Goal: Task Accomplishment & Management: Complete application form

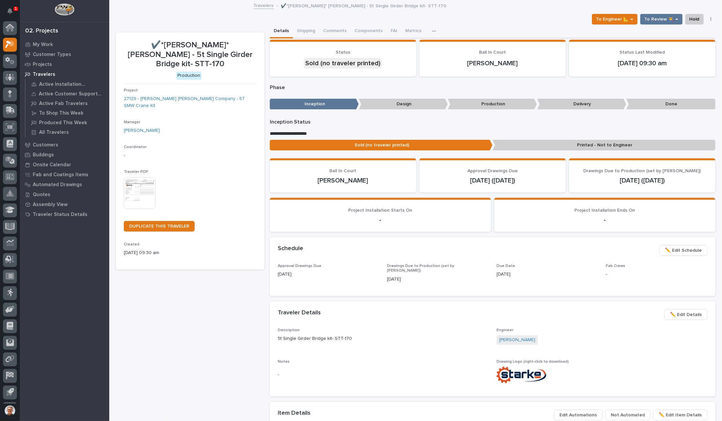
scroll to position [15, 0]
click at [11, 44] on icon at bounding box center [10, 46] width 10 height 8
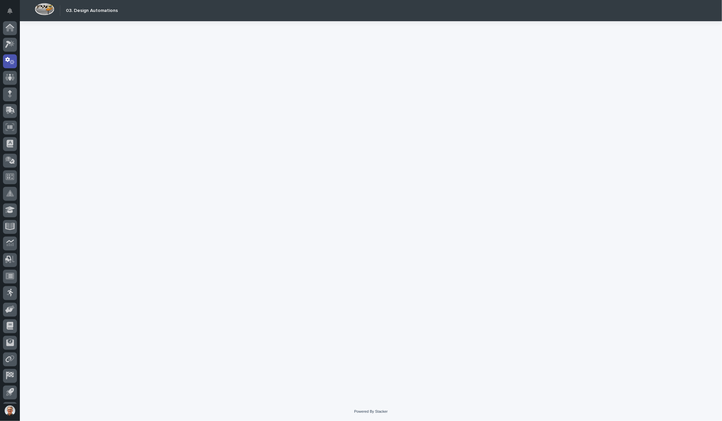
scroll to position [15, 0]
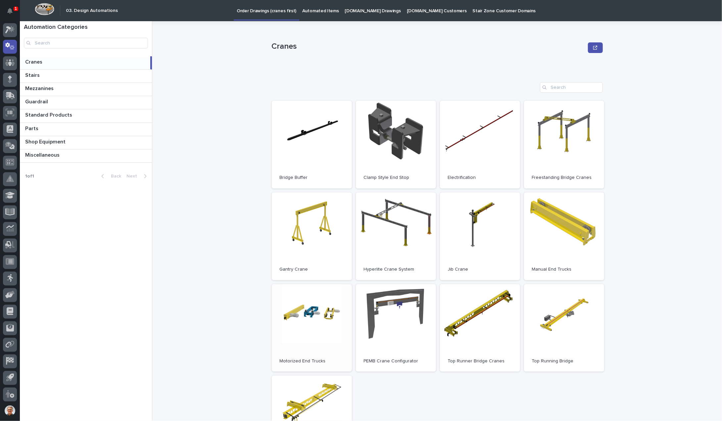
click at [305, 308] on link "Open" at bounding box center [312, 328] width 80 height 88
click at [10, 30] on icon at bounding box center [10, 30] width 10 height 8
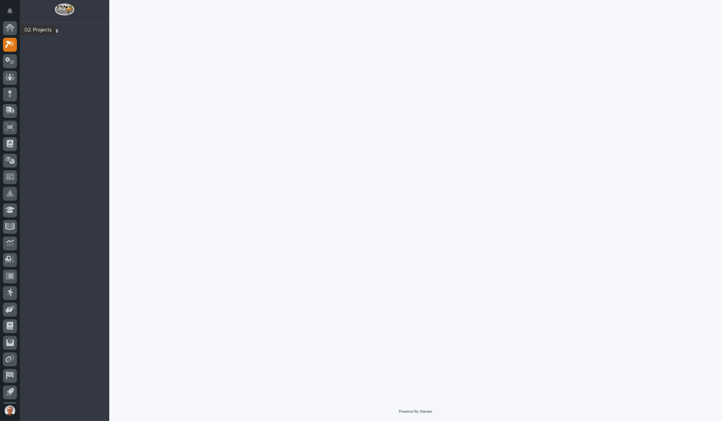
scroll to position [15, 0]
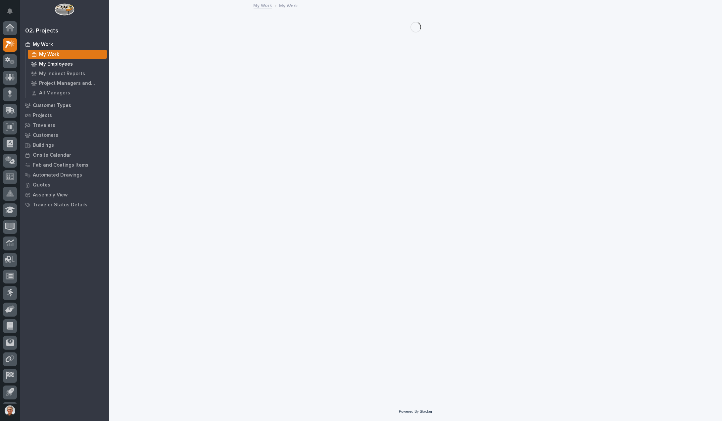
scroll to position [15, 0]
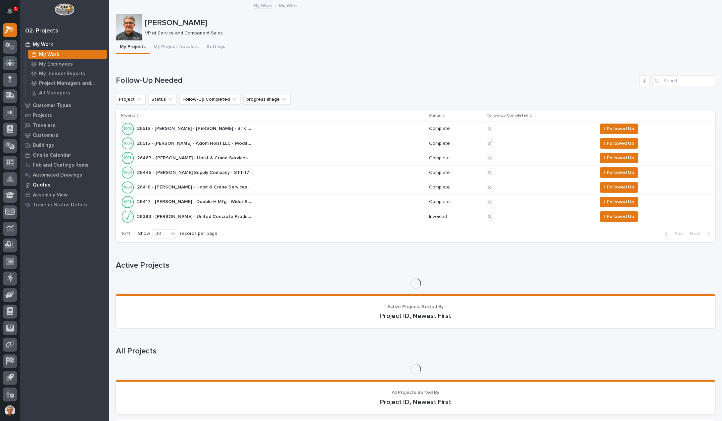
click at [43, 184] on p "Quotes" at bounding box center [42, 185] width 18 height 6
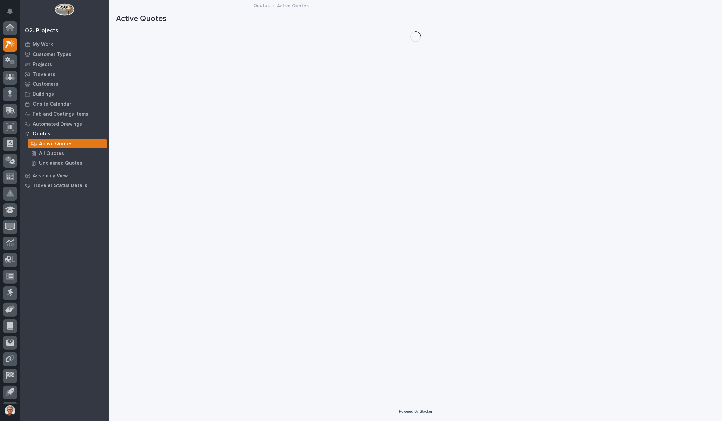
scroll to position [15, 0]
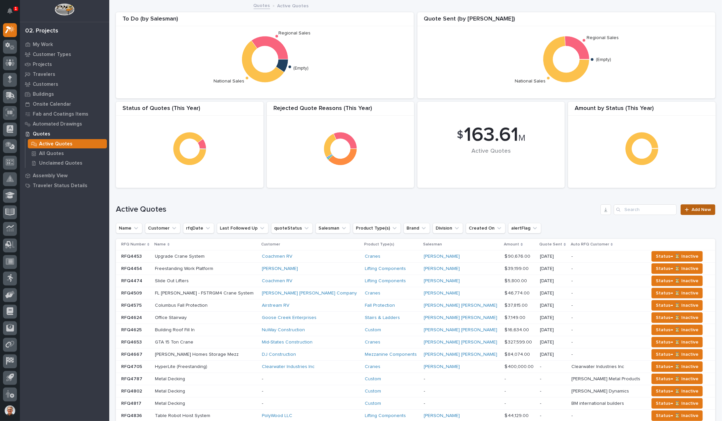
click at [699, 209] on span "Add New" at bounding box center [701, 209] width 20 height 5
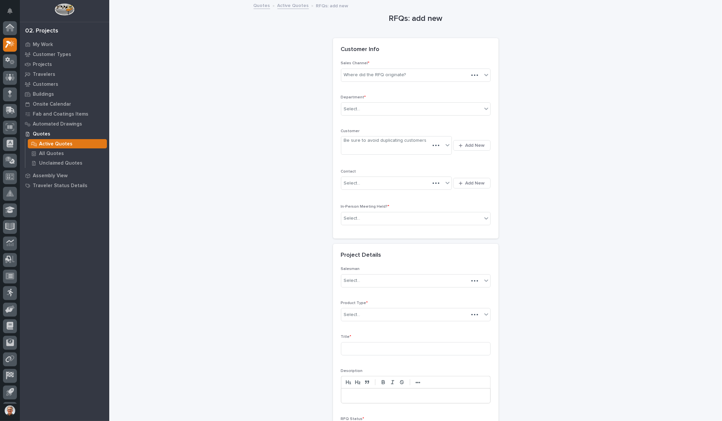
scroll to position [15, 0]
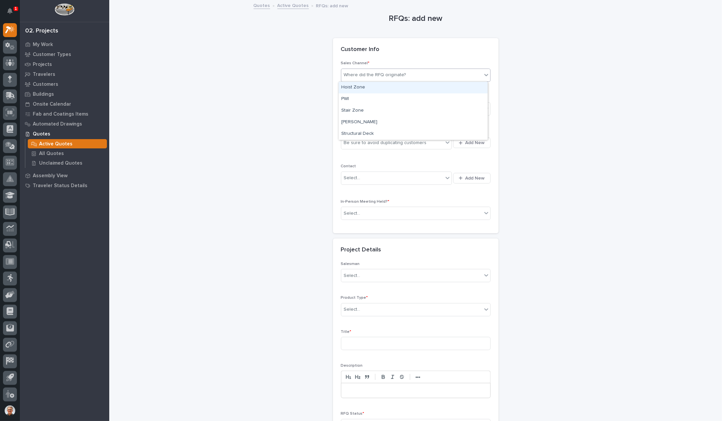
click at [485, 73] on icon at bounding box center [486, 74] width 7 height 7
click at [350, 121] on div "Starke" at bounding box center [412, 122] width 149 height 12
click at [356, 107] on div "Select..." at bounding box center [352, 109] width 17 height 7
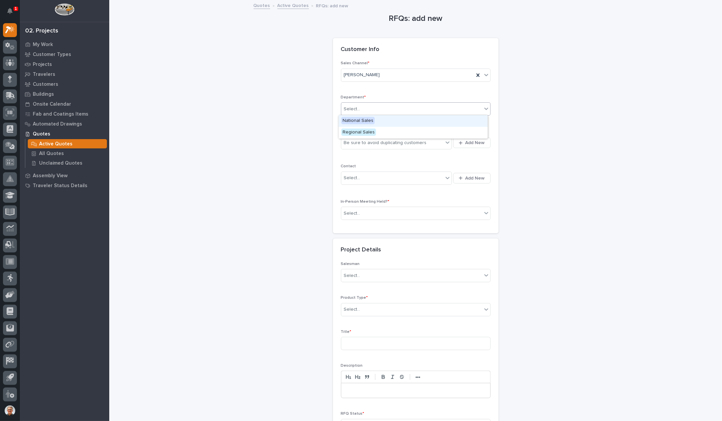
click at [352, 121] on span "National Sales" at bounding box center [357, 120] width 33 height 7
click at [352, 142] on div "Be sure to avoid duplicating customers" at bounding box center [385, 142] width 83 height 7
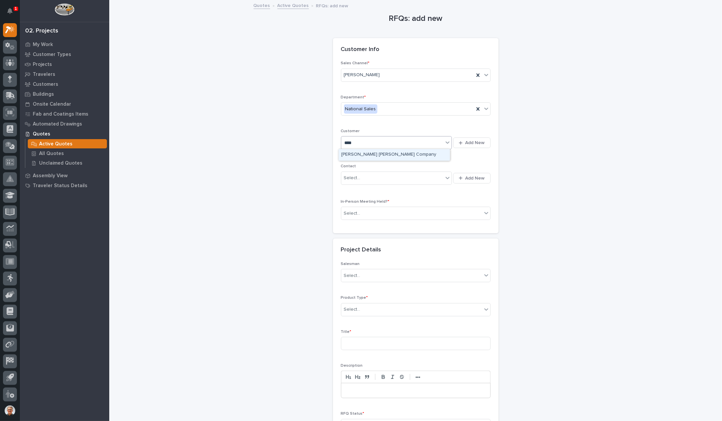
type input "*****"
click at [351, 155] on div "Deshazo Crane Company" at bounding box center [393, 155] width 111 height 12
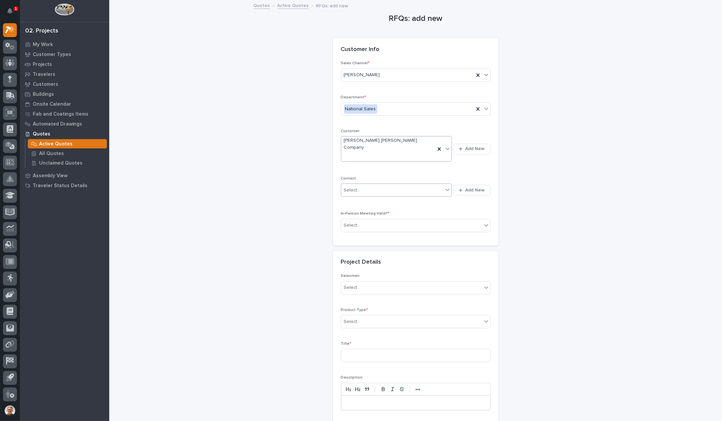
click at [350, 187] on div "Select..." at bounding box center [352, 190] width 17 height 7
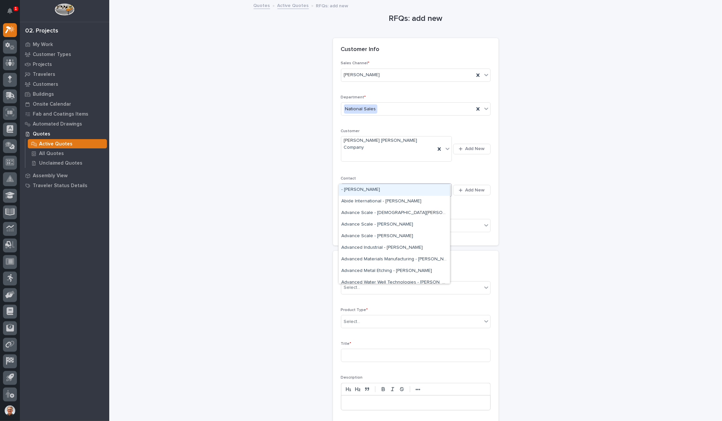
type input "***"
click at [345, 201] on div "Angel Crespo - Angel Crespo" at bounding box center [393, 202] width 111 height 12
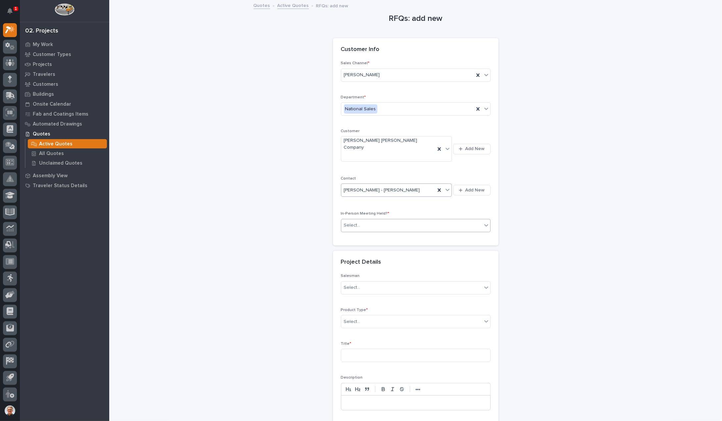
click at [350, 222] on div "Select..." at bounding box center [352, 225] width 17 height 7
click at [347, 236] on span "No" at bounding box center [345, 235] width 9 height 7
click at [352, 284] on div "Select..." at bounding box center [352, 287] width 17 height 7
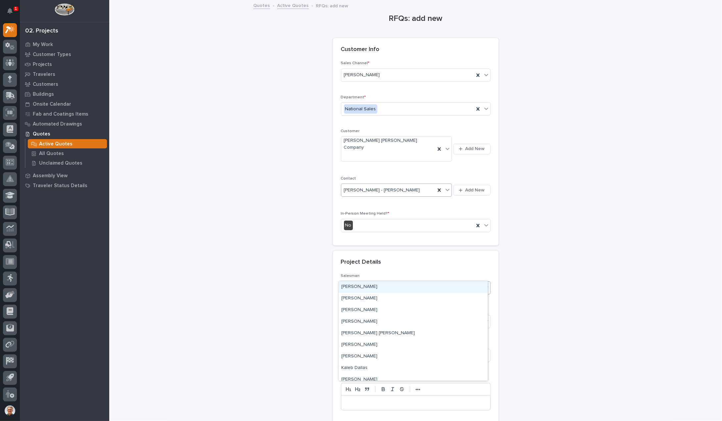
type input "*"
click at [355, 286] on div "Paul Hershberger" at bounding box center [412, 287] width 149 height 12
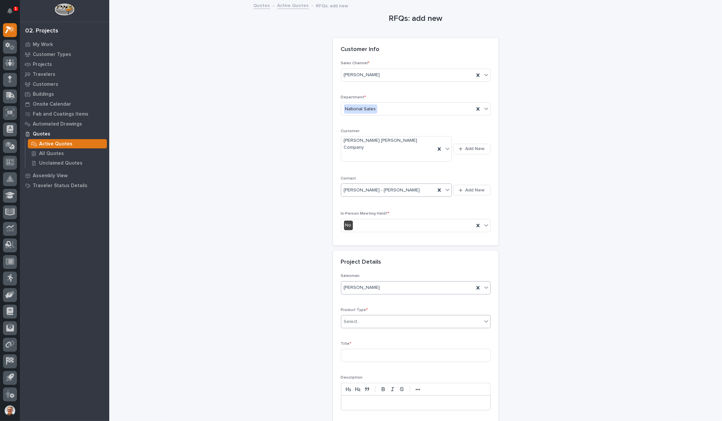
click at [349, 318] on div "Select..." at bounding box center [352, 321] width 17 height 7
click at [349, 320] on div "Crane Accessories" at bounding box center [412, 321] width 149 height 12
click at [346, 348] on input at bounding box center [416, 354] width 150 height 13
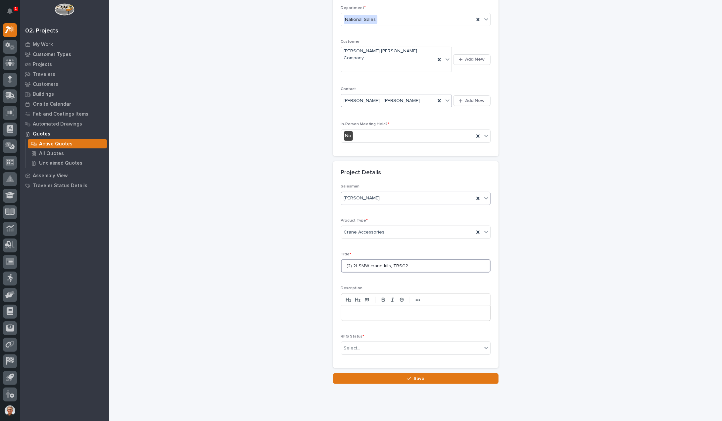
scroll to position [90, 0]
type input "(2) 2t SMW crane kits, TRSG2"
click at [346, 309] on p at bounding box center [415, 312] width 139 height 7
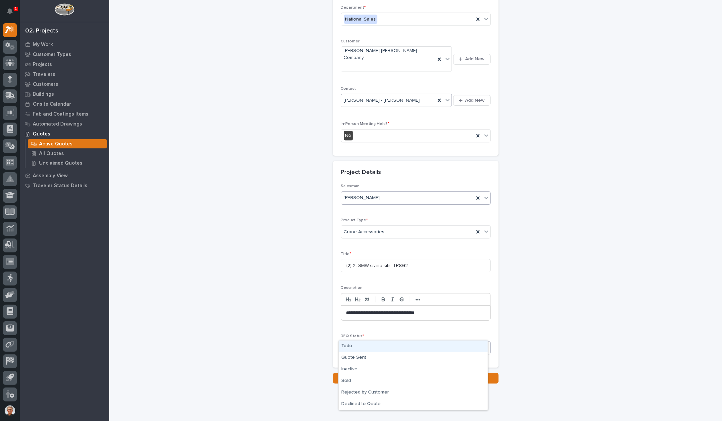
click at [351, 344] on div "Select..." at bounding box center [352, 347] width 17 height 7
click at [344, 380] on div "Sold" at bounding box center [412, 381] width 149 height 12
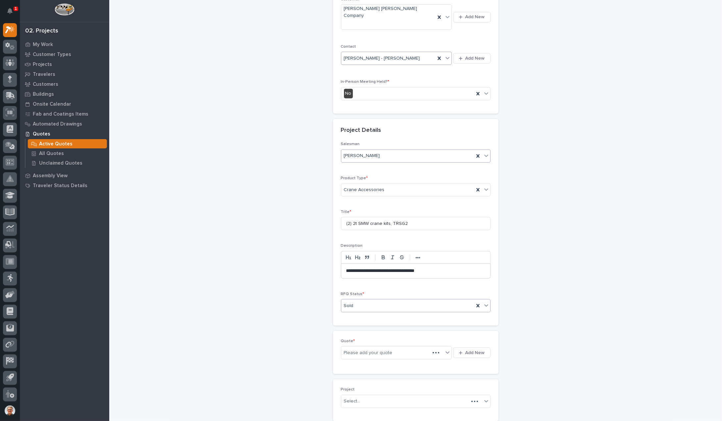
scroll to position [137, 0]
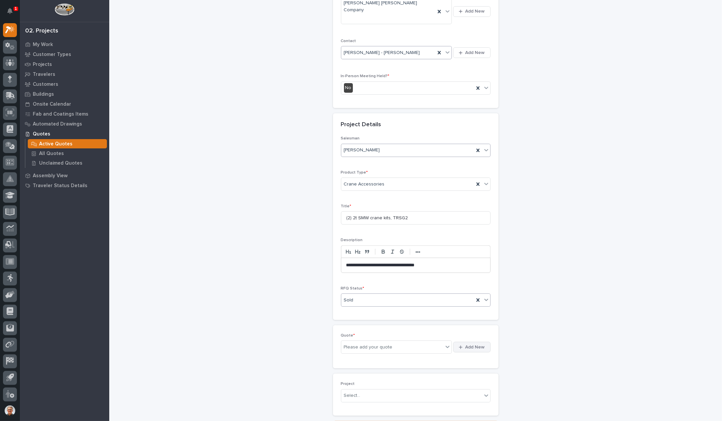
click at [473, 344] on span "Add New" at bounding box center [475, 347] width 20 height 6
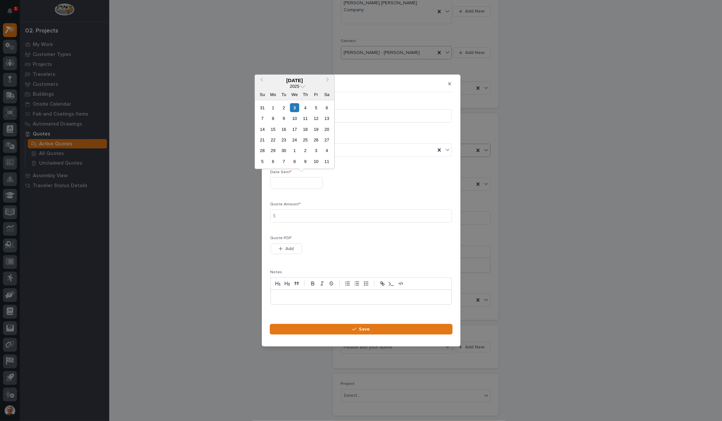
click at [282, 183] on input "text" at bounding box center [296, 183] width 52 height 12
click at [282, 105] on div "2" at bounding box center [283, 107] width 9 height 9
type input "**********"
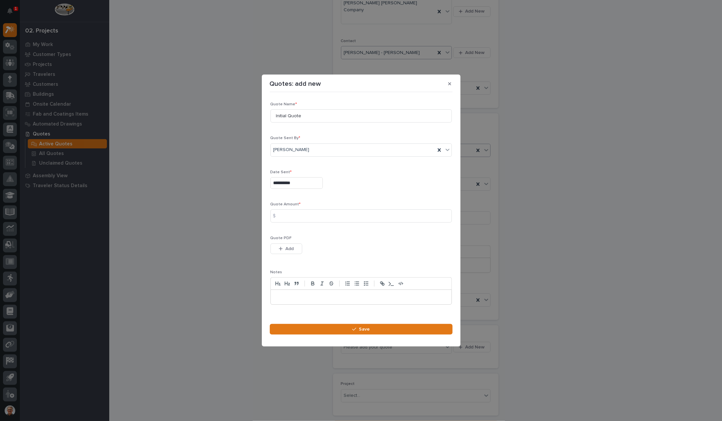
click at [279, 215] on div "$" at bounding box center [276, 215] width 13 height 13
click at [295, 217] on input at bounding box center [360, 215] width 181 height 13
type input "26050"
click at [280, 249] on icon "button" at bounding box center [281, 248] width 4 height 5
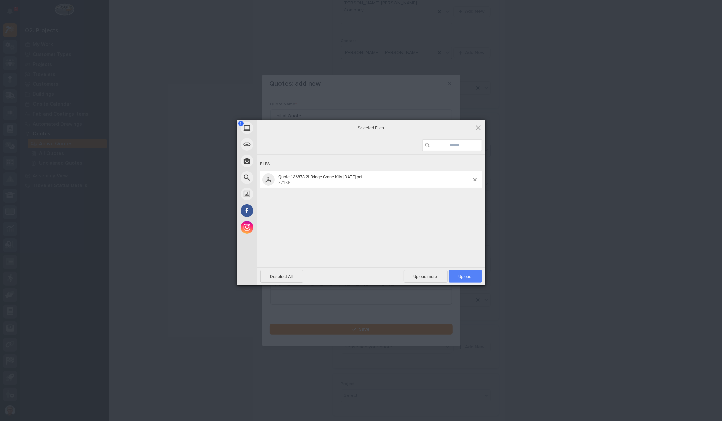
click at [463, 276] on span "Upload 1" at bounding box center [465, 276] width 13 height 5
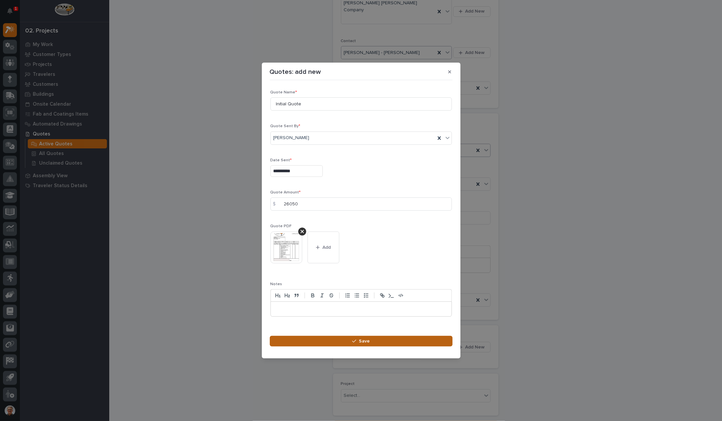
click at [329, 339] on button "Save" at bounding box center [361, 340] width 183 height 11
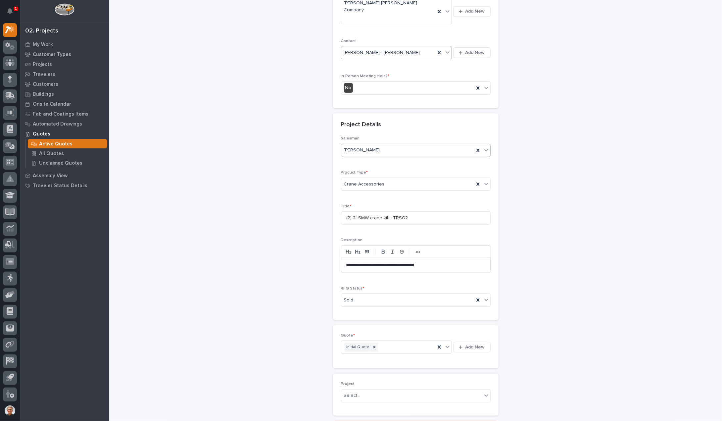
scroll to position [185, 0]
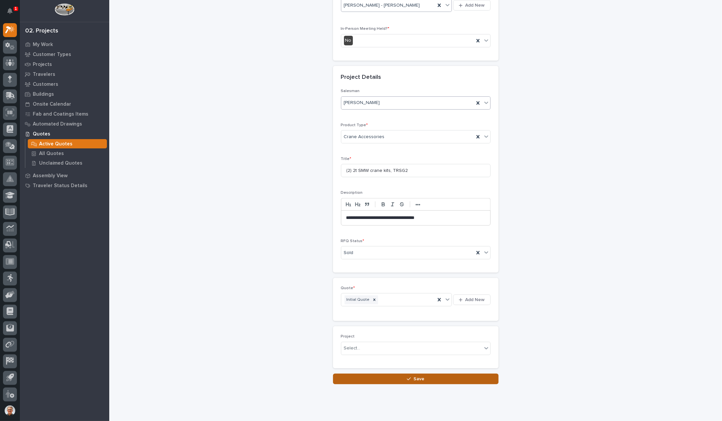
click at [413, 376] on span "Save" at bounding box center [418, 379] width 11 height 6
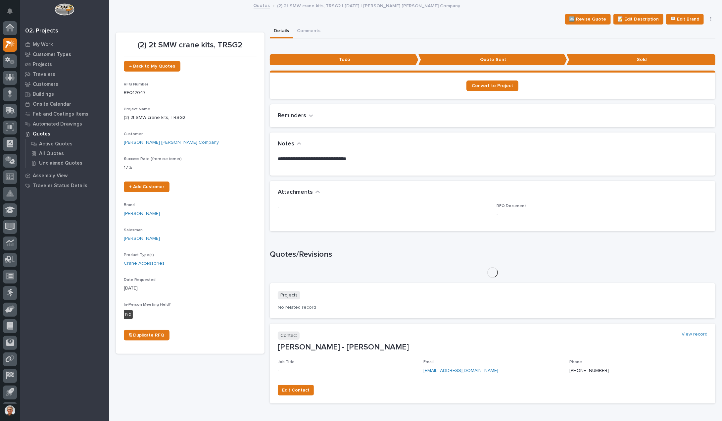
scroll to position [15, 0]
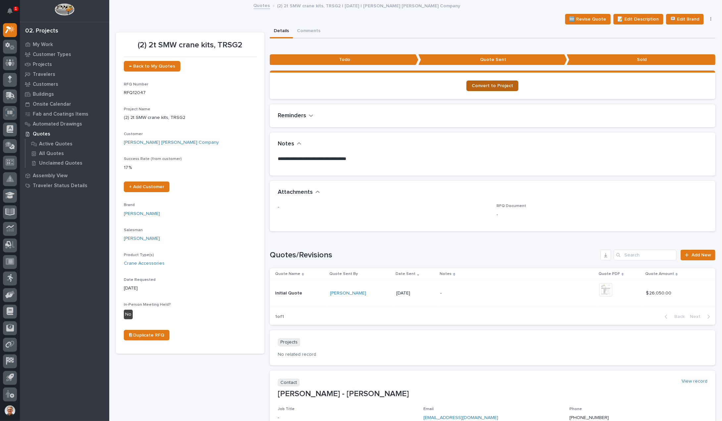
click at [491, 83] on span "Convert to Project" at bounding box center [491, 85] width 41 height 5
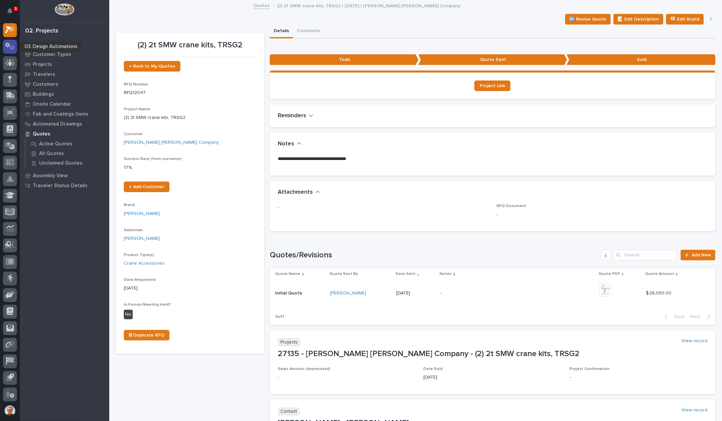
click at [9, 44] on icon at bounding box center [7, 45] width 5 height 5
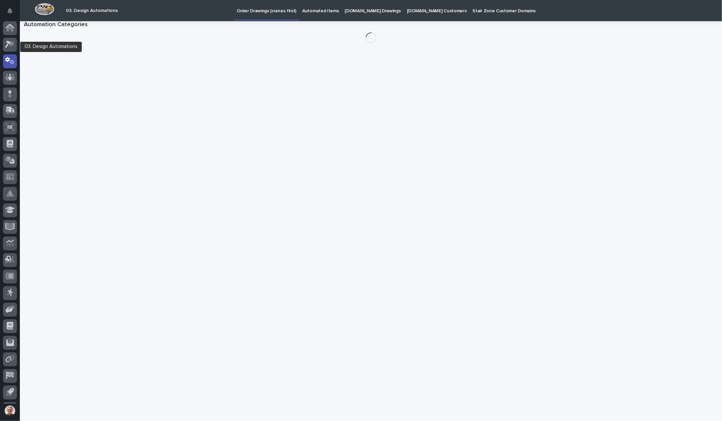
scroll to position [15, 0]
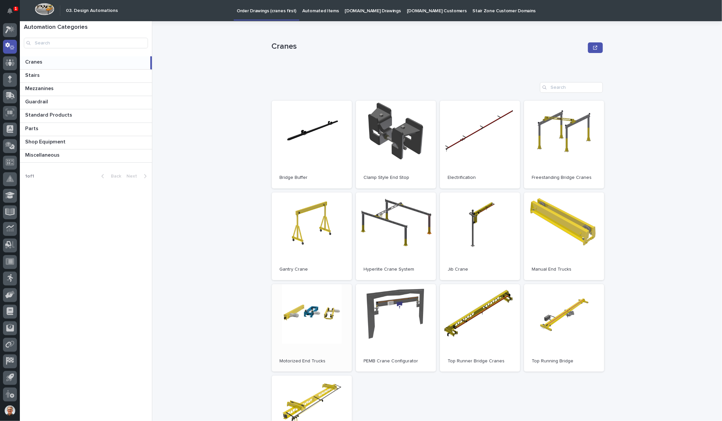
click at [305, 312] on link "Open" at bounding box center [312, 328] width 80 height 88
click at [10, 29] on icon at bounding box center [8, 29] width 6 height 7
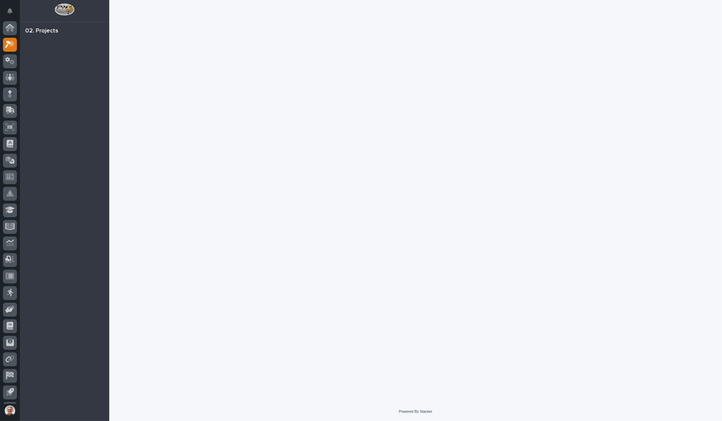
scroll to position [15, 0]
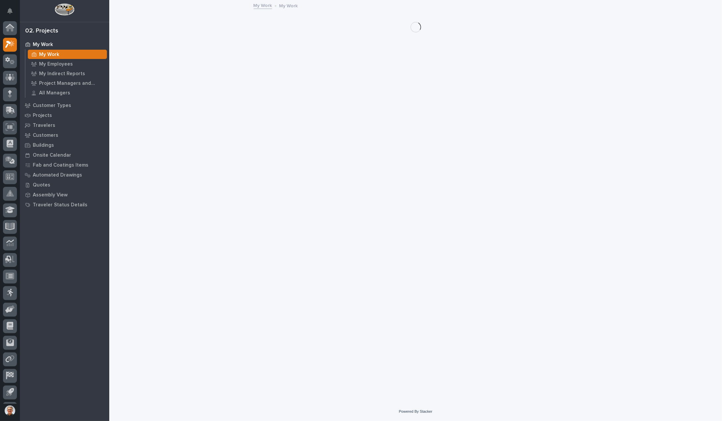
scroll to position [15, 0]
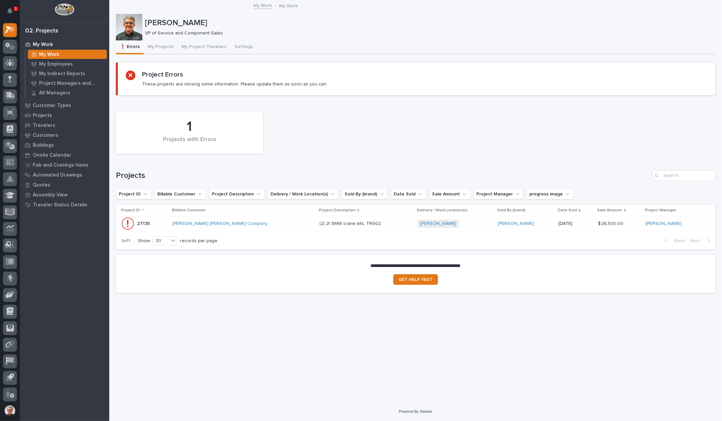
click at [63, 9] on img at bounding box center [65, 9] width 20 height 12
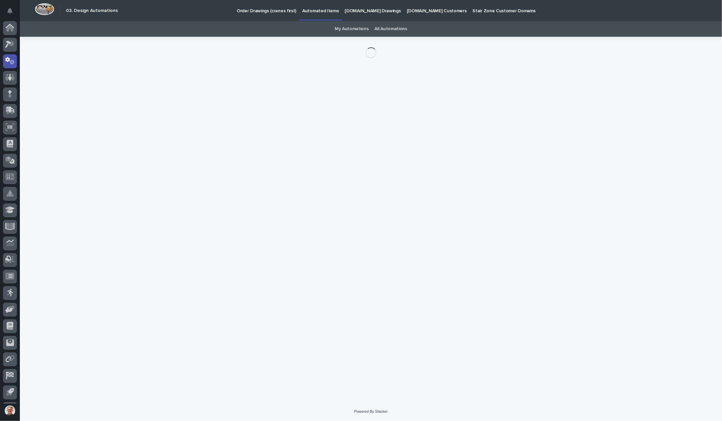
scroll to position [15, 0]
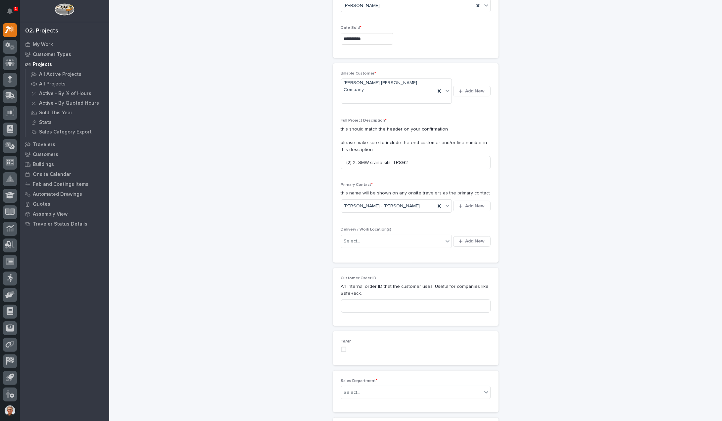
scroll to position [132, 0]
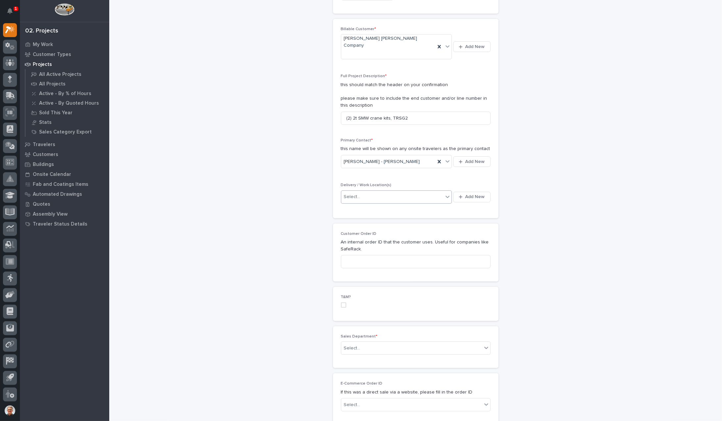
click at [351, 193] on div "Select..." at bounding box center [352, 196] width 17 height 7
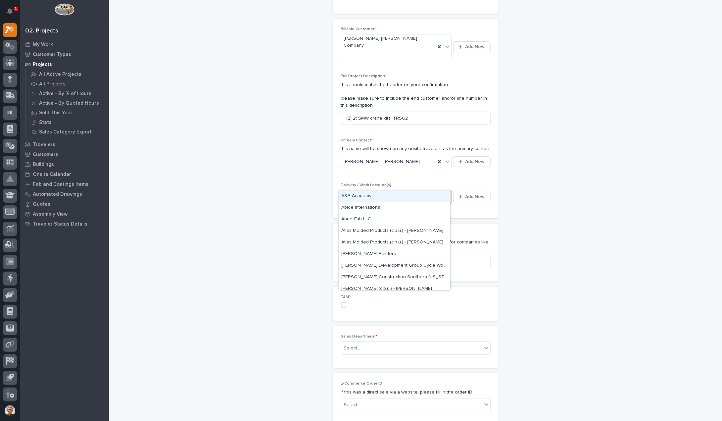
type input "***"
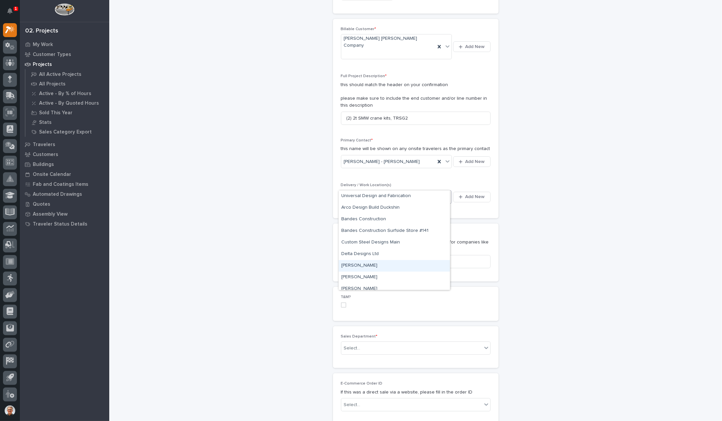
click at [350, 264] on div "[PERSON_NAME]" at bounding box center [393, 266] width 111 height 12
click at [347, 255] on input at bounding box center [416, 261] width 150 height 13
paste input "0275891-261351"
type input "0275891-261351"
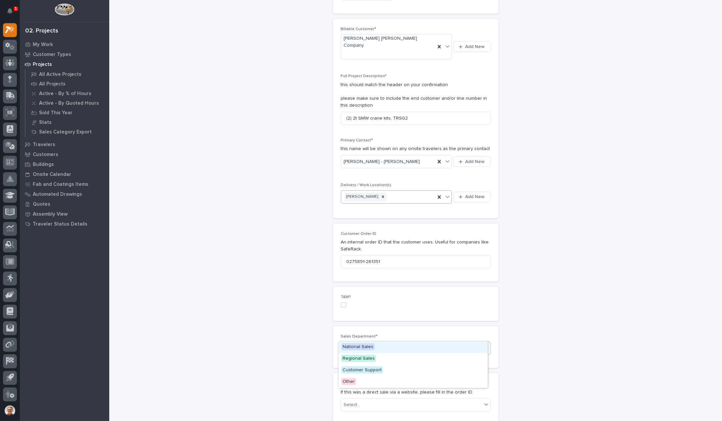
click at [350, 344] on div "Select..." at bounding box center [352, 347] width 17 height 7
click at [349, 346] on span "National Sales" at bounding box center [357, 346] width 33 height 7
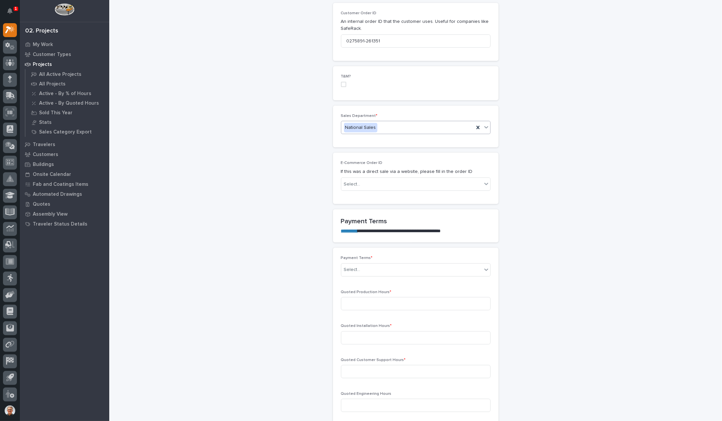
scroll to position [353, 0]
click at [354, 266] on div "Select..." at bounding box center [352, 269] width 17 height 7
click at [346, 312] on div "Net 30" at bounding box center [412, 314] width 149 height 12
click at [347, 297] on input at bounding box center [416, 303] width 150 height 13
type input "48"
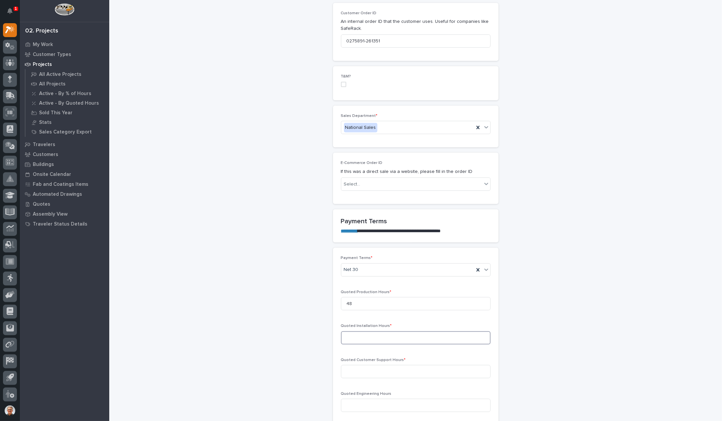
click at [347, 331] on input at bounding box center [416, 337] width 150 height 13
type input "0"
click at [346, 365] on input at bounding box center [416, 371] width 150 height 13
type input "0"
click at [344, 398] on input at bounding box center [416, 404] width 150 height 13
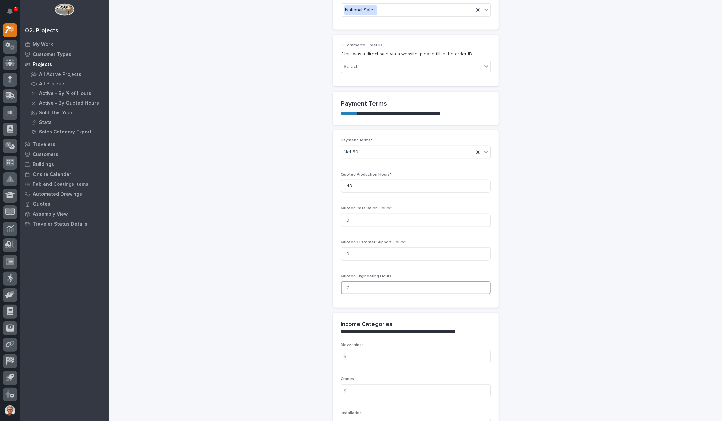
scroll to position [573, 0]
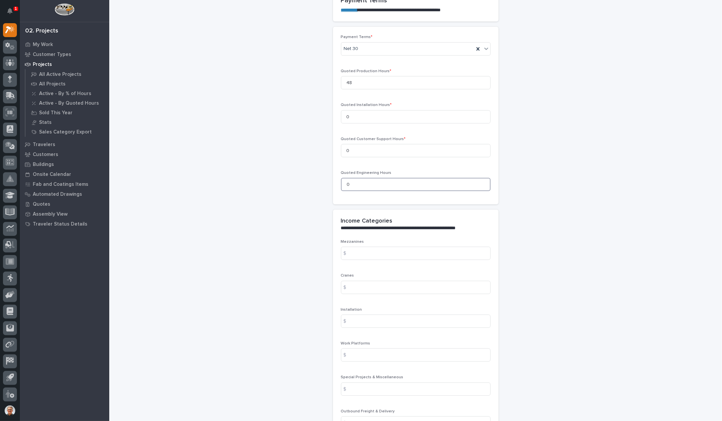
type input "0"
click at [348, 281] on div "$" at bounding box center [347, 287] width 13 height 13
drag, startPoint x: 348, startPoint y: 269, endPoint x: 359, endPoint y: 275, distance: 11.7
click at [356, 281] on div "$" at bounding box center [416, 287] width 150 height 13
click at [359, 281] on input at bounding box center [416, 287] width 150 height 13
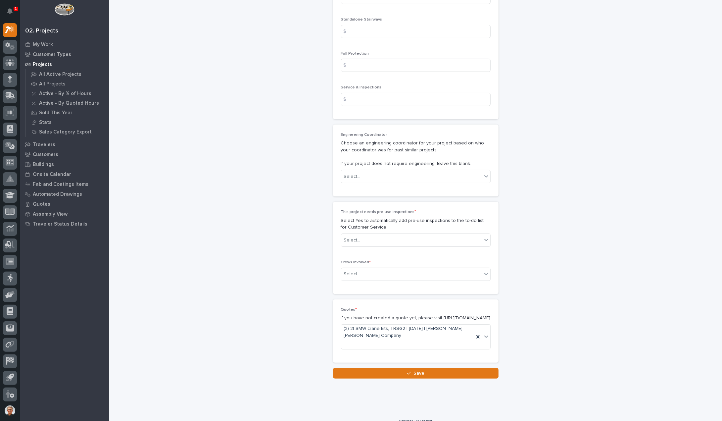
scroll to position [1034, 0]
type input "26500"
click at [350, 235] on div "Select..." at bounding box center [352, 238] width 17 height 7
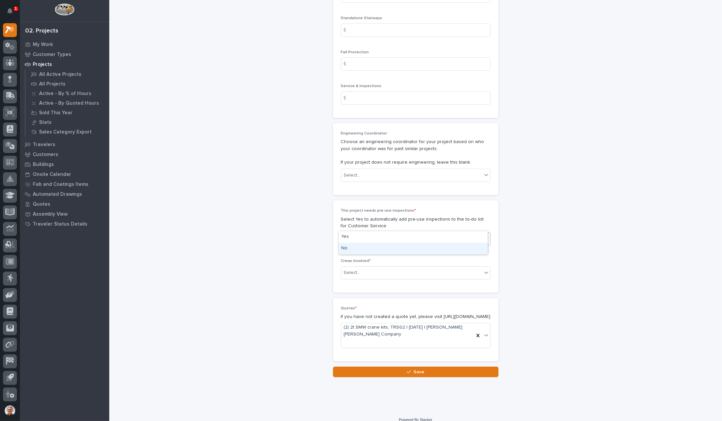
click at [351, 248] on div "No" at bounding box center [412, 249] width 149 height 12
click at [351, 269] on div "Select..." at bounding box center [352, 272] width 17 height 7
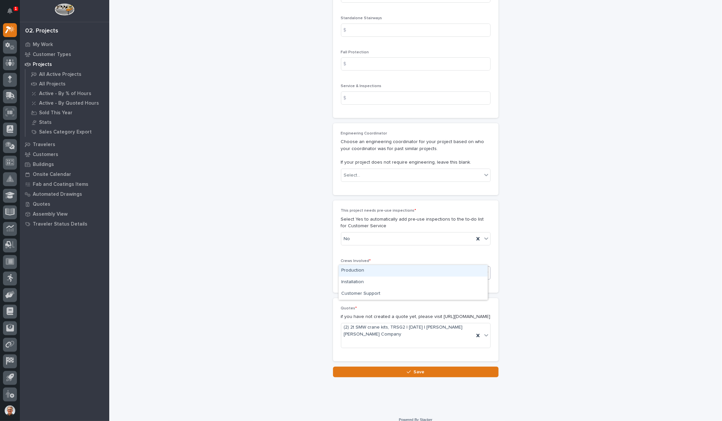
click at [352, 270] on div "Production" at bounding box center [412, 271] width 149 height 12
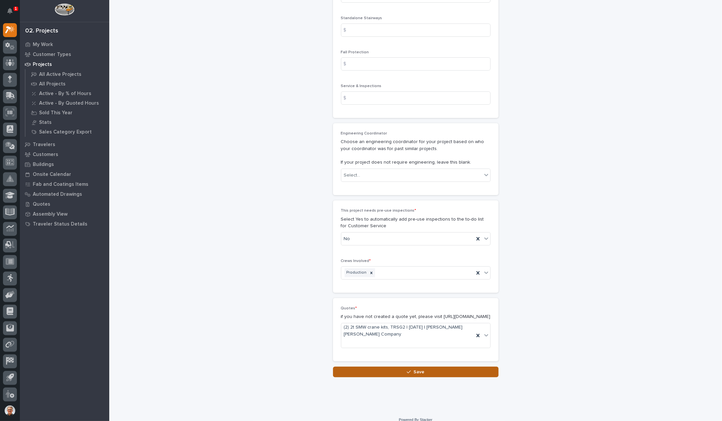
click at [414, 369] on span "Save" at bounding box center [418, 372] width 11 height 6
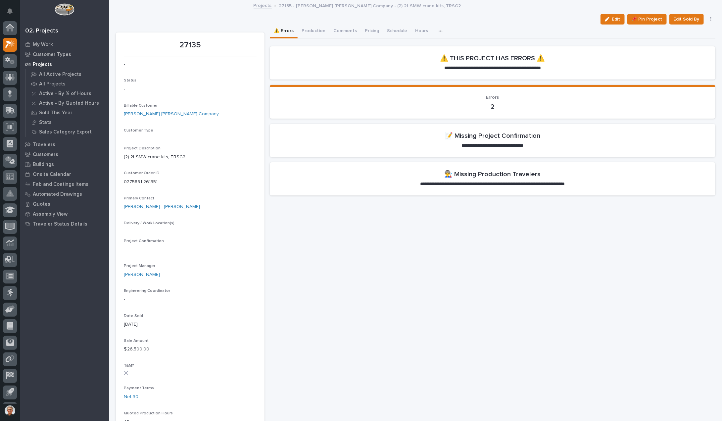
scroll to position [15, 0]
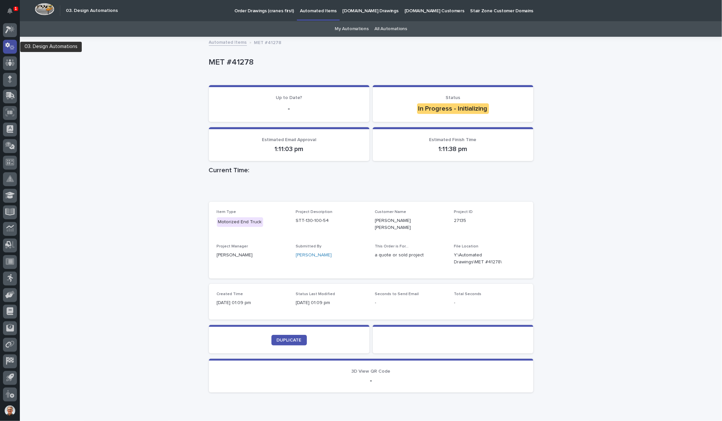
click at [9, 44] on icon at bounding box center [7, 45] width 5 height 5
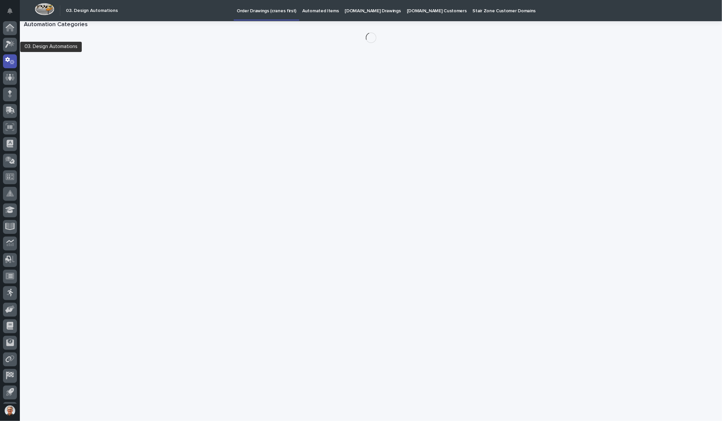
scroll to position [15, 0]
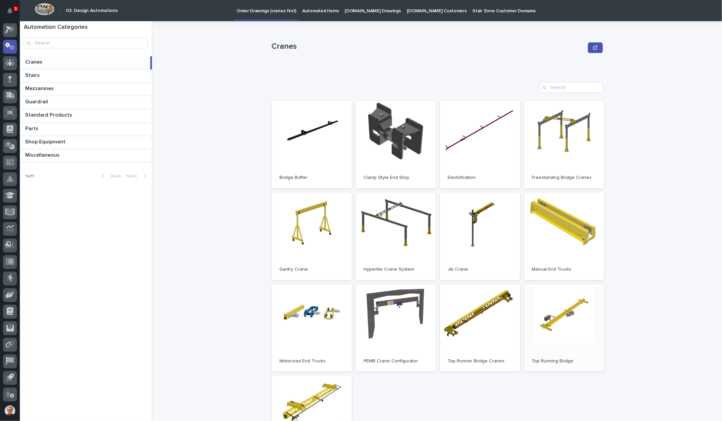
click at [561, 317] on link "Open" at bounding box center [564, 328] width 80 height 88
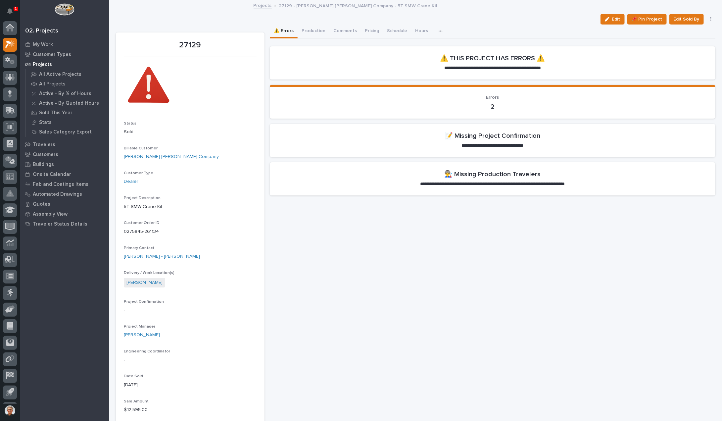
scroll to position [15, 0]
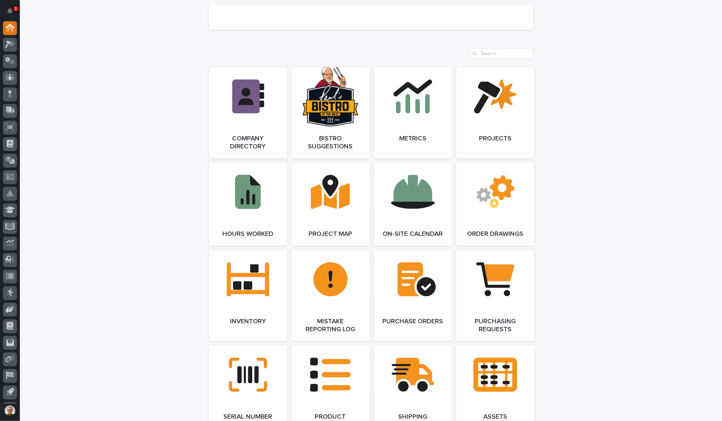
scroll to position [573, 0]
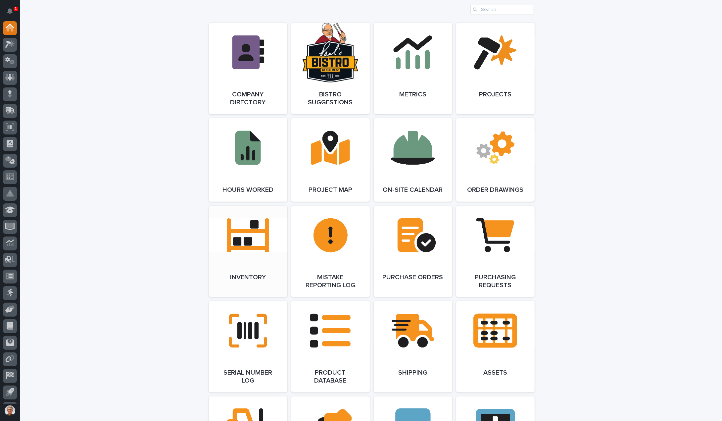
click at [243, 236] on link "Open Link" at bounding box center [248, 250] width 78 height 91
click at [5, 43] on icon at bounding box center [10, 44] width 10 height 8
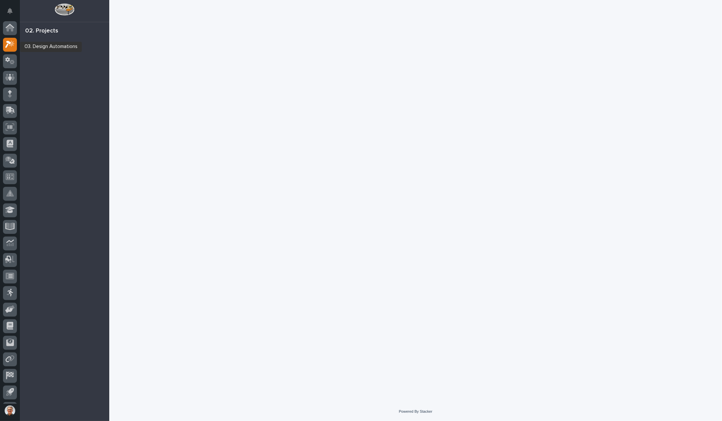
scroll to position [15, 0]
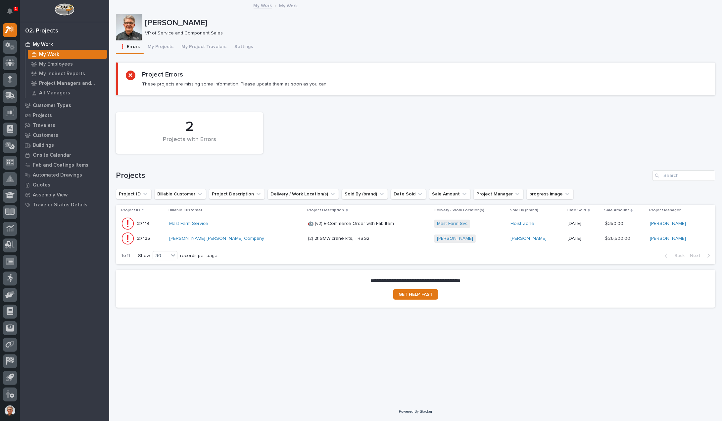
click at [308, 237] on p "(2) 2t SMW crane kits, TRSG2" at bounding box center [339, 237] width 63 height 7
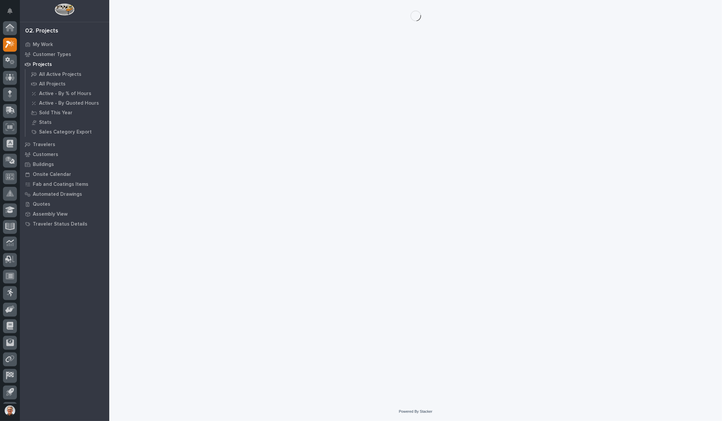
scroll to position [15, 0]
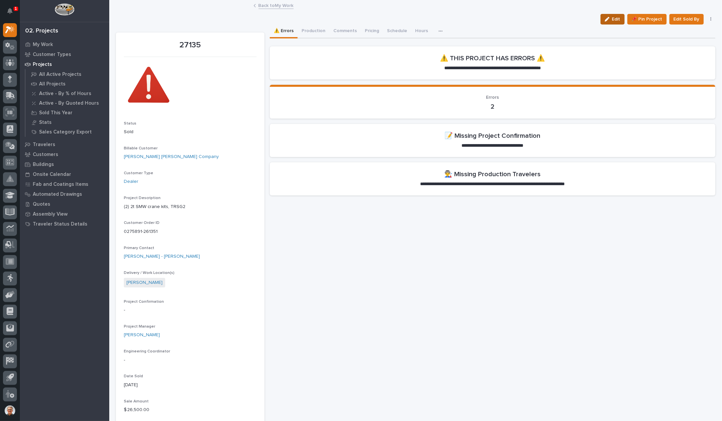
click at [608, 17] on div "button" at bounding box center [607, 19] width 7 height 5
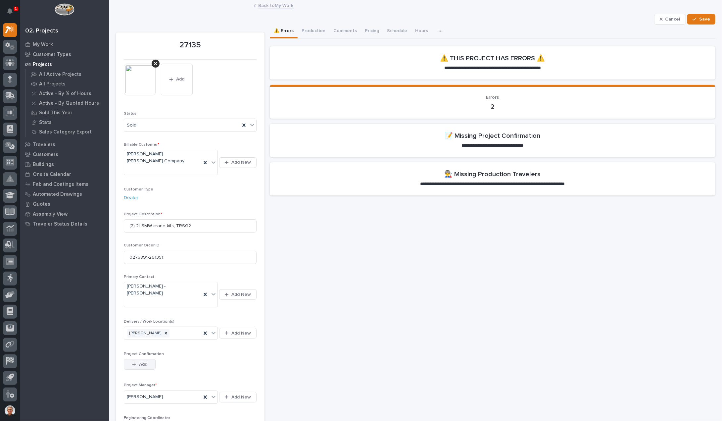
click at [134, 362] on icon "button" at bounding box center [134, 364] width 4 height 5
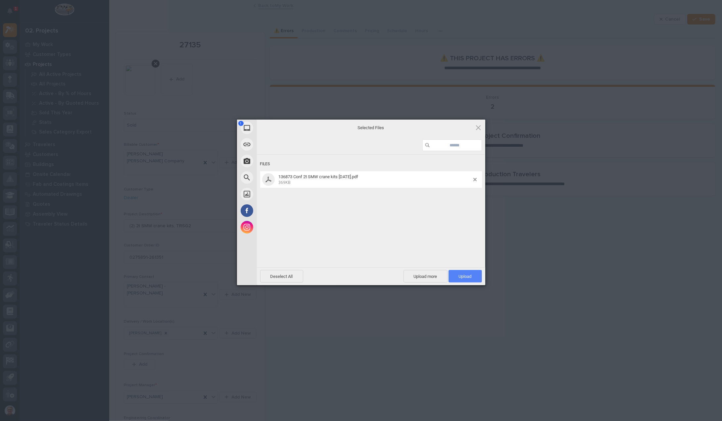
click at [462, 273] on span "Upload 1" at bounding box center [464, 276] width 33 height 13
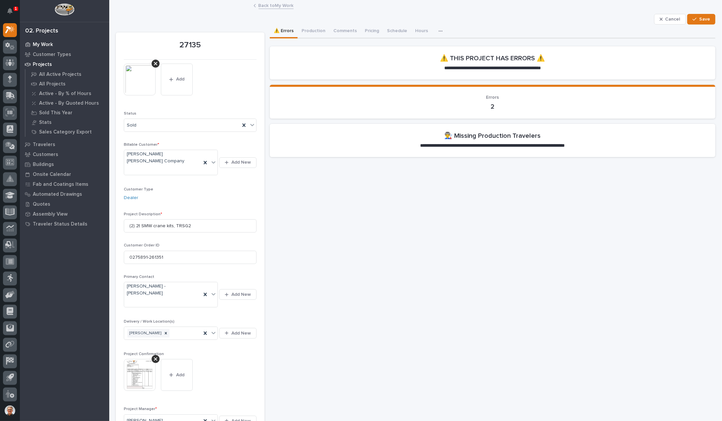
click at [39, 43] on p "My Work" at bounding box center [43, 45] width 20 height 6
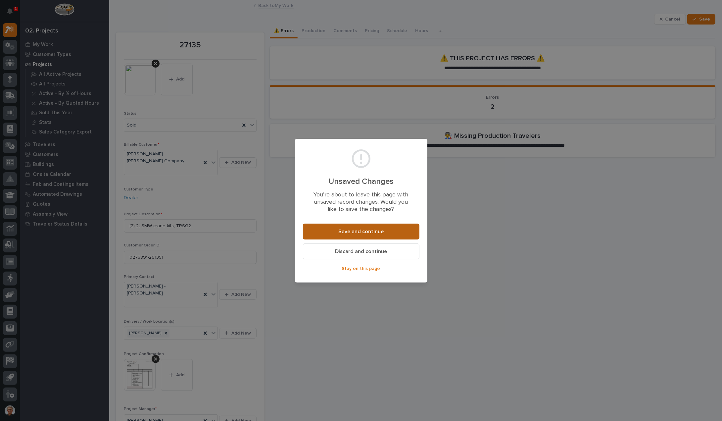
click at [355, 229] on span "Save and continue" at bounding box center [360, 231] width 45 height 7
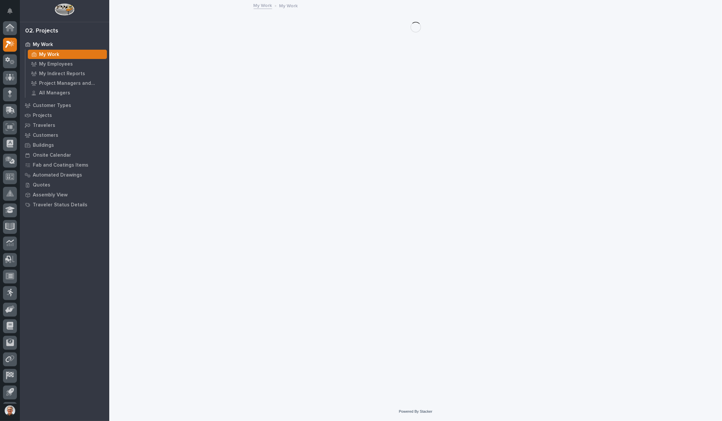
scroll to position [15, 0]
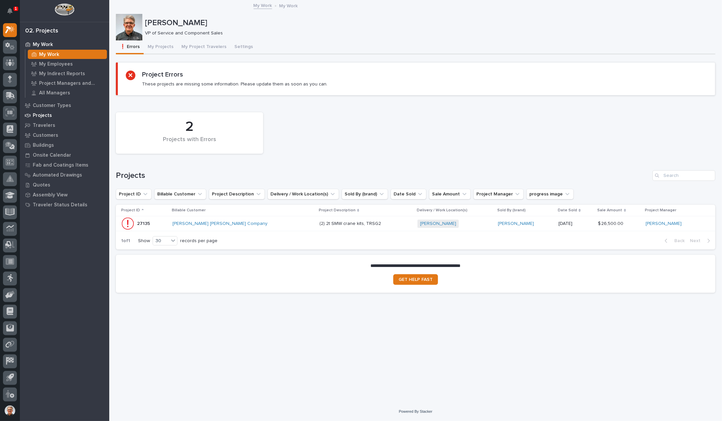
click at [41, 113] on p "Projects" at bounding box center [42, 115] width 19 height 6
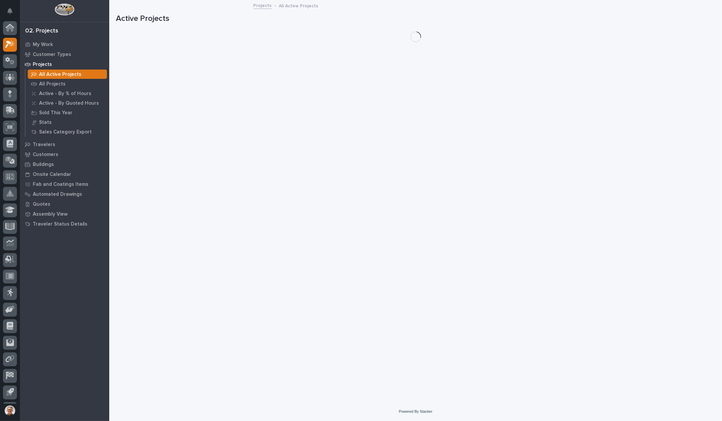
scroll to position [15, 0]
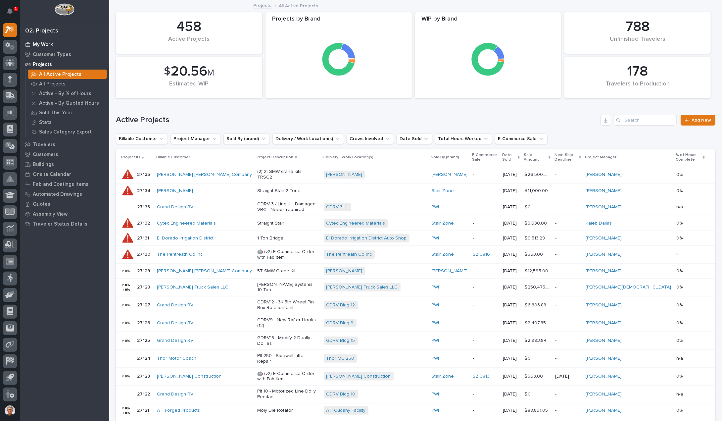
click at [44, 44] on p "My Work" at bounding box center [43, 45] width 20 height 6
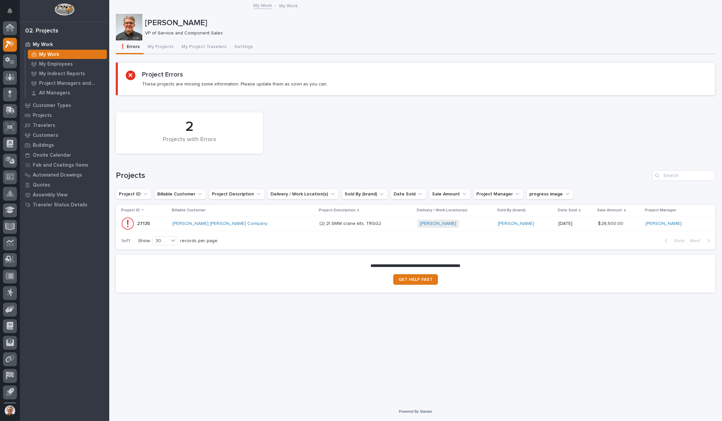
scroll to position [15, 0]
click at [160, 46] on button "My Projects" at bounding box center [161, 47] width 34 height 14
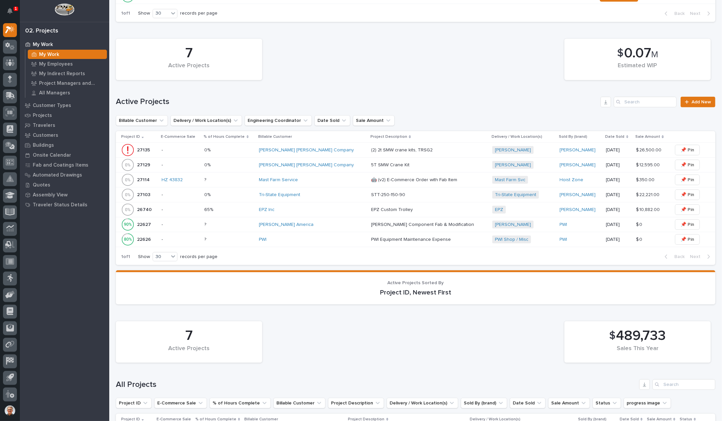
scroll to position [220, 0]
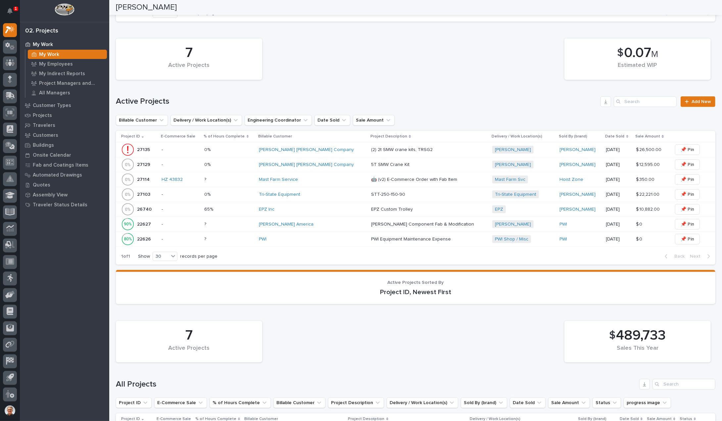
click at [371, 163] on p "5T SMW Crane Kit" at bounding box center [391, 163] width 40 height 7
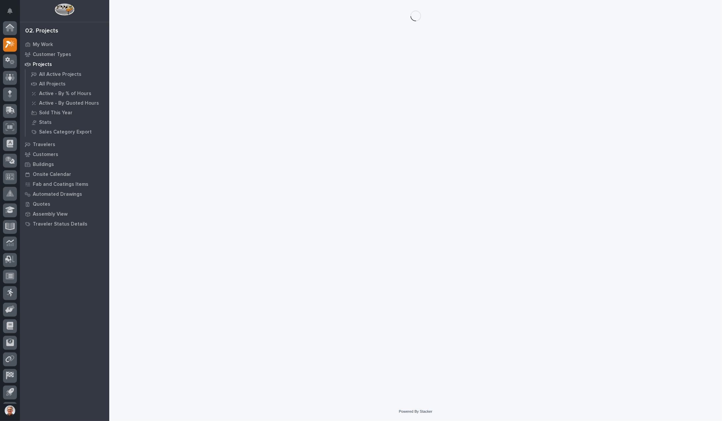
scroll to position [15, 0]
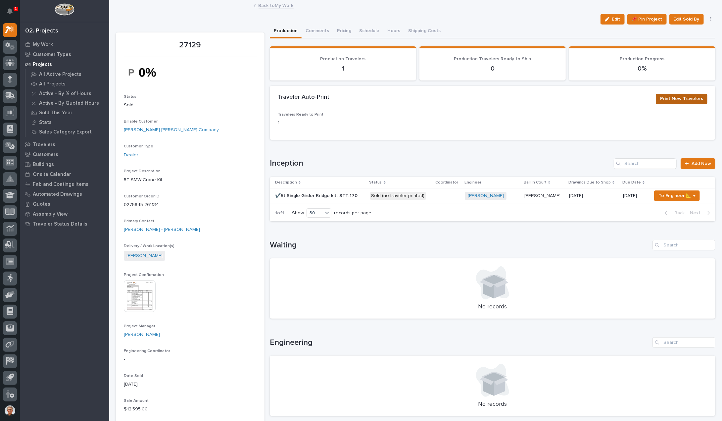
click at [679, 96] on span "Print New Travelers" at bounding box center [681, 99] width 43 height 8
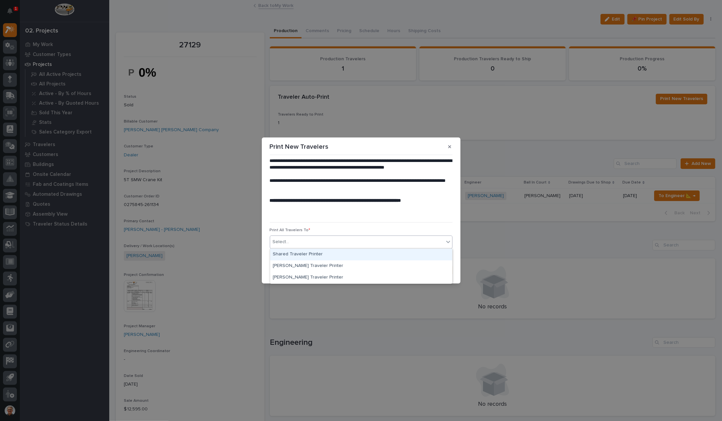
click at [447, 241] on icon at bounding box center [448, 241] width 7 height 7
click at [290, 264] on div "Kyle Miller's Traveler Printer" at bounding box center [361, 266] width 182 height 12
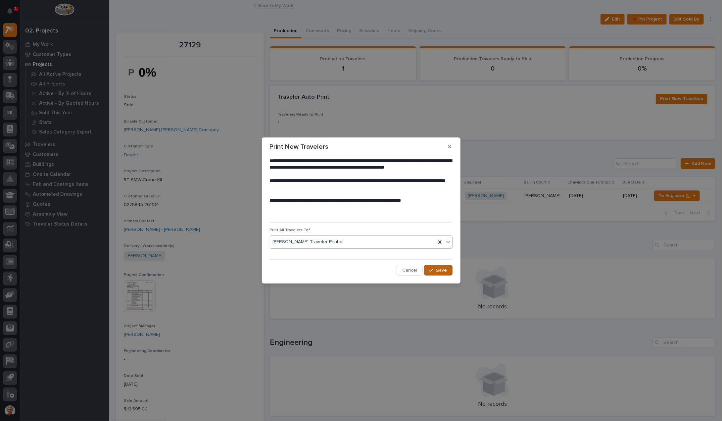
click at [439, 268] on span "Save" at bounding box center [441, 270] width 11 height 6
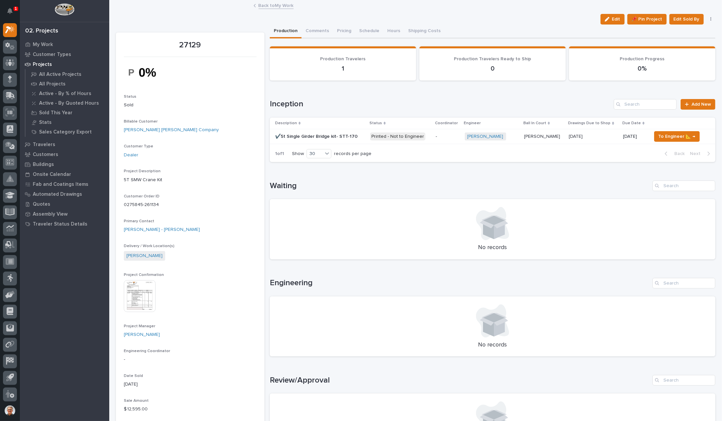
click at [59, 7] on img at bounding box center [65, 9] width 20 height 12
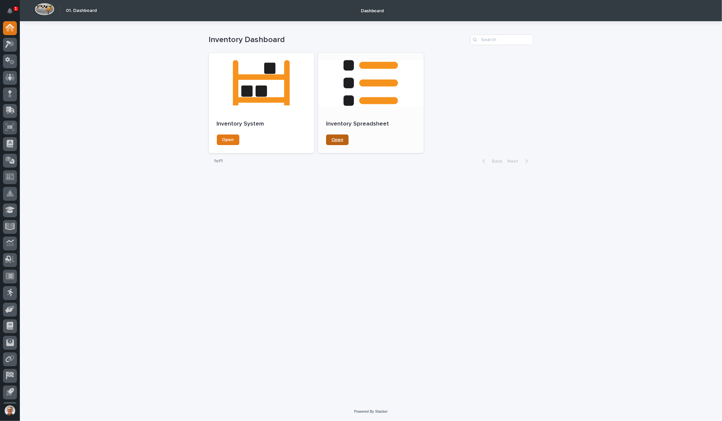
click at [339, 140] on span "Open" at bounding box center [337, 139] width 12 height 5
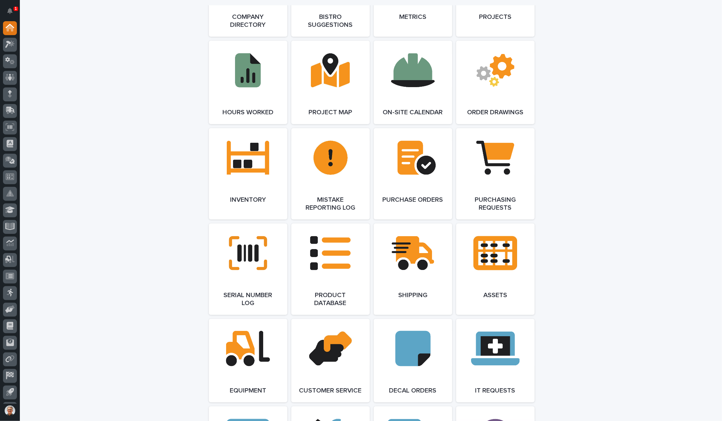
scroll to position [662, 0]
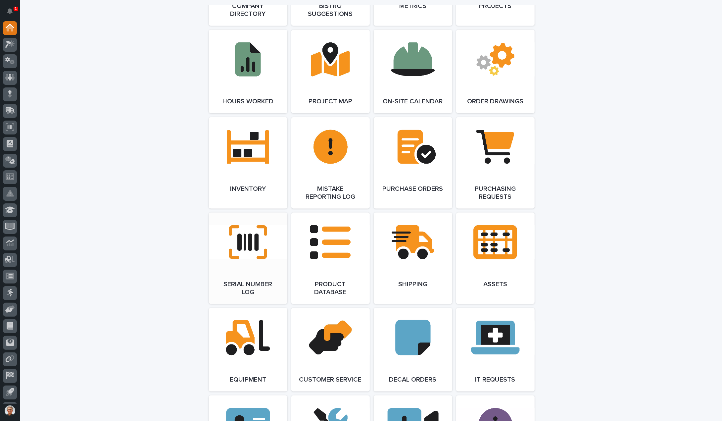
click at [247, 243] on link "Open Link" at bounding box center [248, 257] width 78 height 91
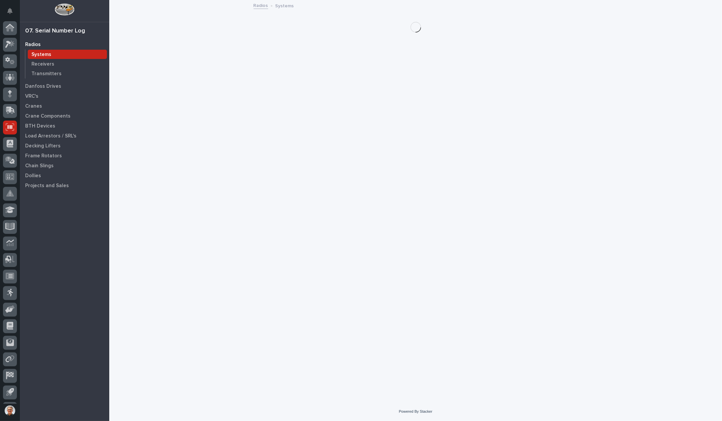
scroll to position [15, 0]
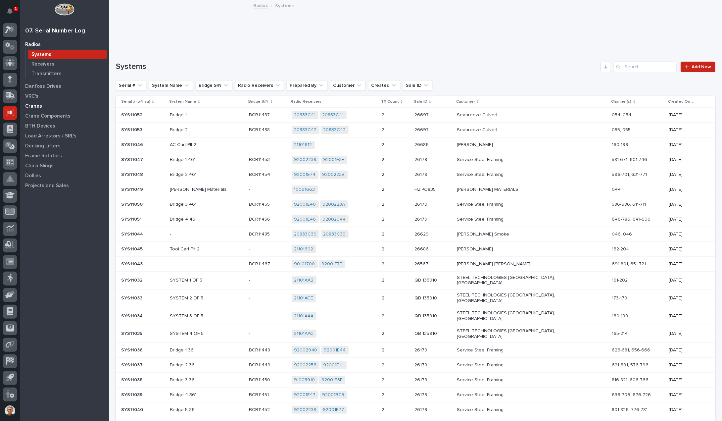
click at [36, 105] on p "Cranes" at bounding box center [33, 106] width 17 height 6
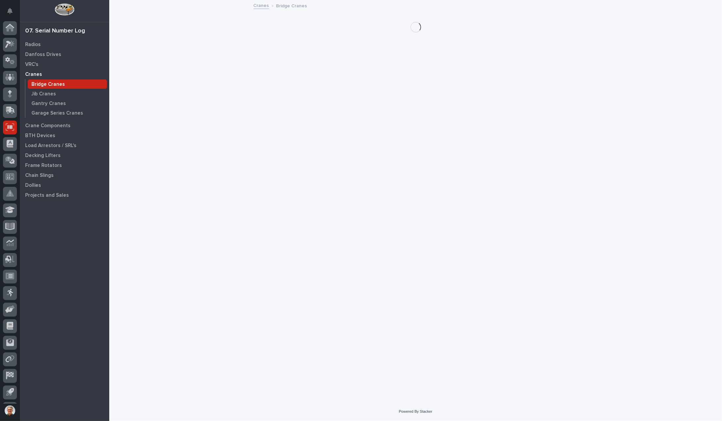
scroll to position [15, 0]
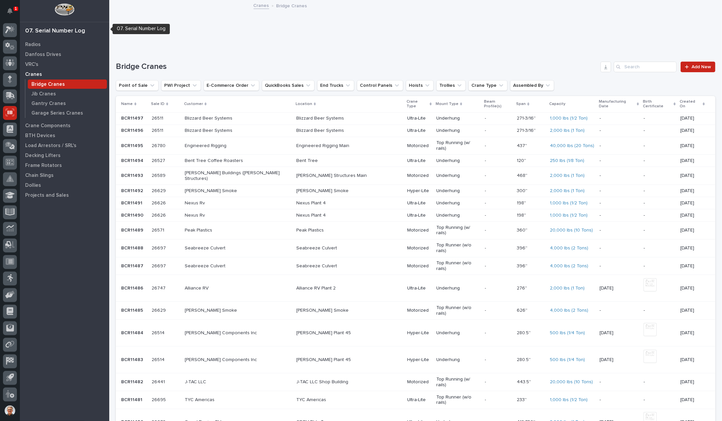
click at [65, 6] on img at bounding box center [65, 9] width 20 height 12
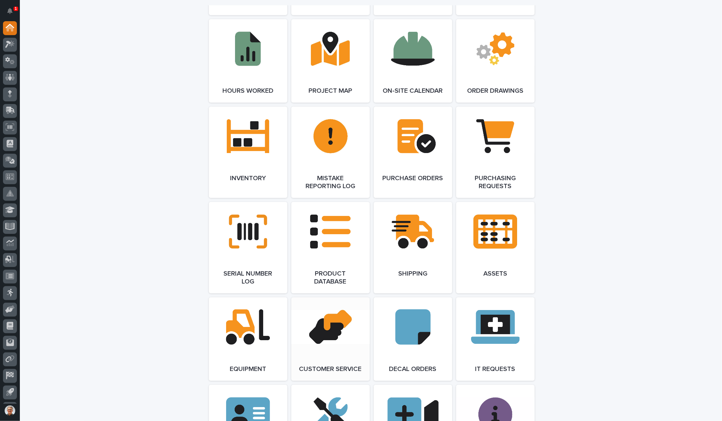
scroll to position [662, 0]
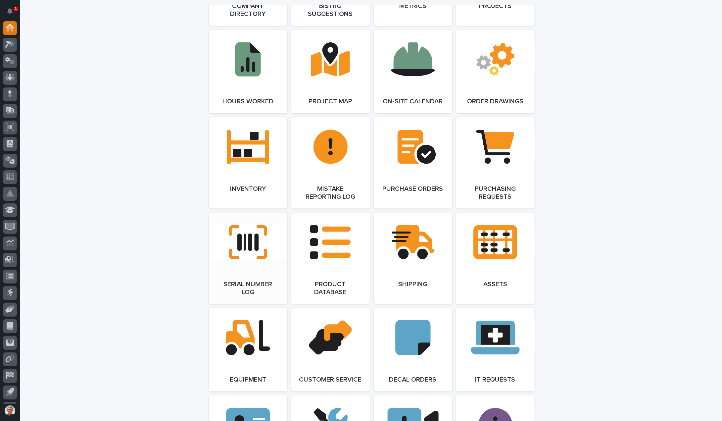
click at [245, 243] on link "Open Link" at bounding box center [248, 257] width 78 height 91
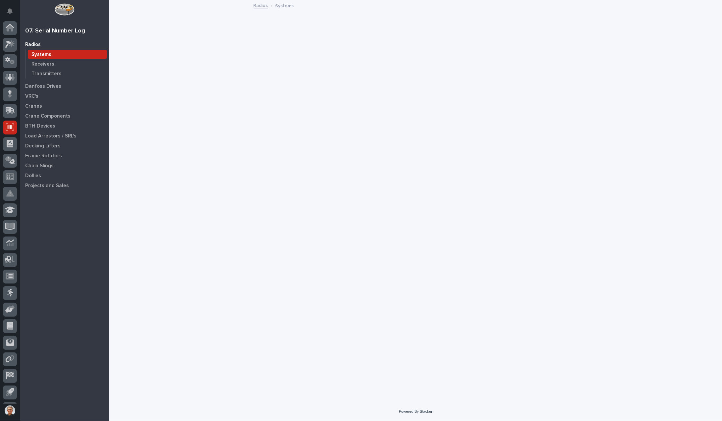
scroll to position [15, 0]
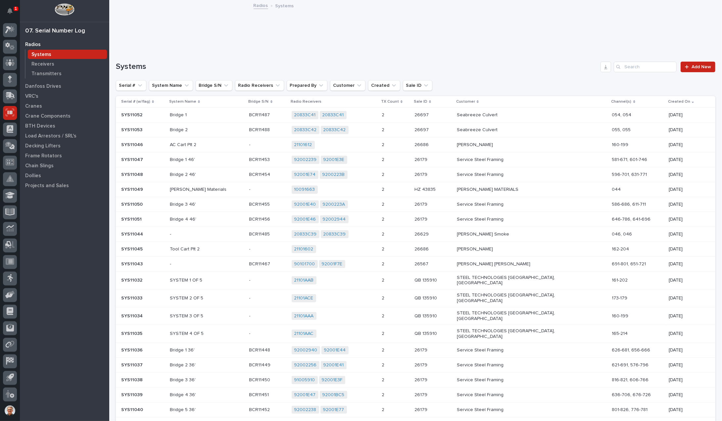
click at [63, 8] on img at bounding box center [65, 9] width 20 height 12
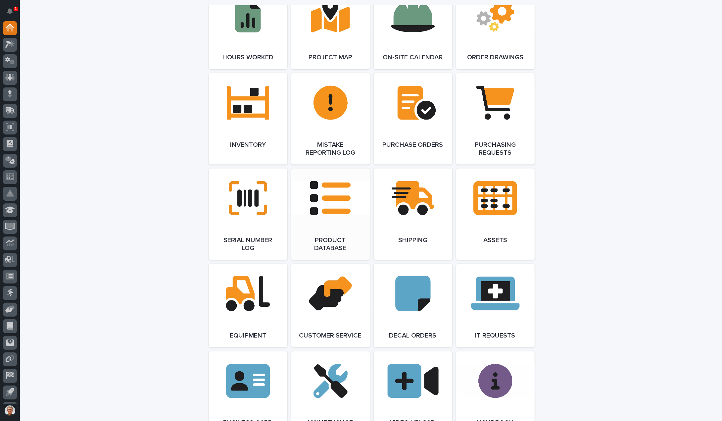
scroll to position [750, 0]
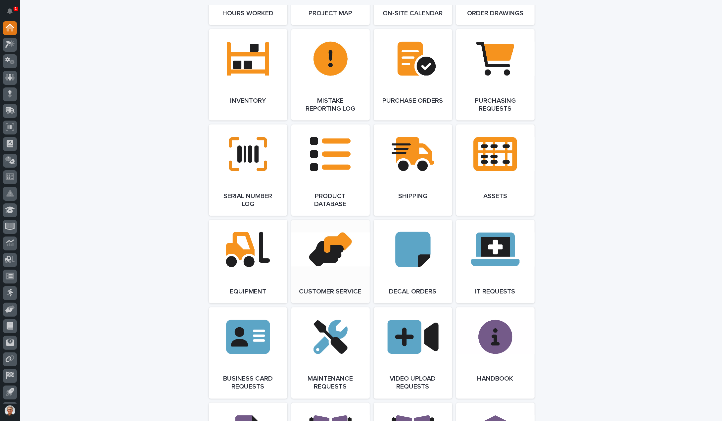
click at [327, 248] on link "Open Link" at bounding box center [330, 261] width 78 height 83
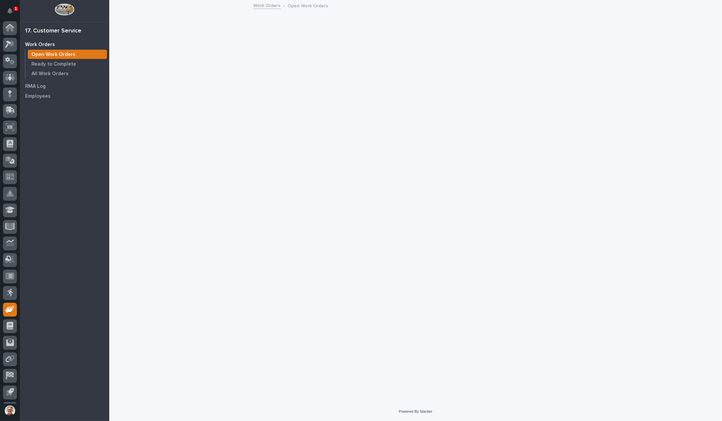
scroll to position [15, 0]
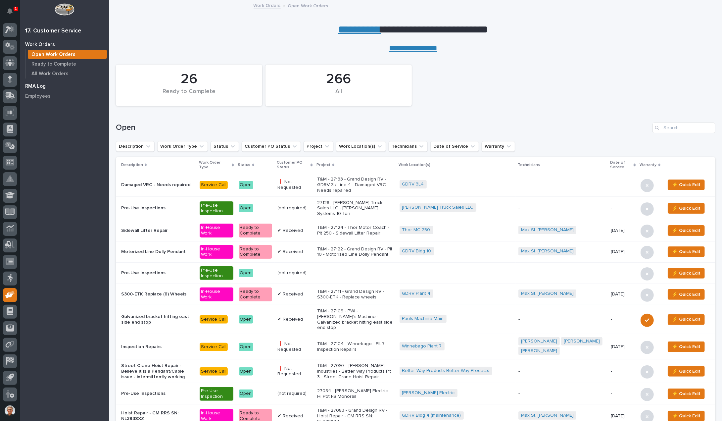
click at [36, 84] on p "RMA Log" at bounding box center [35, 86] width 21 height 6
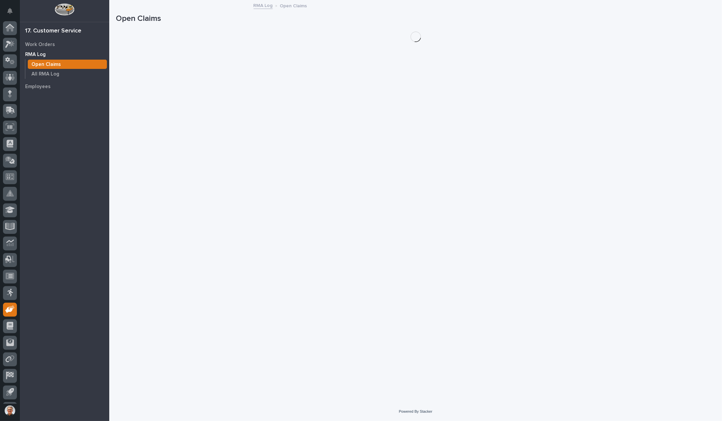
scroll to position [15, 0]
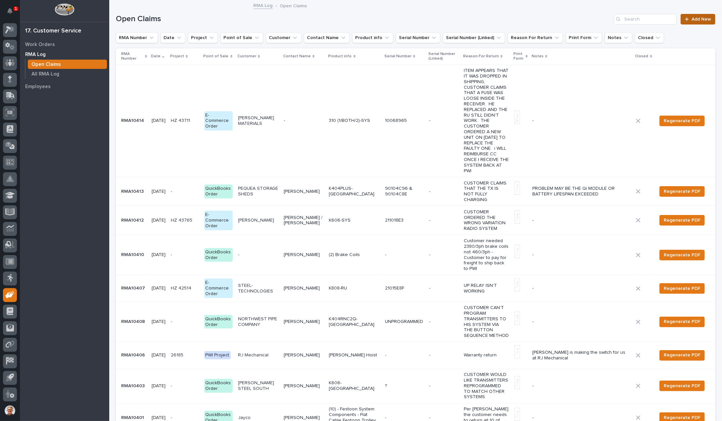
click at [694, 17] on span "Add New" at bounding box center [701, 19] width 20 height 5
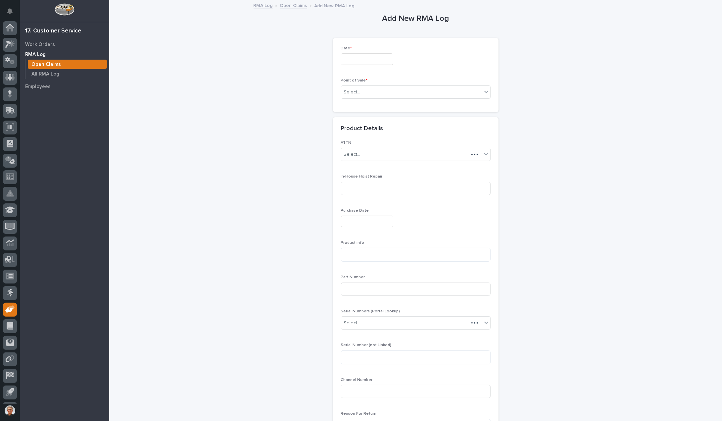
scroll to position [15, 0]
click at [9, 29] on icon at bounding box center [10, 30] width 10 height 8
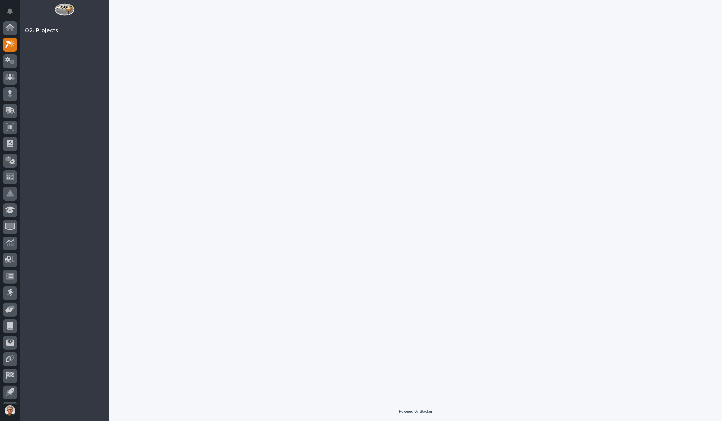
scroll to position [15, 0]
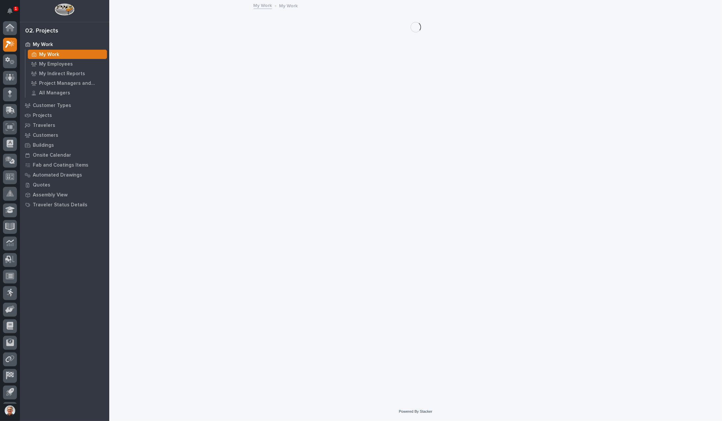
scroll to position [15, 0]
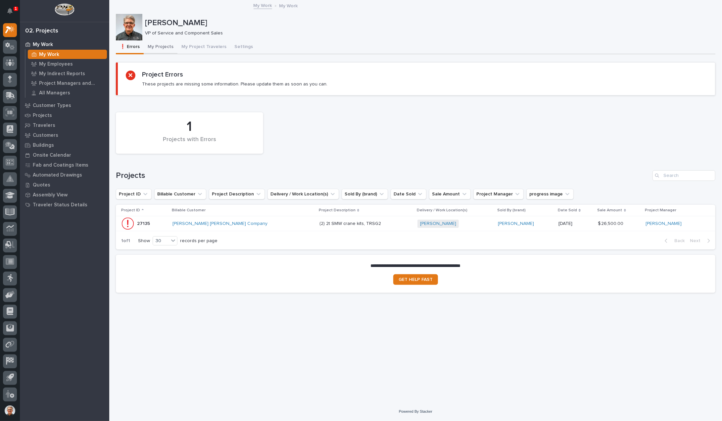
click at [159, 47] on button "My Projects" at bounding box center [161, 47] width 34 height 14
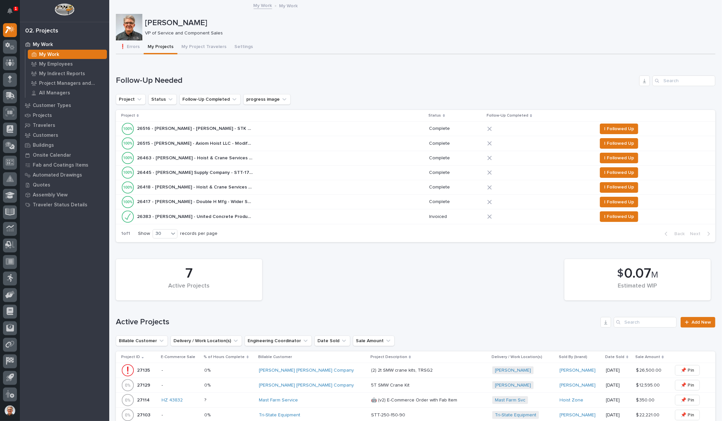
scroll to position [176, 0]
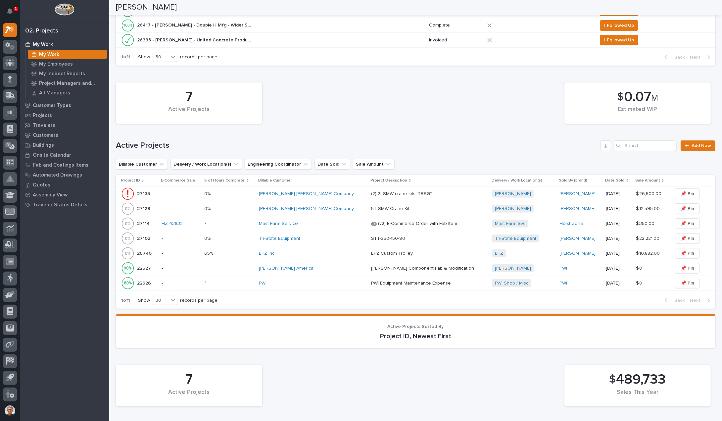
click at [371, 206] on p "5T SMW Crane Kit" at bounding box center [391, 207] width 40 height 7
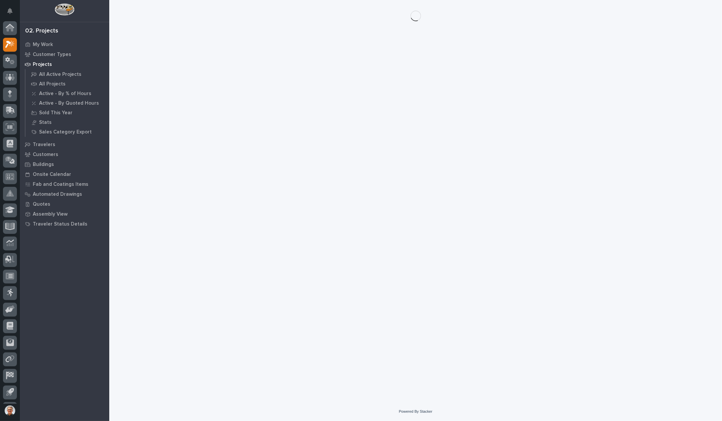
scroll to position [15, 0]
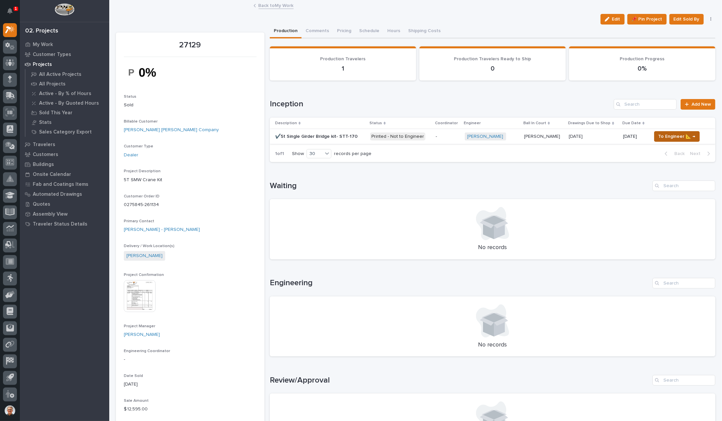
click at [687, 133] on span "To Engineer 📐 →" at bounding box center [676, 136] width 37 height 8
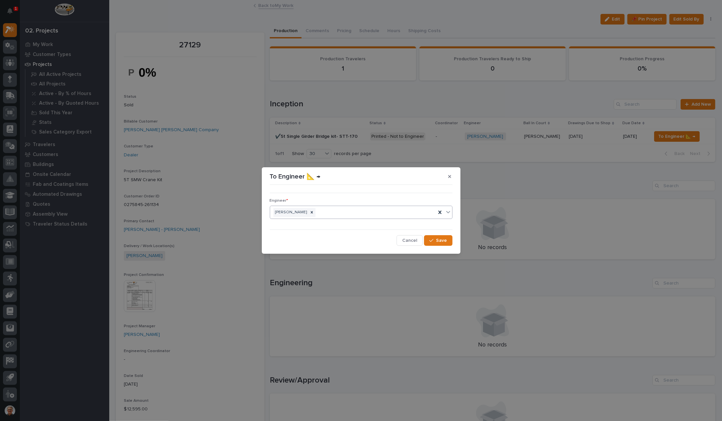
click at [447, 212] on icon at bounding box center [448, 211] width 7 height 7
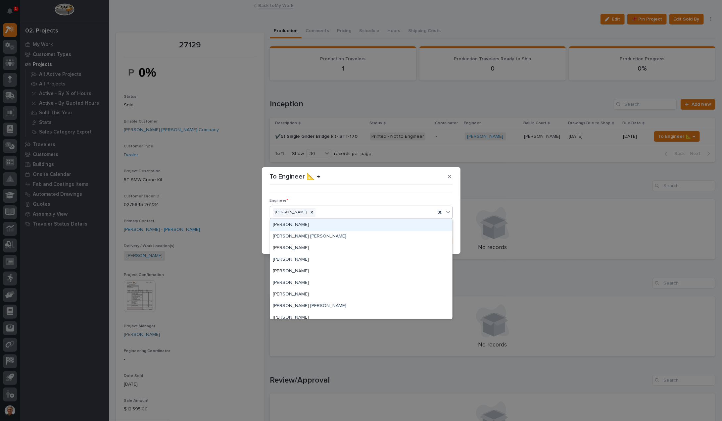
click at [411, 211] on div "Adam Yutzy" at bounding box center [353, 212] width 166 height 12
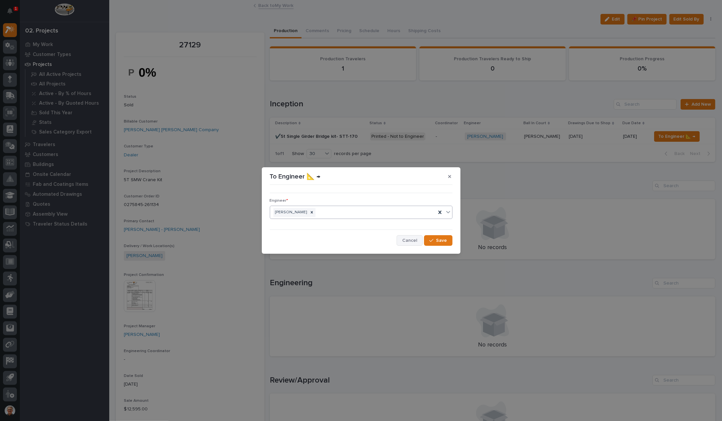
click at [404, 238] on span "Cancel" at bounding box center [409, 240] width 15 height 6
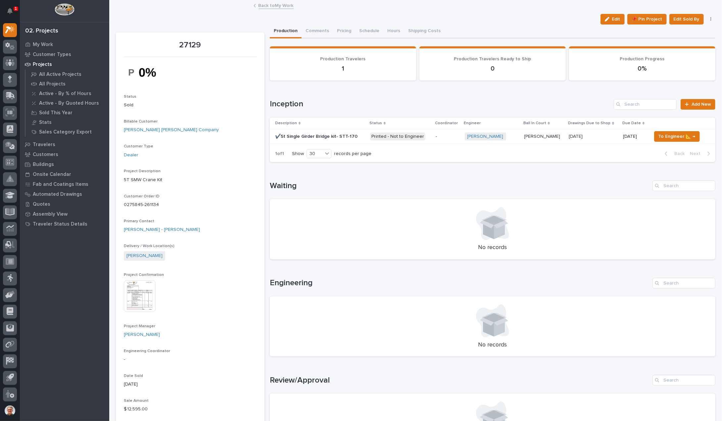
click at [391, 135] on div "Printed - Not to Engineer" at bounding box center [397, 136] width 55 height 8
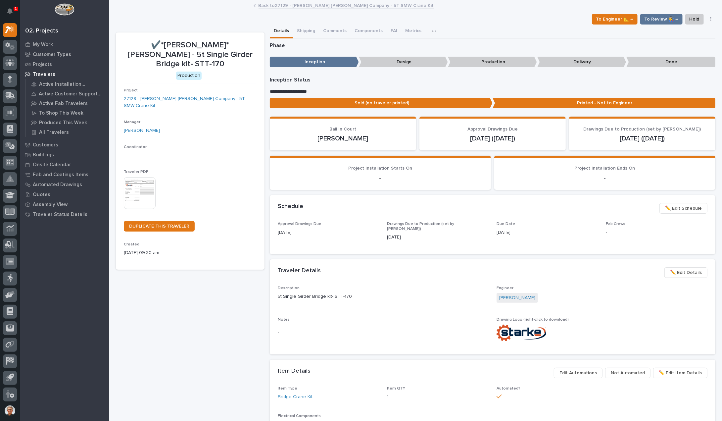
click at [140, 177] on img at bounding box center [140, 193] width 32 height 32
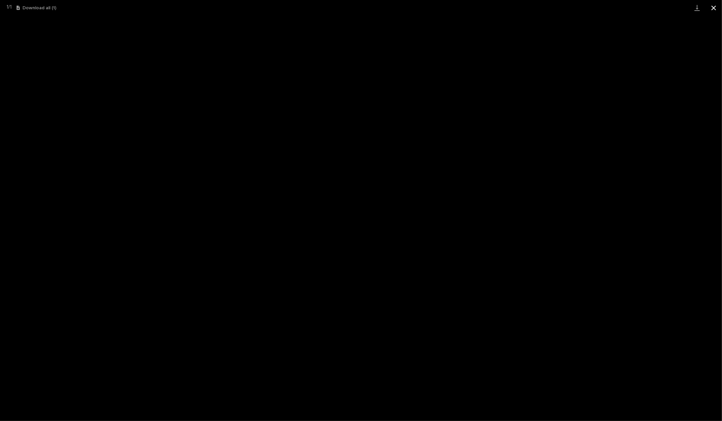
click at [712, 5] on button "Close gallery" at bounding box center [713, 8] width 17 height 16
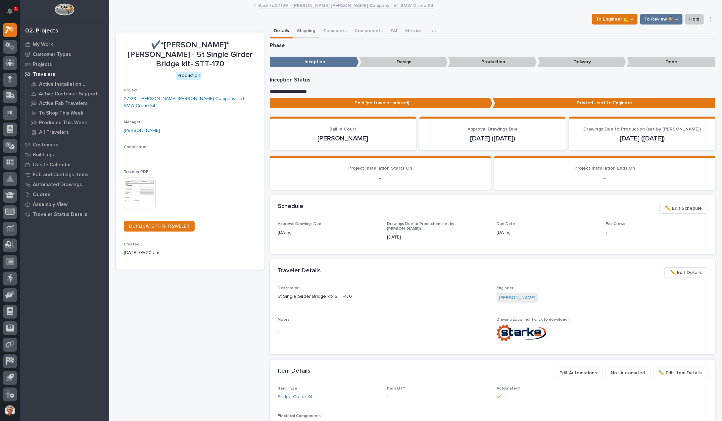
click at [306, 28] on button "Shipping" at bounding box center [306, 31] width 26 height 14
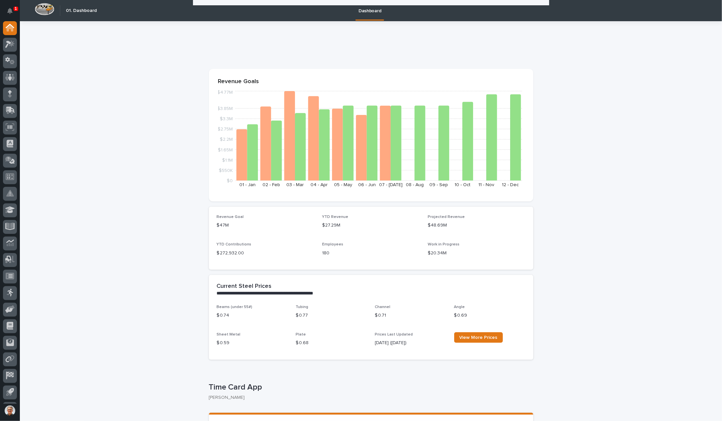
scroll to position [662, 0]
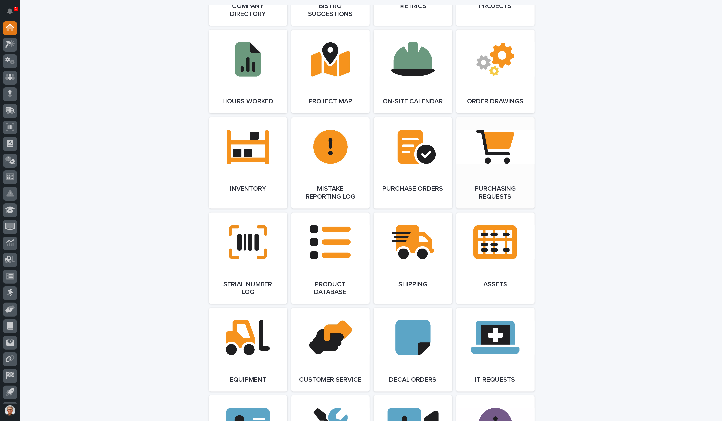
click at [486, 166] on link "Open Link" at bounding box center [495, 162] width 78 height 91
click at [11, 41] on div at bounding box center [10, 45] width 14 height 14
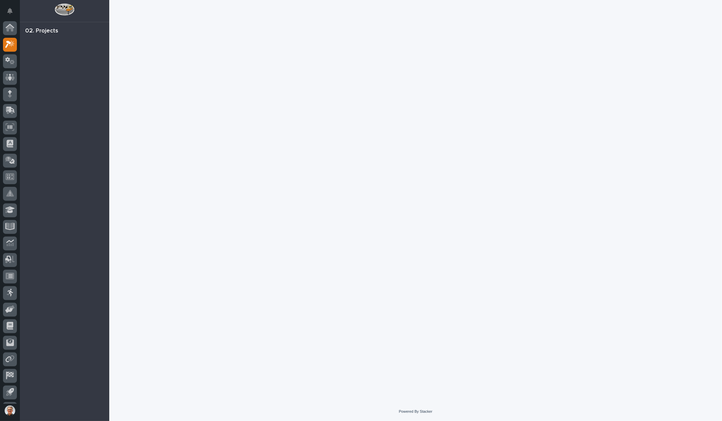
scroll to position [15, 0]
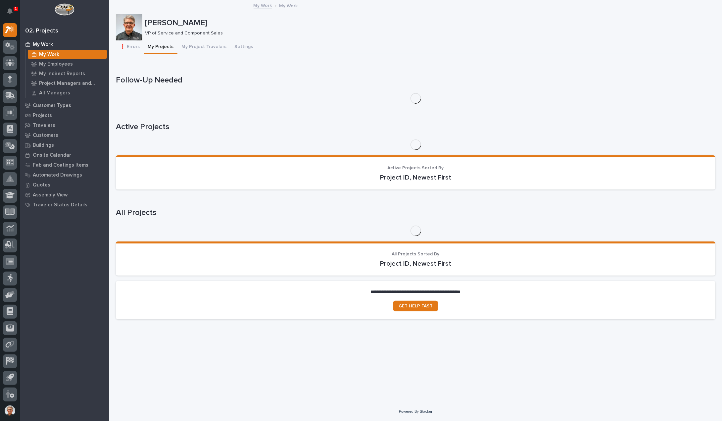
click at [160, 45] on button "My Projects" at bounding box center [161, 47] width 34 height 14
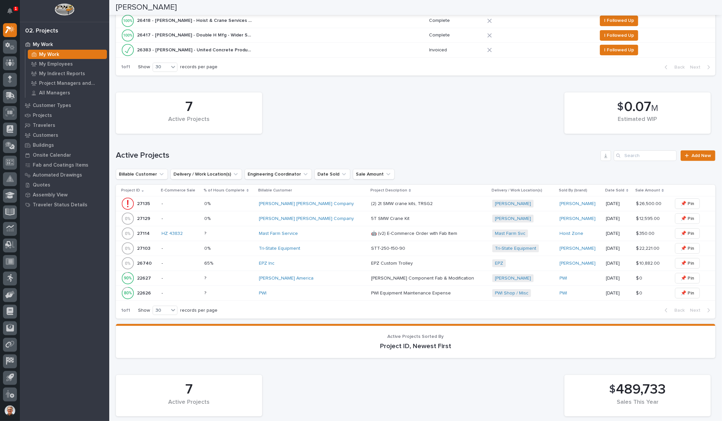
scroll to position [176, 0]
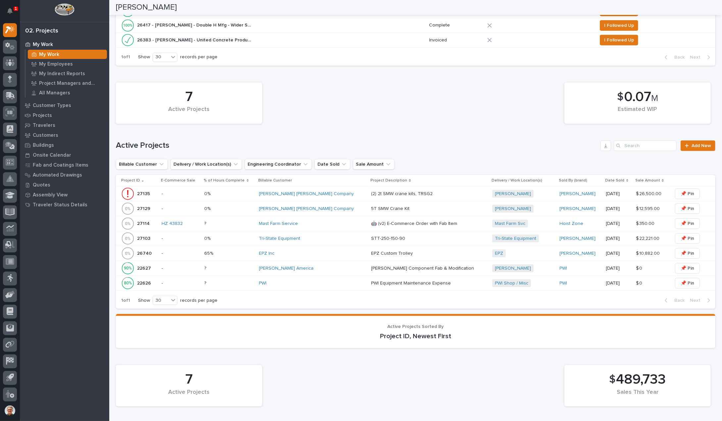
click at [384, 220] on p "🤖 (v2) E-Commerce Order with Fab Item" at bounding box center [414, 222] width 87 height 7
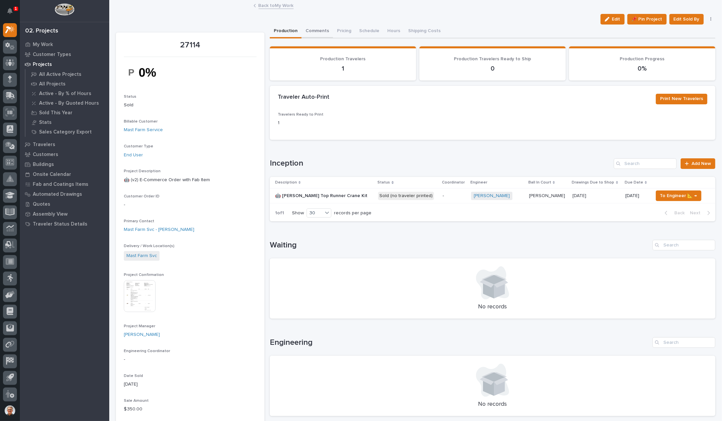
click at [316, 28] on button "Comments" at bounding box center [316, 31] width 31 height 14
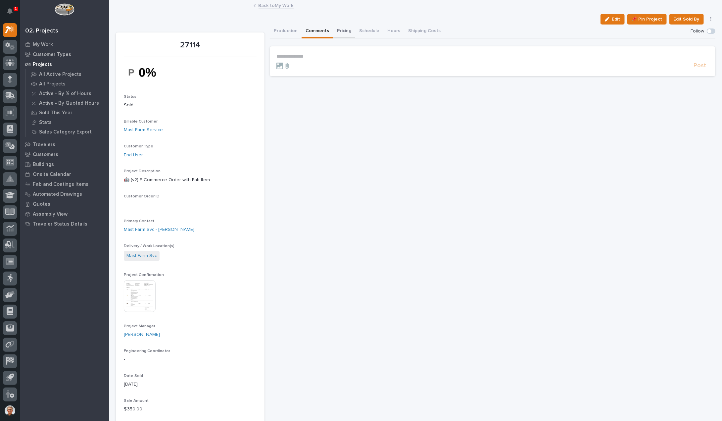
click at [339, 29] on button "Pricing" at bounding box center [344, 31] width 22 height 14
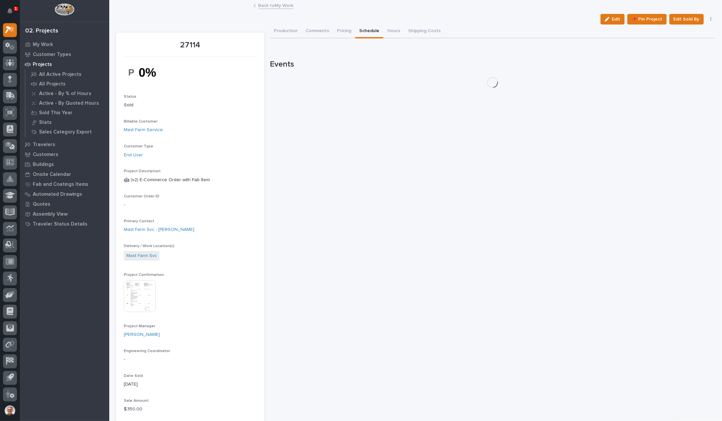
click at [363, 30] on button "Schedule" at bounding box center [369, 31] width 28 height 14
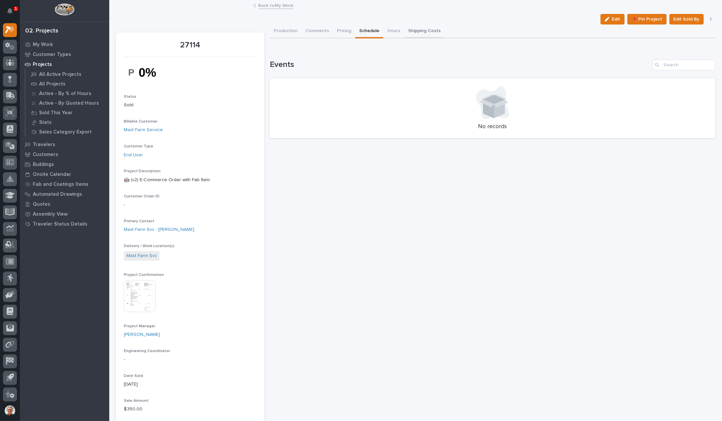
click at [414, 30] on button "Shipping Costs" at bounding box center [424, 31] width 40 height 14
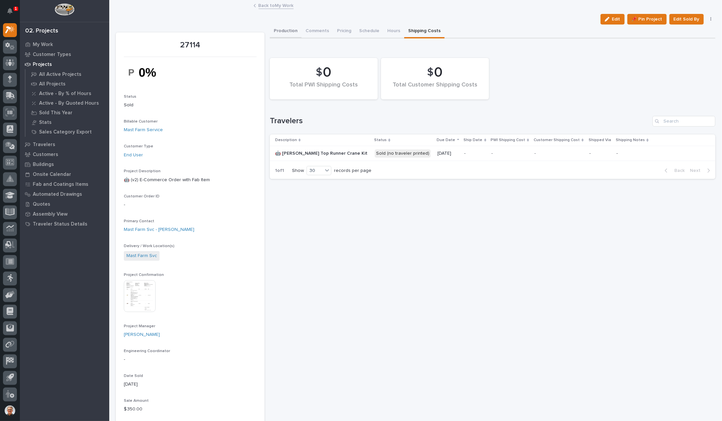
click at [276, 30] on button "Production" at bounding box center [286, 31] width 32 height 14
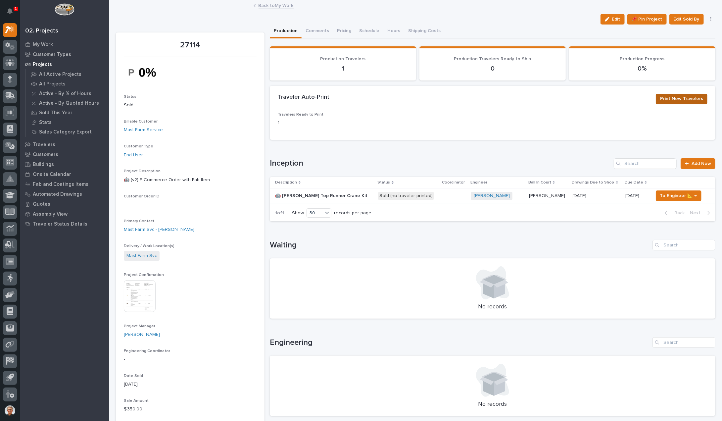
click at [674, 96] on span "Print New Travelers" at bounding box center [681, 99] width 43 height 8
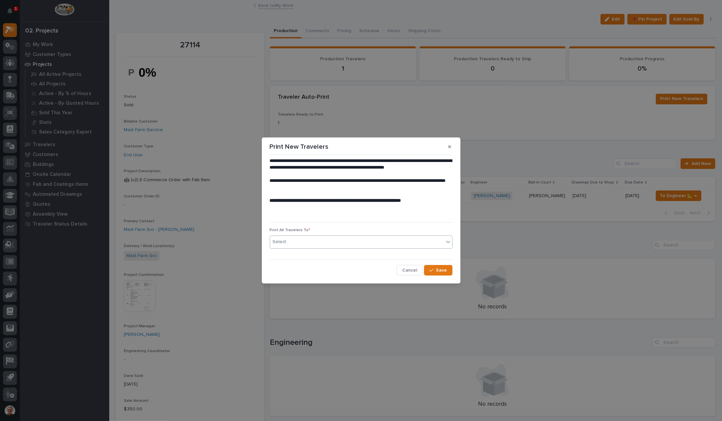
click at [449, 241] on icon at bounding box center [448, 241] width 7 height 7
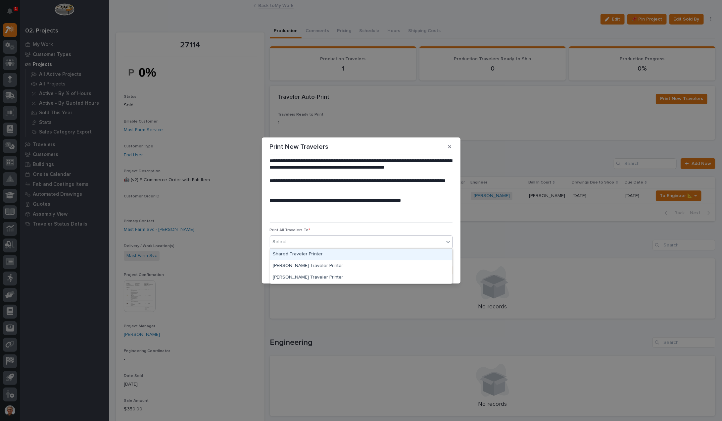
click at [287, 253] on div "Shared Traveler Printer" at bounding box center [361, 254] width 182 height 12
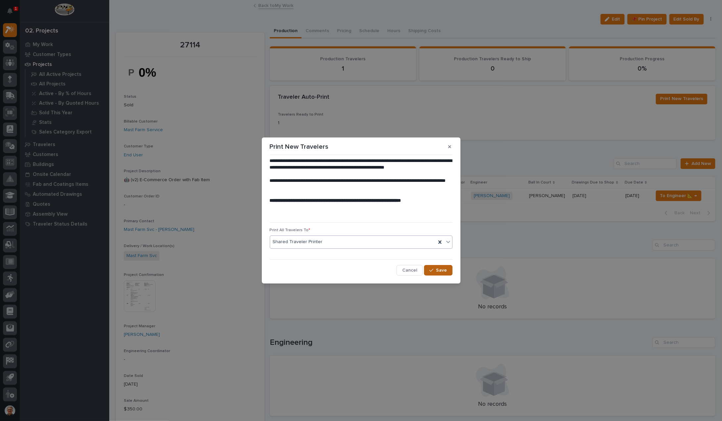
click at [443, 266] on button "Save" at bounding box center [438, 270] width 28 height 11
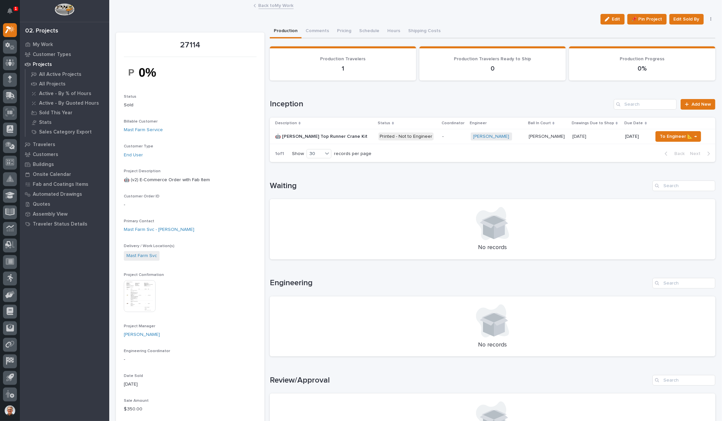
click at [528, 134] on p "[PERSON_NAME]" at bounding box center [546, 135] width 37 height 7
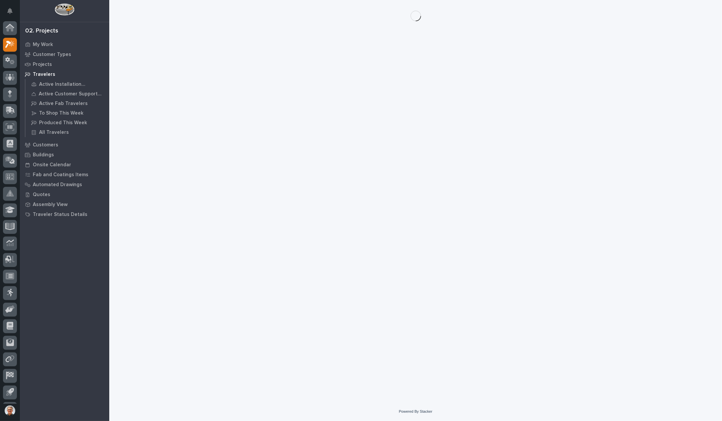
scroll to position [15, 0]
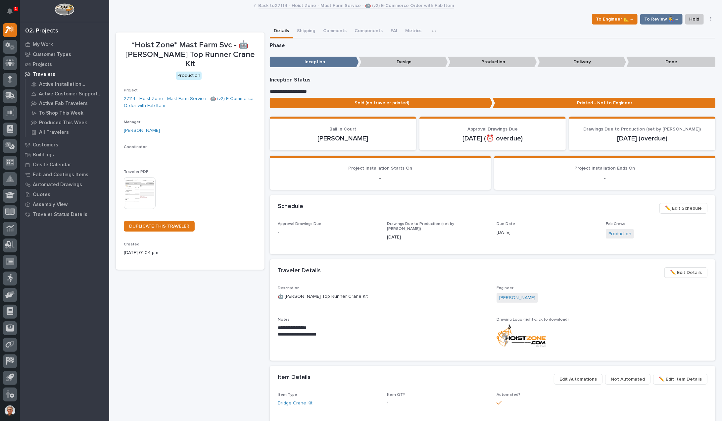
click at [372, 282] on div "Traveler Details ••• ✏️ Edit Details" at bounding box center [492, 272] width 445 height 26
click at [672, 18] on span "To Review 👨‍🏭 →" at bounding box center [661, 19] width 34 height 8
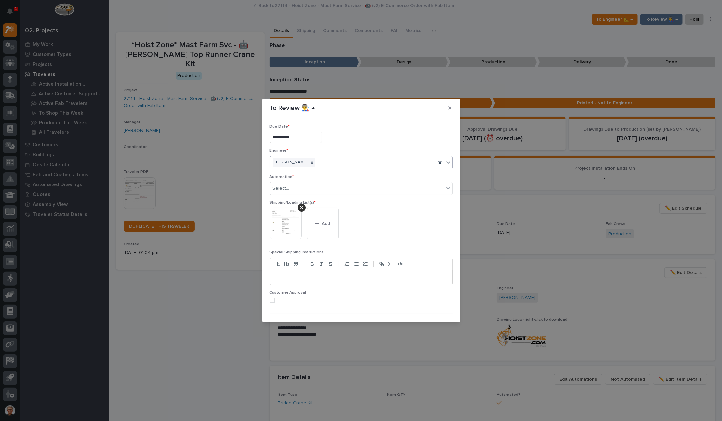
click at [445, 160] on icon at bounding box center [448, 162] width 7 height 7
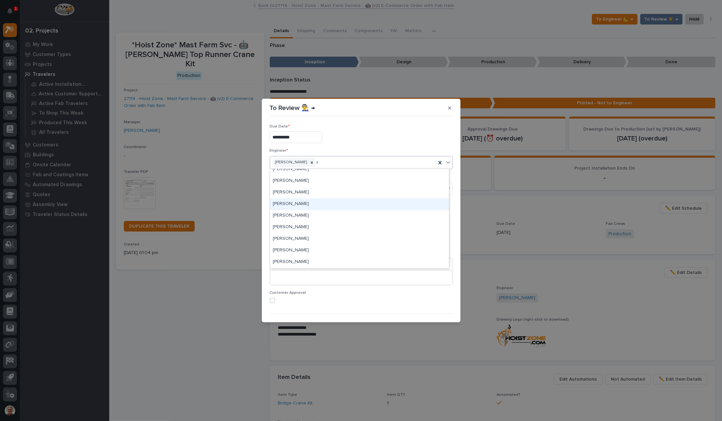
scroll to position [0, 0]
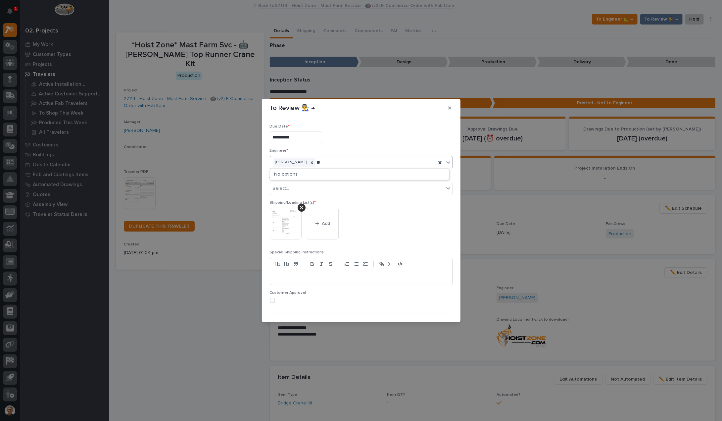
type input "*"
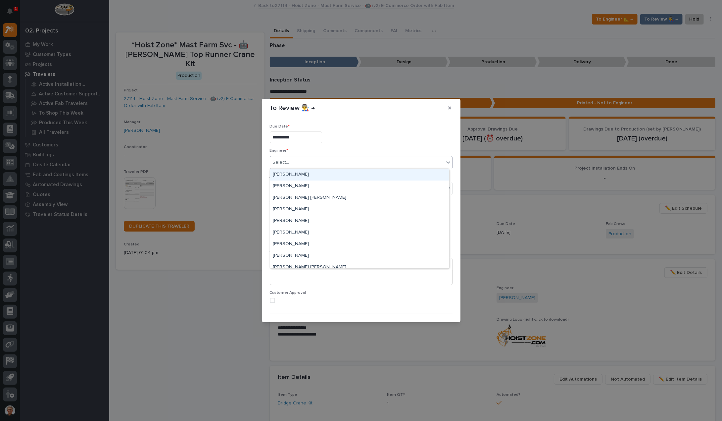
click at [281, 173] on div "Adam Yutzy" at bounding box center [359, 175] width 179 height 12
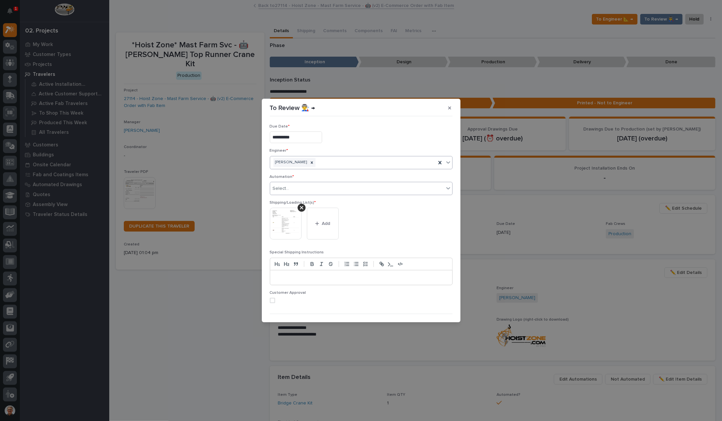
click at [340, 187] on div "Select..." at bounding box center [357, 188] width 174 height 11
click at [372, 248] on div "ACL #3910" at bounding box center [359, 247] width 179 height 12
click at [298, 187] on icon at bounding box center [299, 188] width 2 height 2
click at [449, 107] on icon "button" at bounding box center [449, 108] width 3 height 5
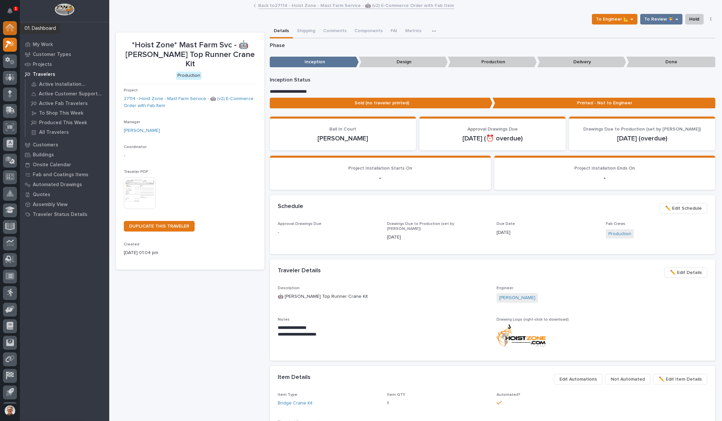
click at [6, 26] on icon at bounding box center [10, 28] width 9 height 8
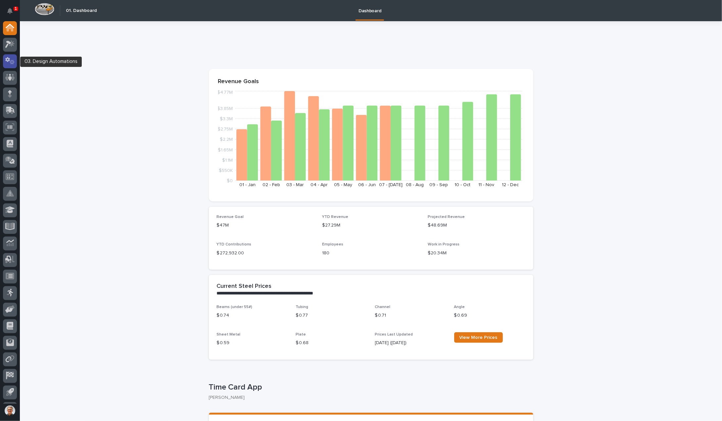
click at [7, 61] on icon at bounding box center [7, 59] width 5 height 5
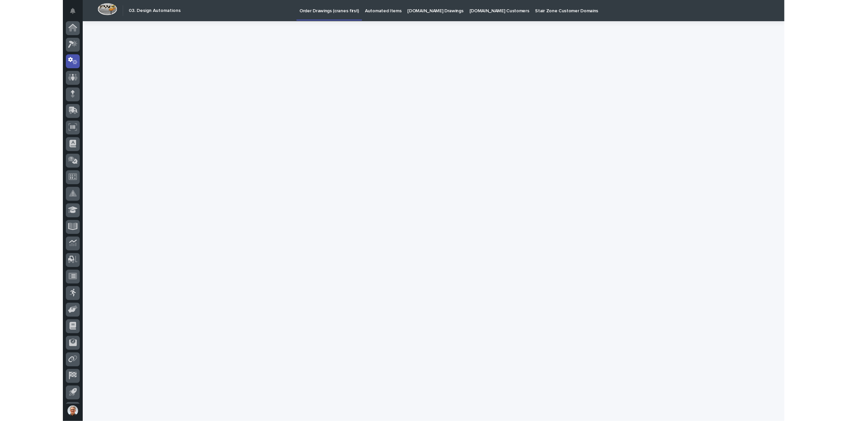
scroll to position [15, 0]
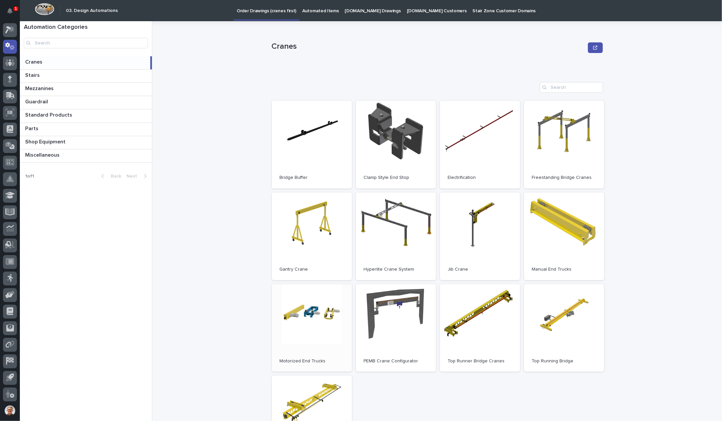
click at [313, 307] on link "Open" at bounding box center [312, 328] width 80 height 88
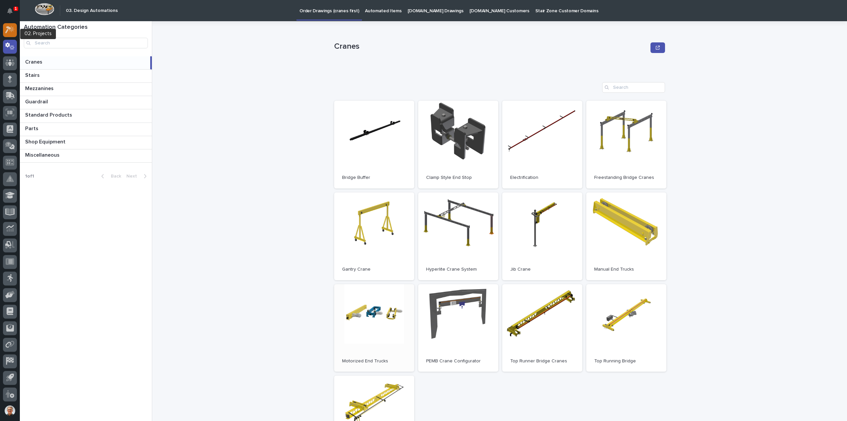
scroll to position [0, 0]
click at [8, 26] on g at bounding box center [10, 28] width 9 height 8
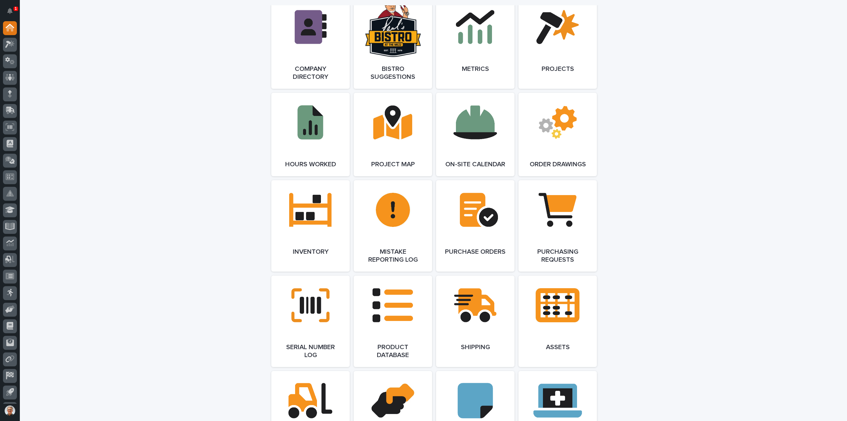
scroll to position [617, 0]
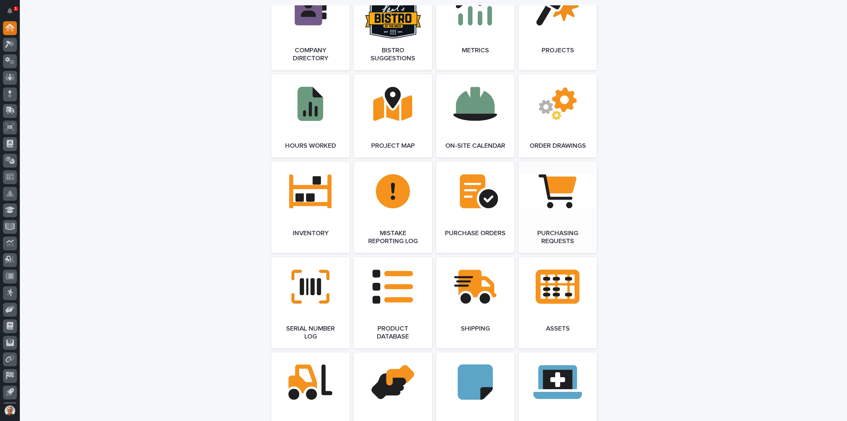
click at [551, 195] on link "Open Link" at bounding box center [557, 206] width 78 height 91
click at [11, 44] on icon at bounding box center [10, 44] width 10 height 8
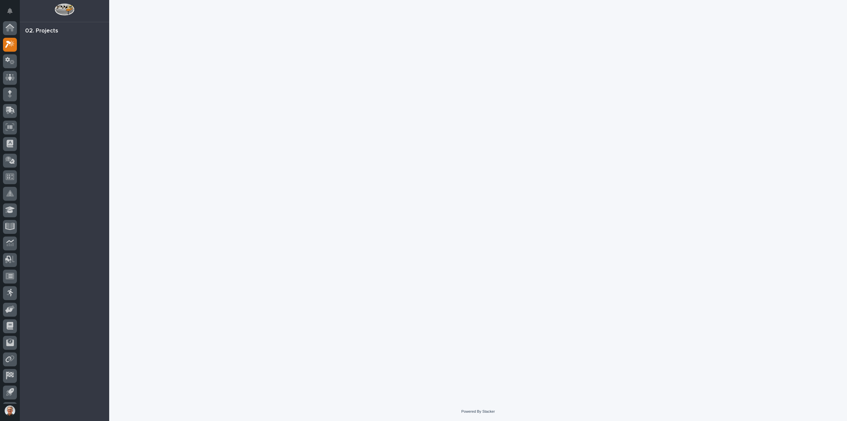
scroll to position [15, 0]
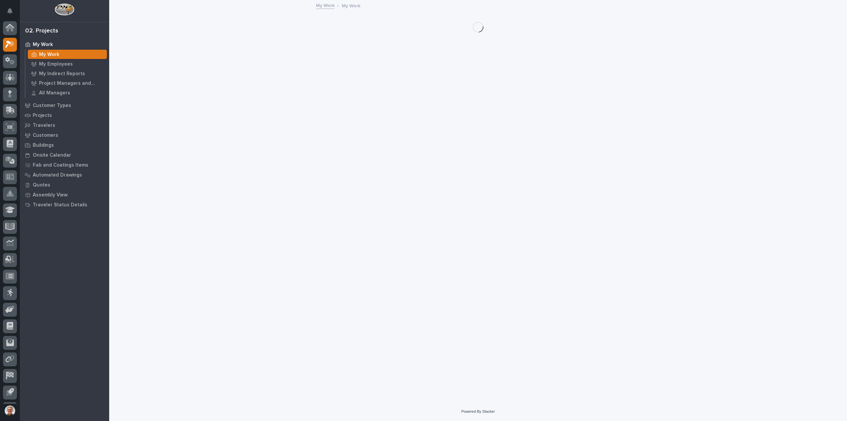
scroll to position [15, 0]
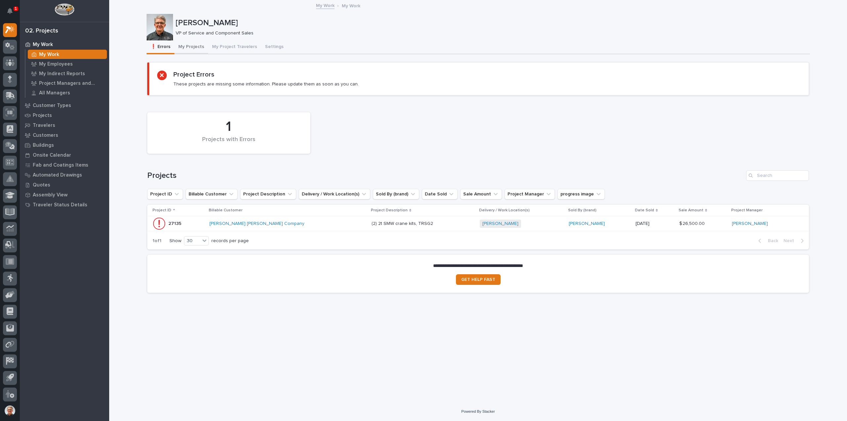
click at [198, 46] on button "My Projects" at bounding box center [191, 47] width 34 height 14
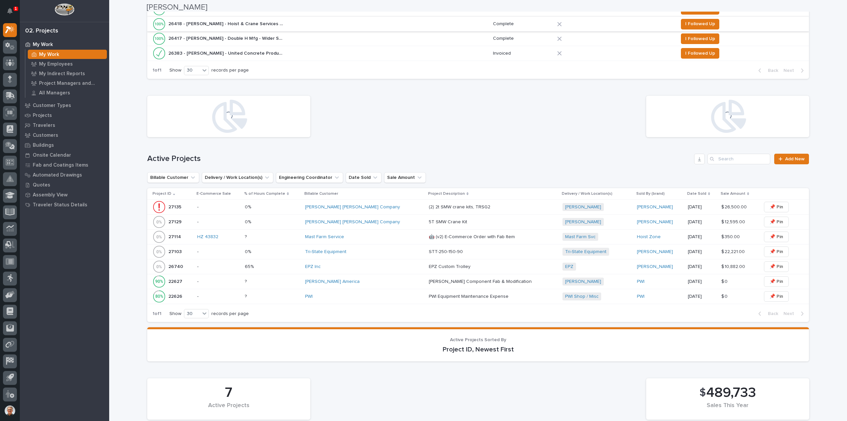
scroll to position [220, 0]
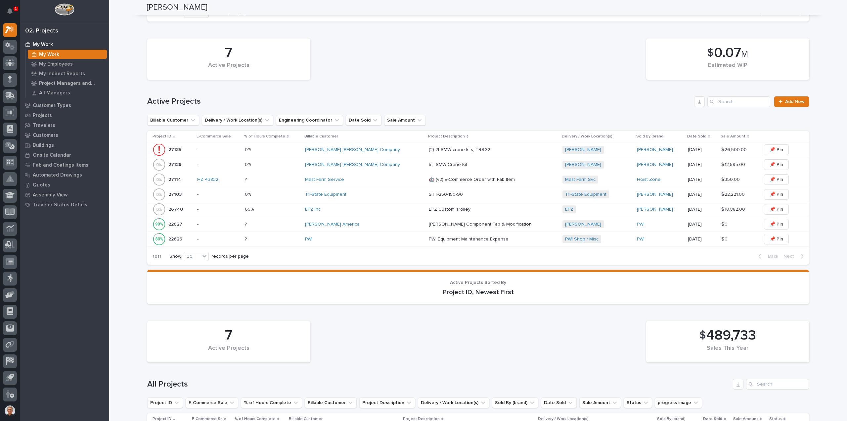
click at [429, 147] on p "(2) 2t SMW crane kits, TRSG2" at bounding box center [460, 149] width 63 height 7
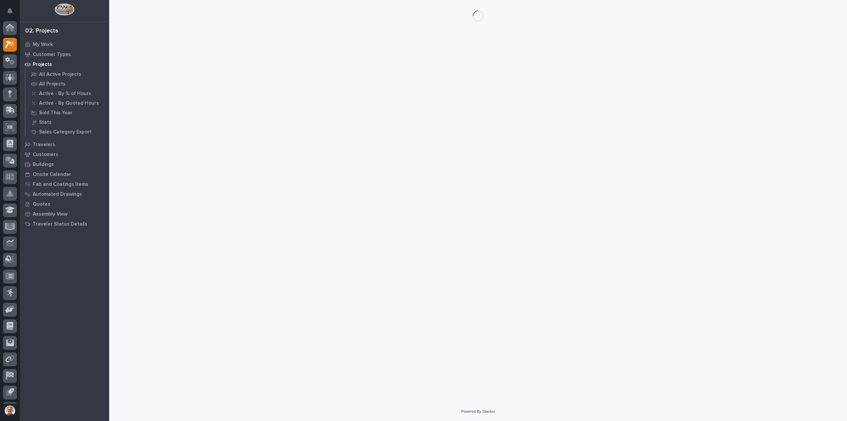
scroll to position [15, 0]
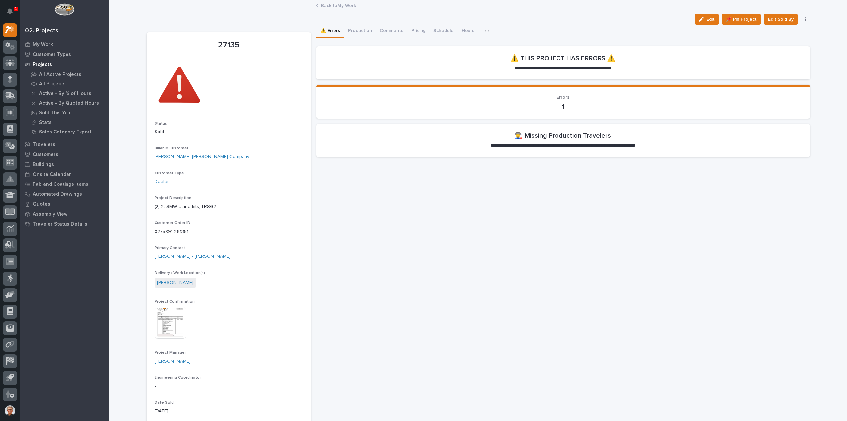
click at [555, 141] on section "**********" at bounding box center [563, 140] width 494 height 33
click at [42, 142] on p "Travelers" at bounding box center [44, 145] width 22 height 6
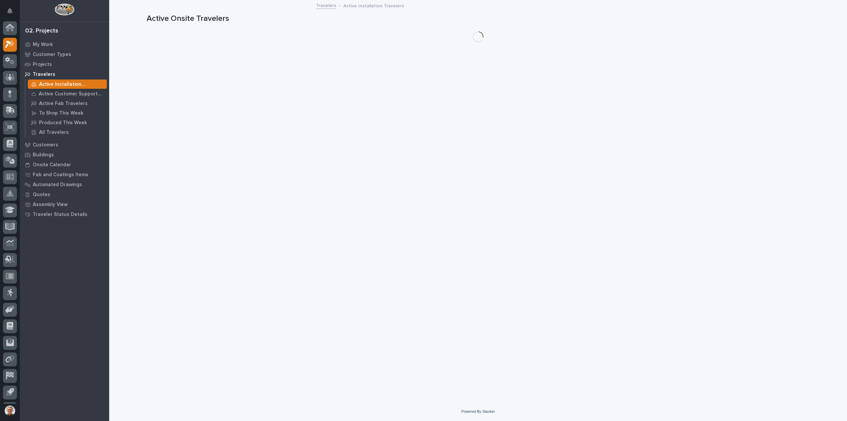
scroll to position [15, 0]
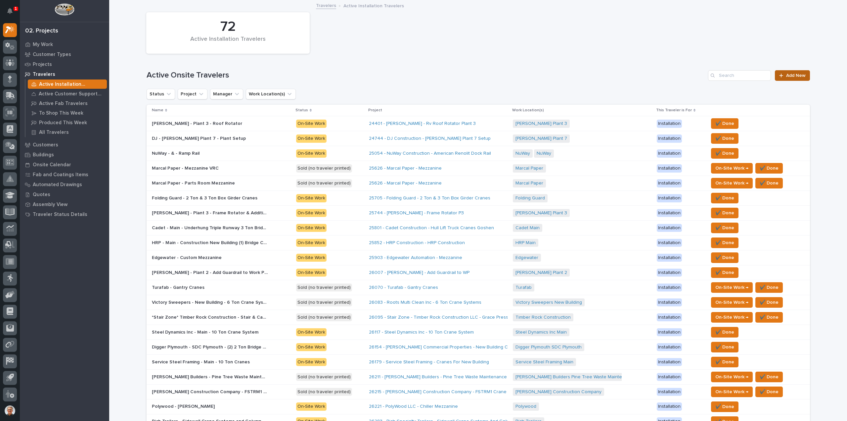
click at [721, 75] on span "Add New" at bounding box center [796, 75] width 20 height 5
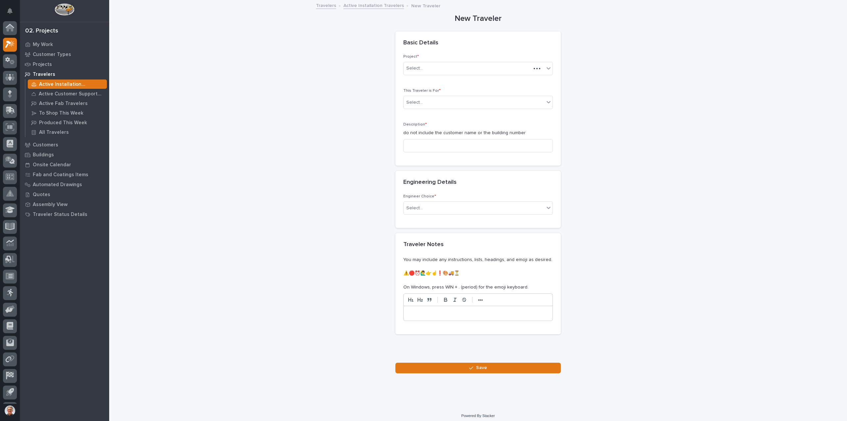
scroll to position [15, 0]
click at [418, 66] on div "Select..." at bounding box center [414, 68] width 17 height 7
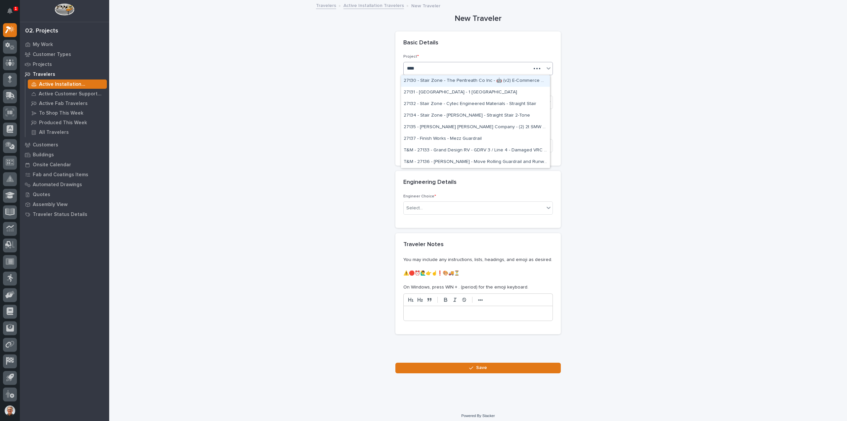
type input "*****"
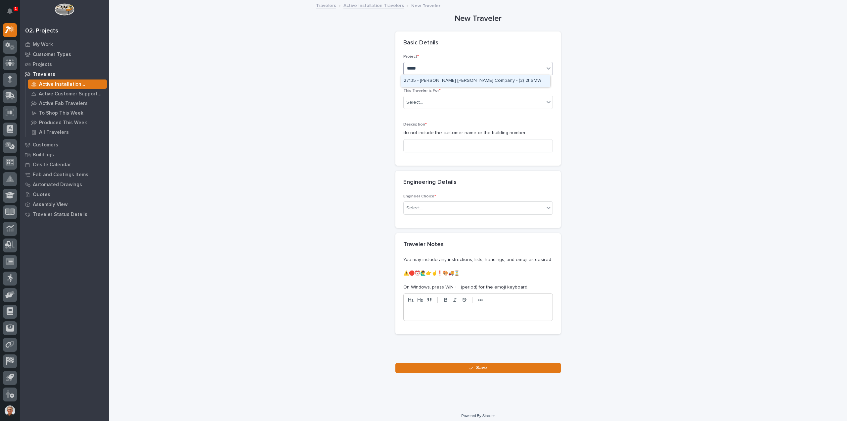
click at [430, 79] on div "27135 - [PERSON_NAME] [PERSON_NAME] Company - (2) 2t SMW crane kits, TRSG2" at bounding box center [475, 81] width 149 height 12
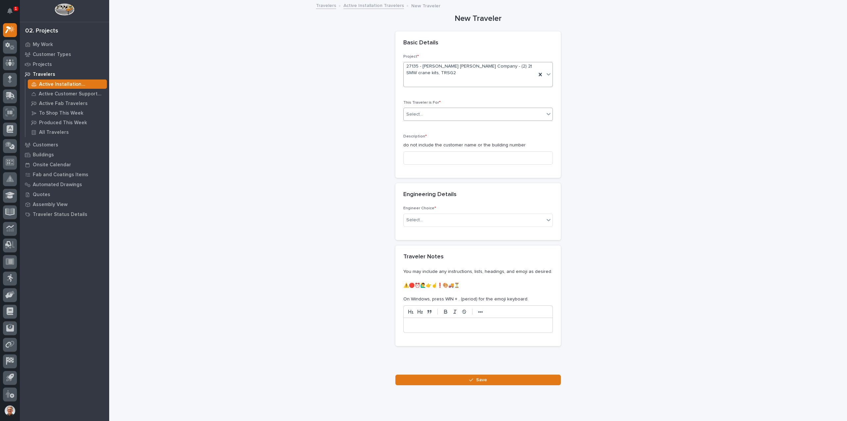
click at [408, 116] on div "Select..." at bounding box center [414, 114] width 17 height 7
click at [410, 127] on span "Production" at bounding box center [416, 125] width 25 height 7
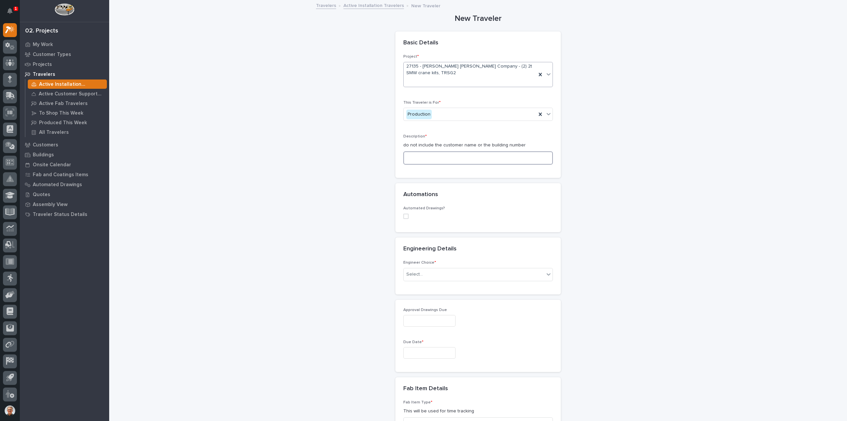
click at [409, 156] on input at bounding box center [478, 157] width 150 height 13
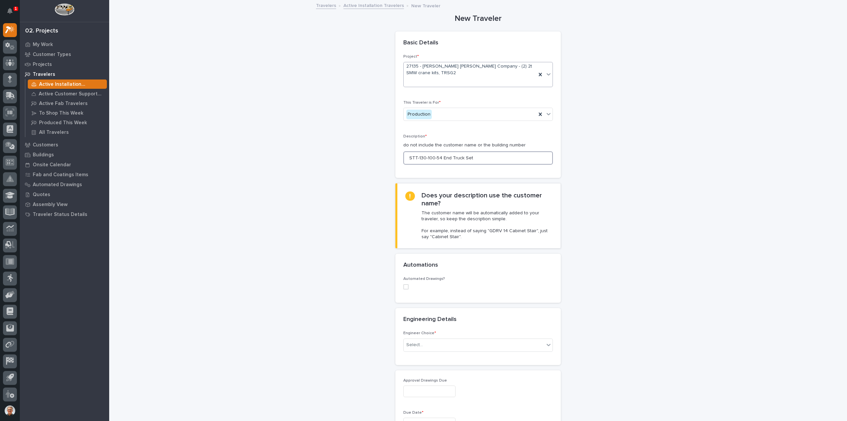
click at [403, 285] on span at bounding box center [405, 286] width 5 height 5
type input "STT-130-100-54 End Truck Set"
click at [412, 327] on div "Select..." at bounding box center [414, 329] width 17 height 7
type input "***"
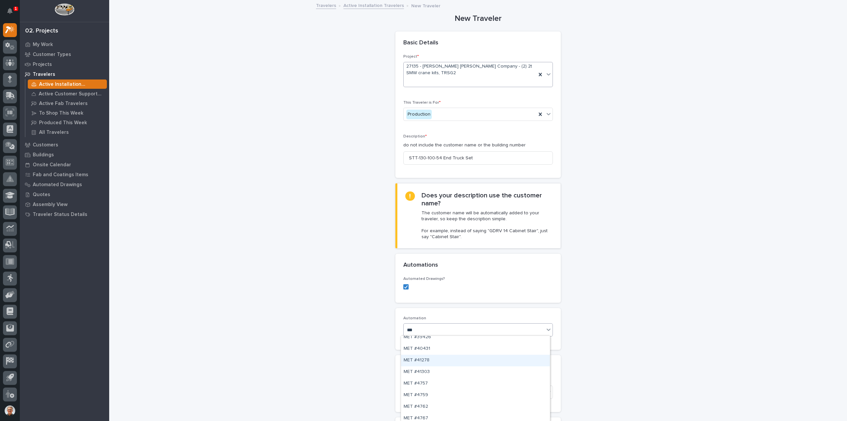
click at [423, 358] on div "MET #41278" at bounding box center [475, 360] width 149 height 12
click at [416, 390] on div "Select..." at bounding box center [414, 391] width 17 height 7
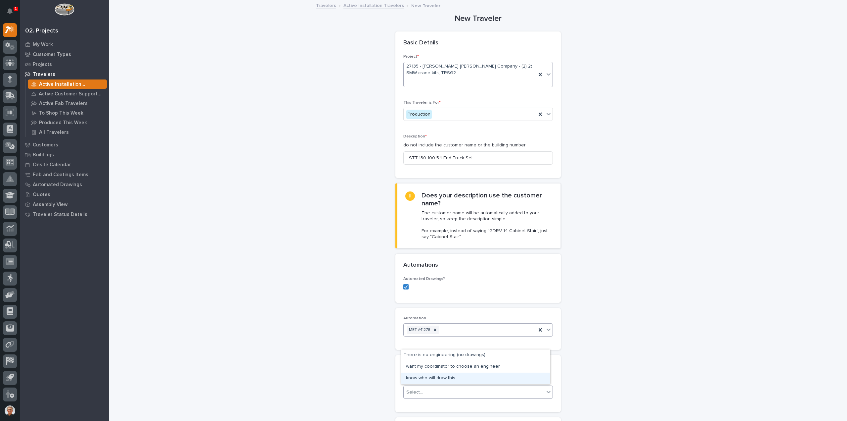
click at [424, 376] on div "I know who will draw this" at bounding box center [475, 378] width 149 height 12
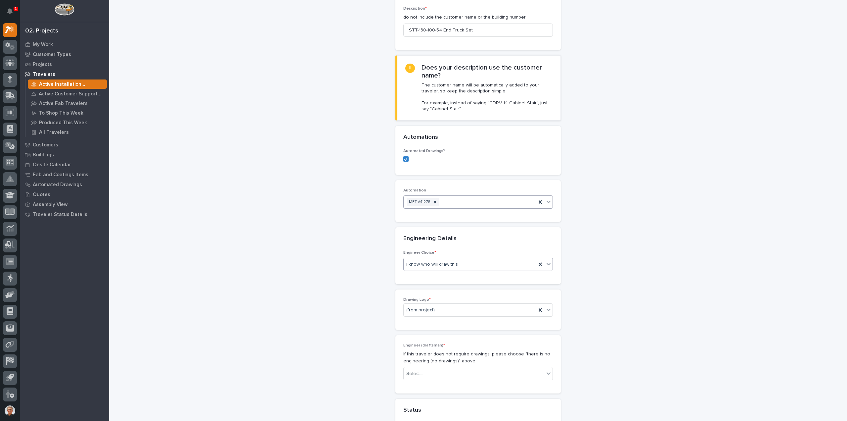
scroll to position [220, 0]
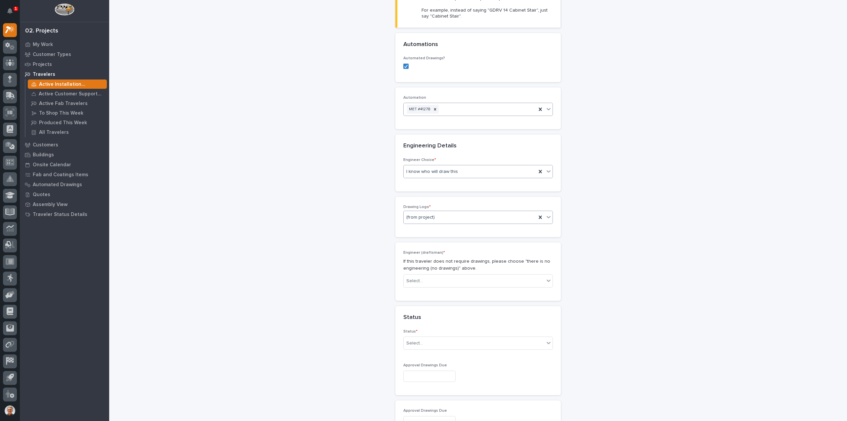
click at [547, 216] on icon at bounding box center [549, 217] width 4 height 2
click at [408, 287] on div "Starke" at bounding box center [475, 286] width 149 height 12
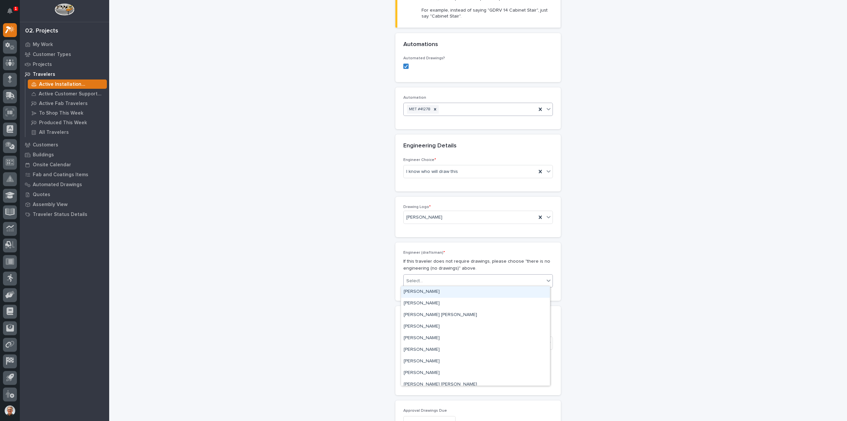
click at [546, 277] on icon at bounding box center [548, 280] width 7 height 7
click at [414, 293] on div "Adam Yutzy" at bounding box center [475, 292] width 149 height 12
click at [410, 340] on div "Select..." at bounding box center [414, 342] width 17 height 7
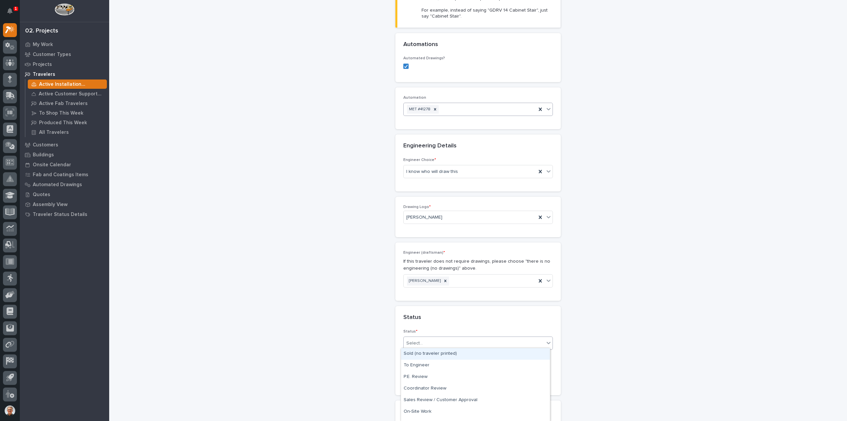
click at [409, 354] on div "Sold (no traveler printed)" at bounding box center [475, 354] width 149 height 12
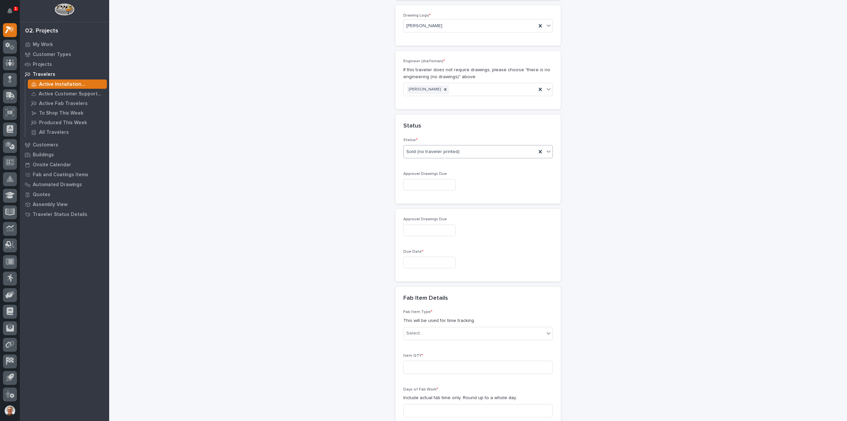
scroll to position [441, 0]
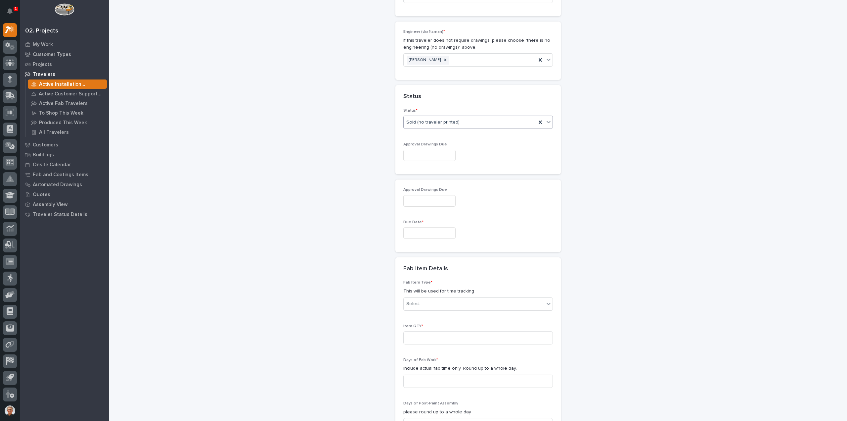
click at [412, 154] on input "text" at bounding box center [429, 156] width 52 height 12
click at [434, 77] on div "4" at bounding box center [435, 77] width 9 height 9
type input "**********"
click at [412, 231] on input "text" at bounding box center [429, 233] width 52 height 12
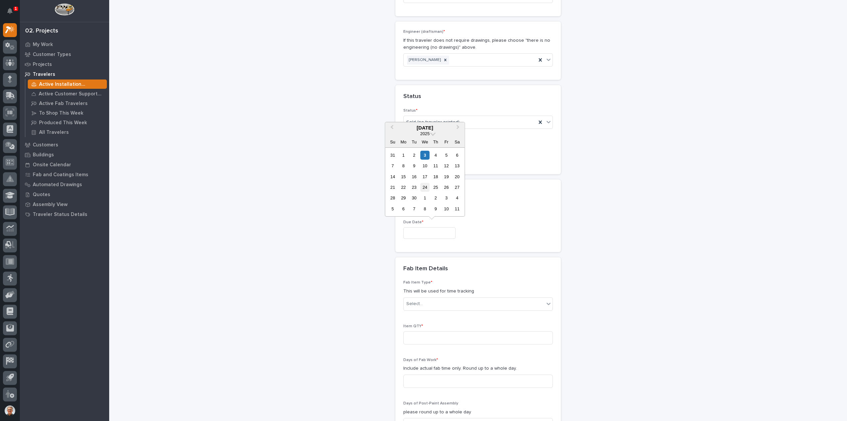
click at [425, 187] on div "24" at bounding box center [425, 187] width 9 height 9
type input "**********"
click at [423, 300] on div "Select..." at bounding box center [474, 303] width 141 height 11
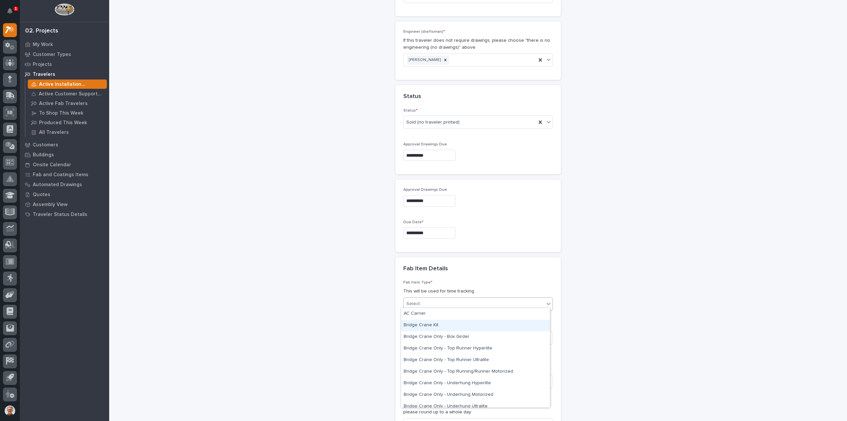
click at [418, 326] on div "Bridge Crane Kit" at bounding box center [475, 325] width 149 height 12
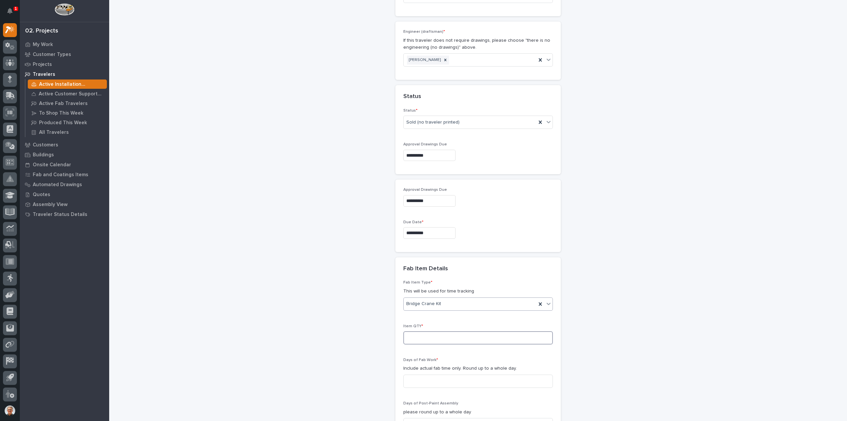
click at [409, 334] on input at bounding box center [478, 337] width 150 height 13
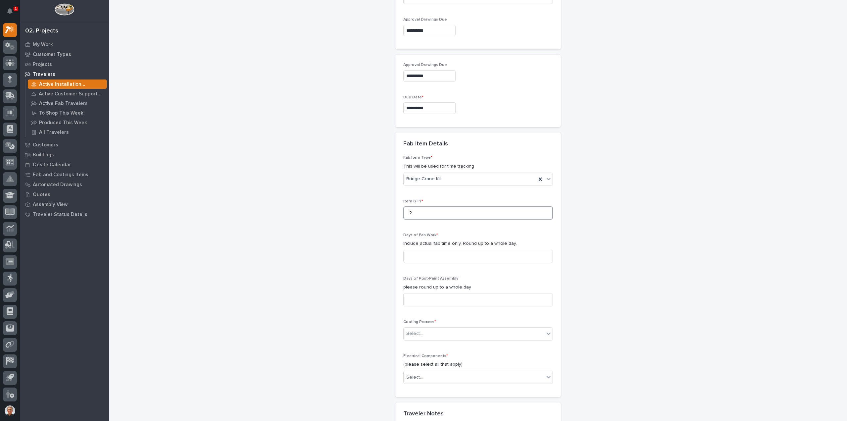
scroll to position [573, 0]
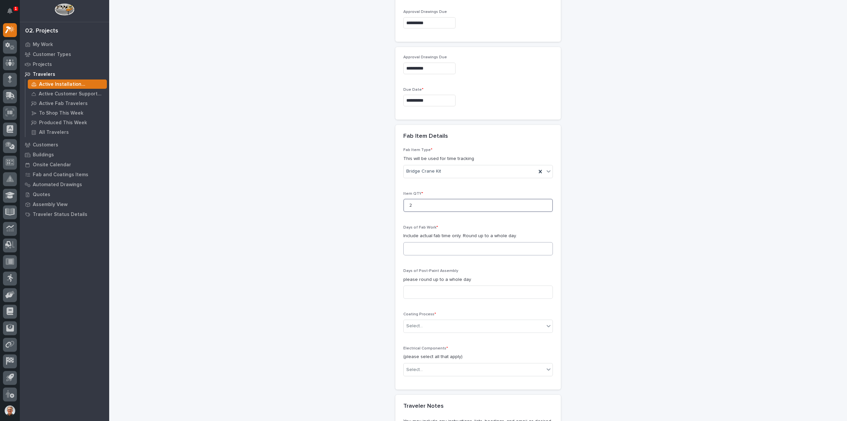
type input "2"
click at [409, 246] on input at bounding box center [478, 248] width 150 height 13
type input "2"
click at [408, 289] on input at bounding box center [478, 291] width 150 height 13
type input "6"
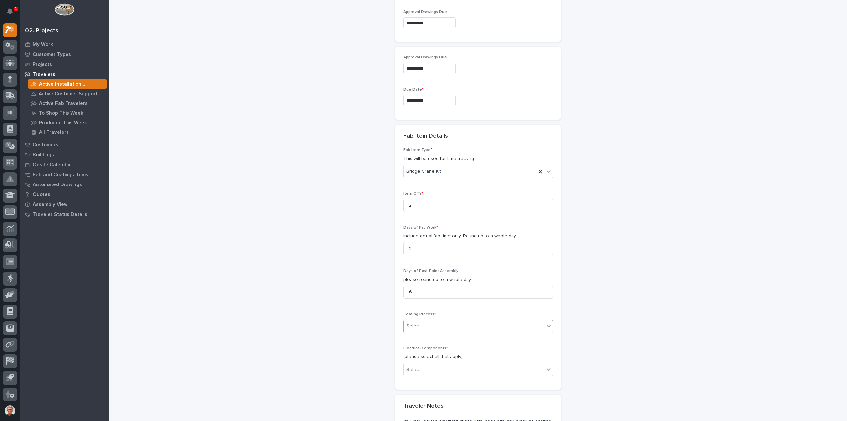
click at [416, 323] on div "Select..." at bounding box center [414, 325] width 17 height 7
click at [416, 345] on div "In-House Paint/Powder" at bounding box center [475, 347] width 149 height 12
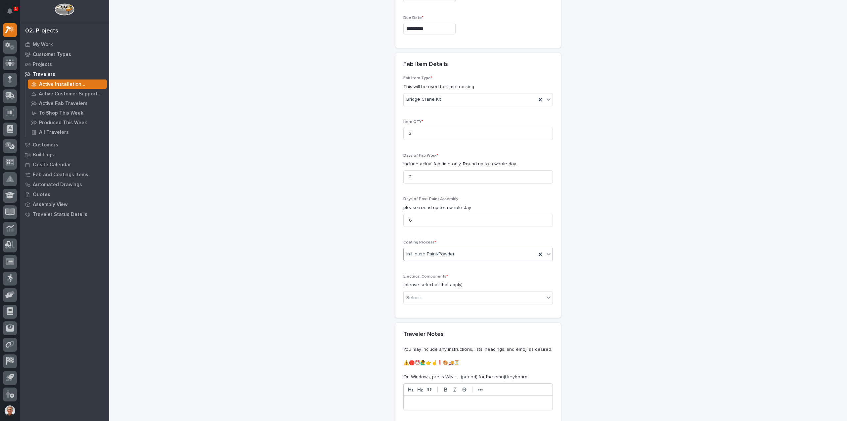
scroll to position [706, 0]
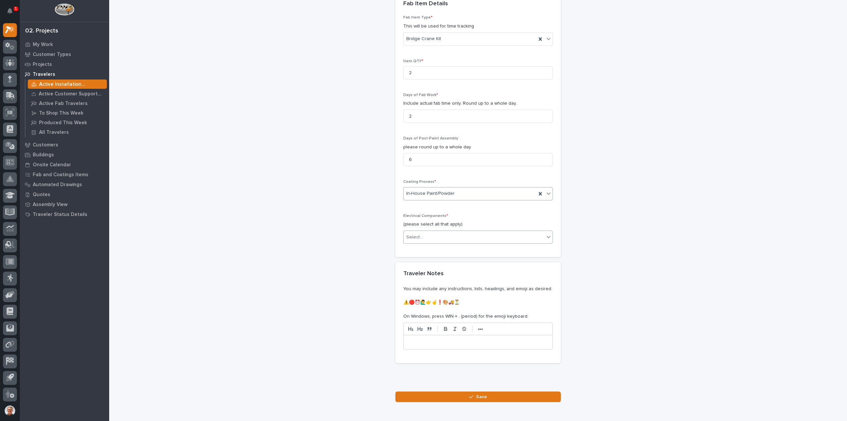
click at [420, 232] on div "Select..." at bounding box center [474, 237] width 141 height 11
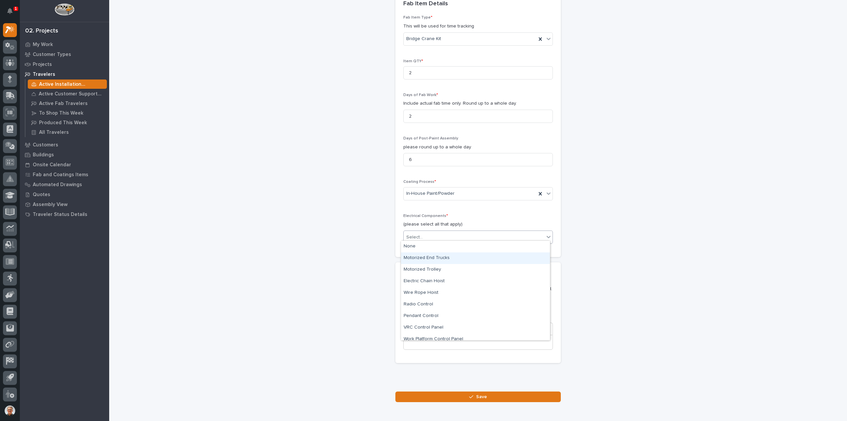
click at [410, 257] on div "Motorized End Trucks" at bounding box center [475, 258] width 149 height 12
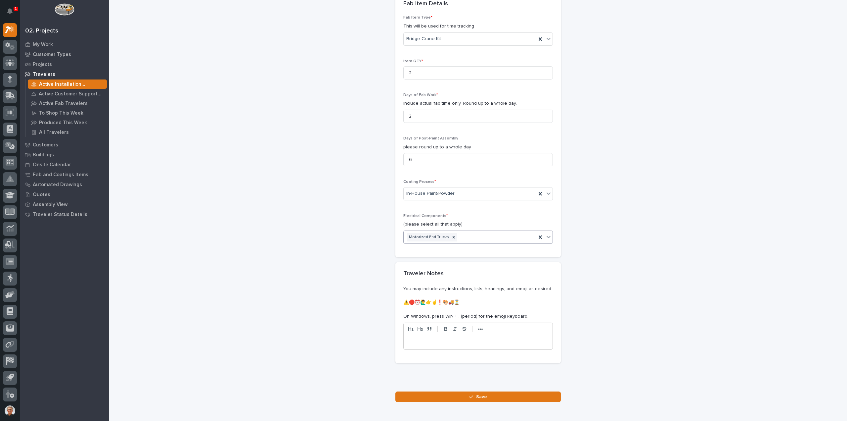
click at [546, 233] on icon at bounding box center [548, 236] width 7 height 7
click at [412, 280] on div "Wire Rope Hoist" at bounding box center [475, 281] width 149 height 12
click at [546, 233] on icon at bounding box center [548, 236] width 7 height 7
click at [420, 292] on div "Pendant Control" at bounding box center [475, 293] width 149 height 12
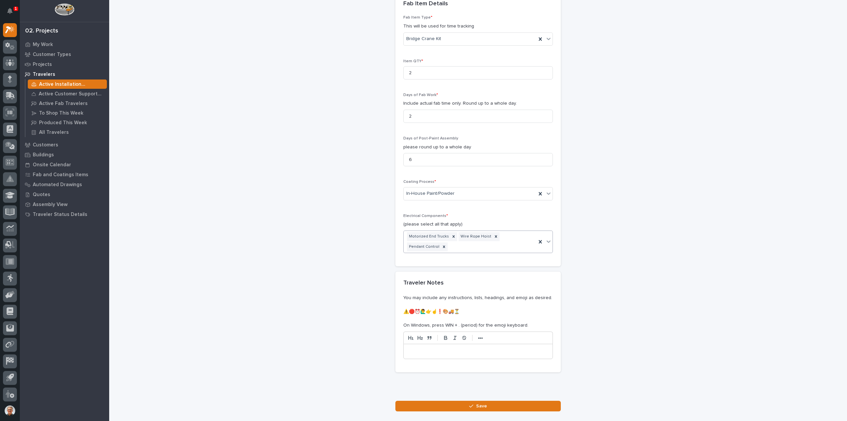
click at [546, 238] on icon at bounding box center [548, 241] width 7 height 7
click at [429, 324] on div "Specialty/Custom Control Panel" at bounding box center [475, 325] width 149 height 12
click at [547, 238] on icon at bounding box center [548, 241] width 7 height 7
click at [413, 348] on p at bounding box center [478, 351] width 139 height 7
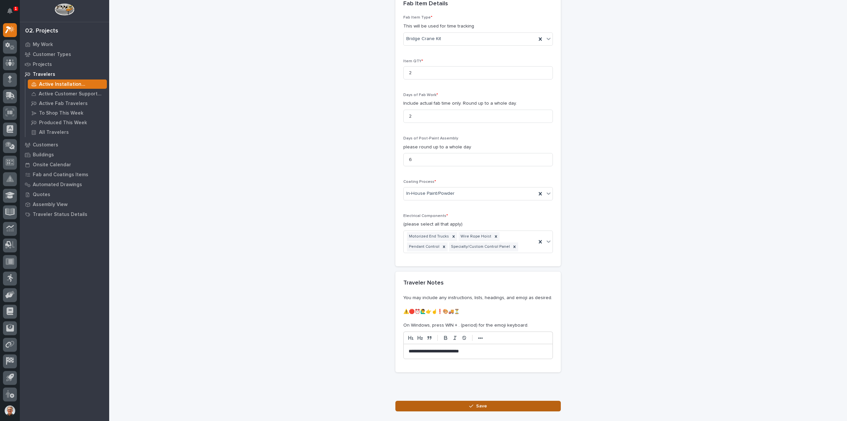
click at [469, 403] on icon "button" at bounding box center [471, 405] width 4 height 5
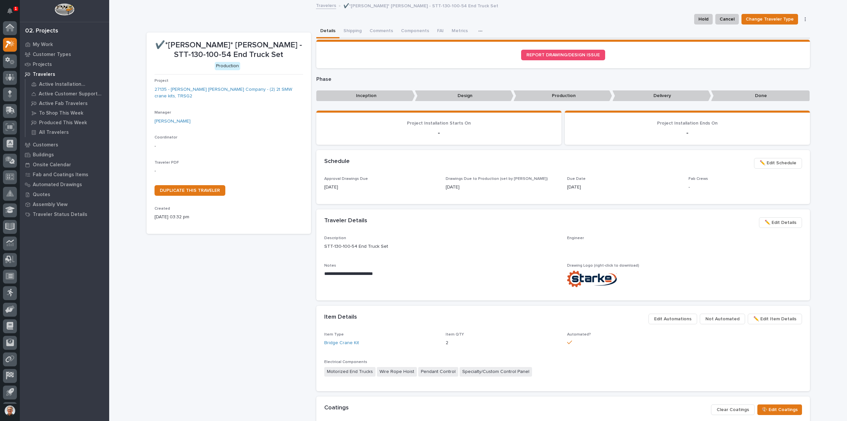
scroll to position [15, 0]
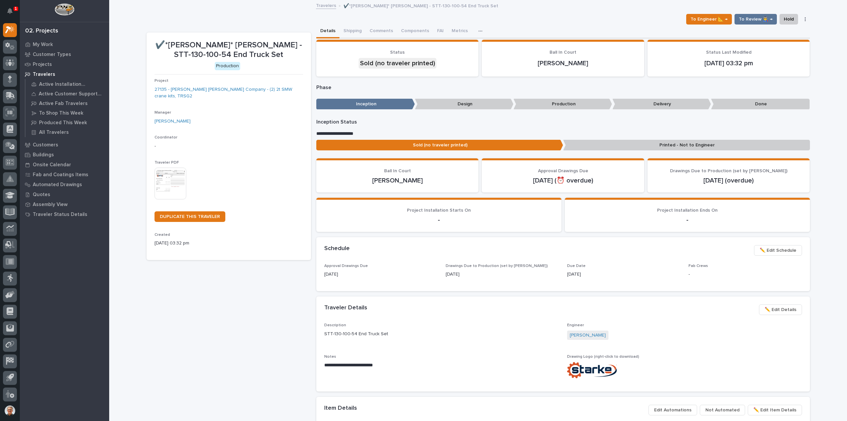
click at [169, 172] on img at bounding box center [171, 183] width 32 height 32
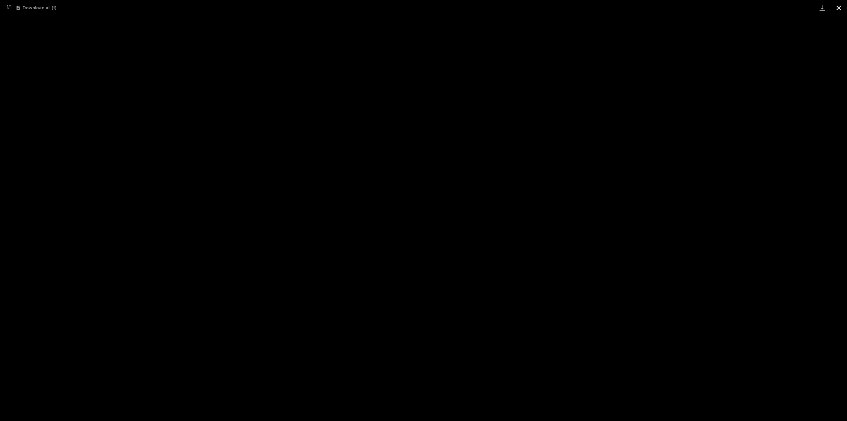
click at [721, 7] on button "Close gallery" at bounding box center [838, 8] width 17 height 16
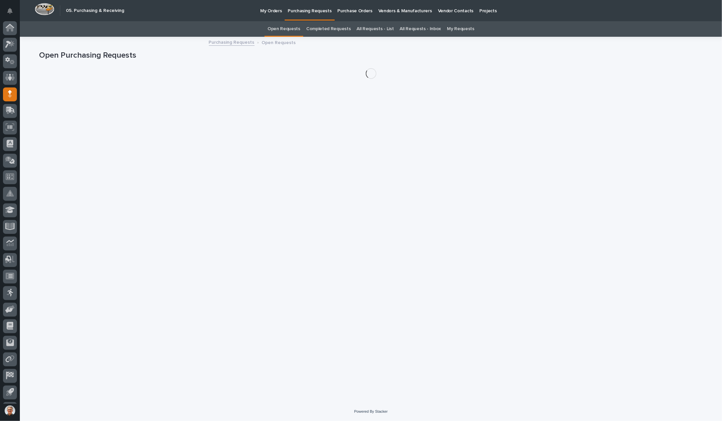
scroll to position [15, 0]
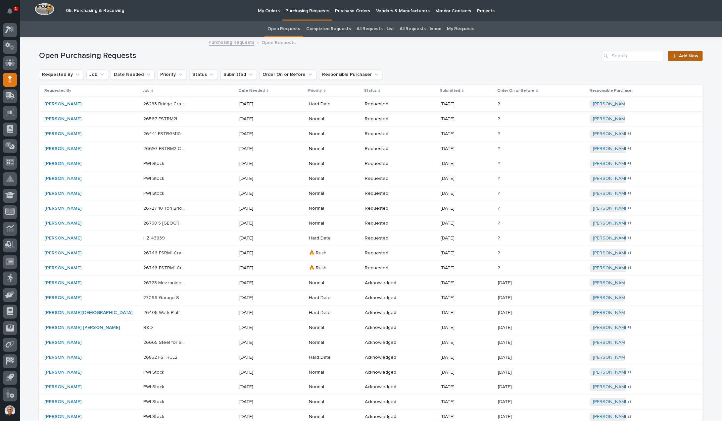
click at [686, 54] on span "Add New" at bounding box center [689, 56] width 20 height 5
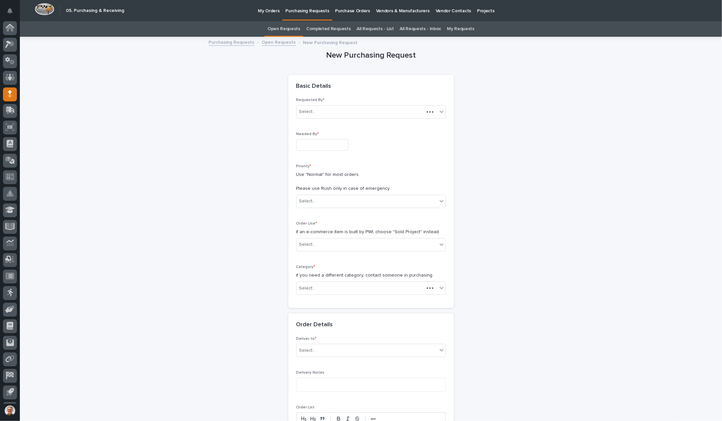
scroll to position [15, 0]
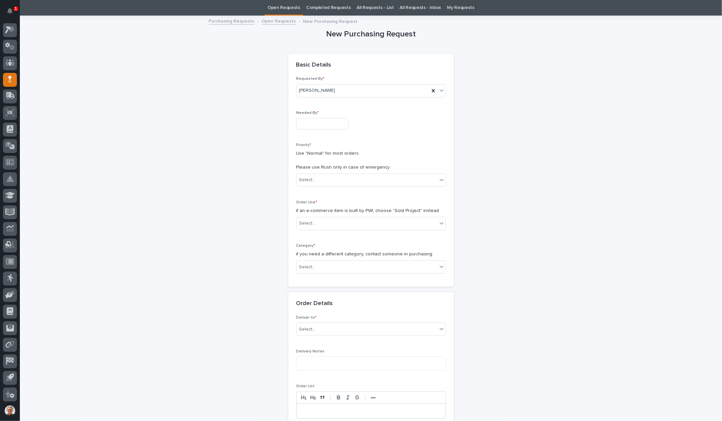
click at [308, 122] on input "text" at bounding box center [322, 124] width 52 height 12
click at [337, 47] on div "5" at bounding box center [338, 47] width 9 height 9
type input "**********"
click at [311, 177] on div "Select..." at bounding box center [307, 179] width 17 height 7
click at [304, 214] on div "Normal" at bounding box center [368, 215] width 149 height 12
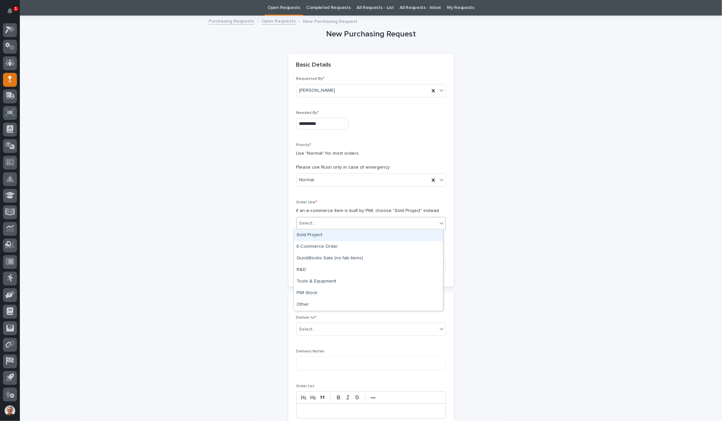
click at [311, 222] on div "Select..." at bounding box center [307, 223] width 17 height 7
click at [302, 235] on div "Sold Project" at bounding box center [368, 235] width 149 height 12
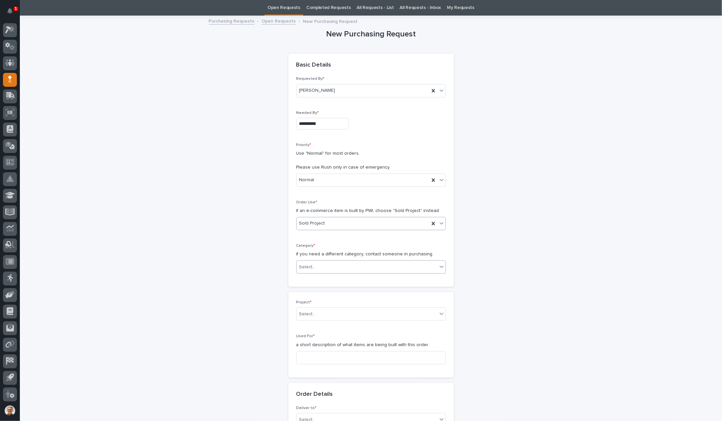
click at [301, 264] on div "Select..." at bounding box center [307, 266] width 17 height 7
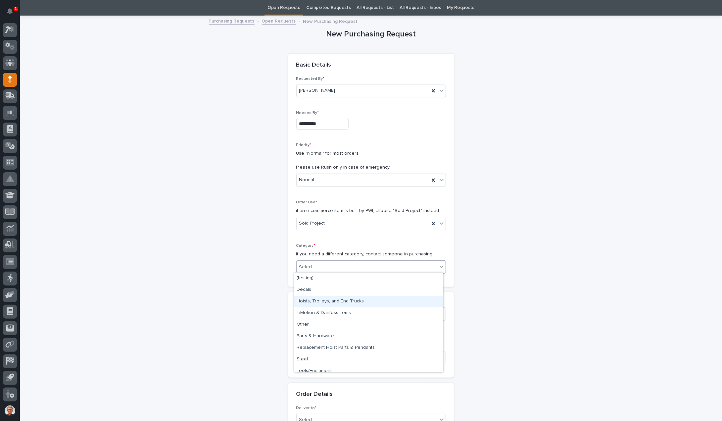
click at [302, 300] on div "Hoists, Trolleys, and End Trucks" at bounding box center [368, 301] width 149 height 12
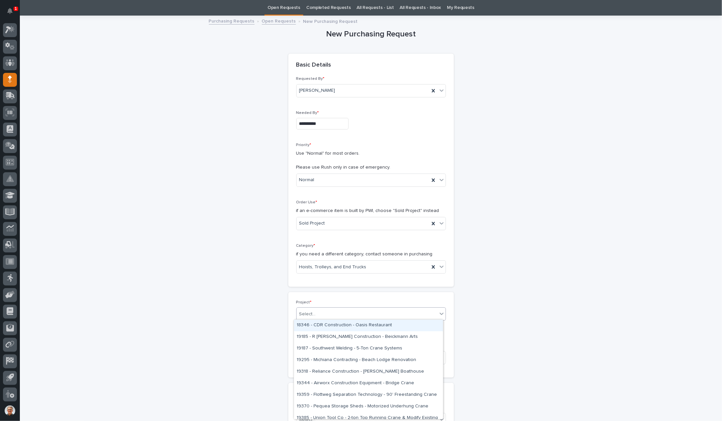
click at [302, 313] on div "Select..." at bounding box center [307, 313] width 17 height 7
type input "*****"
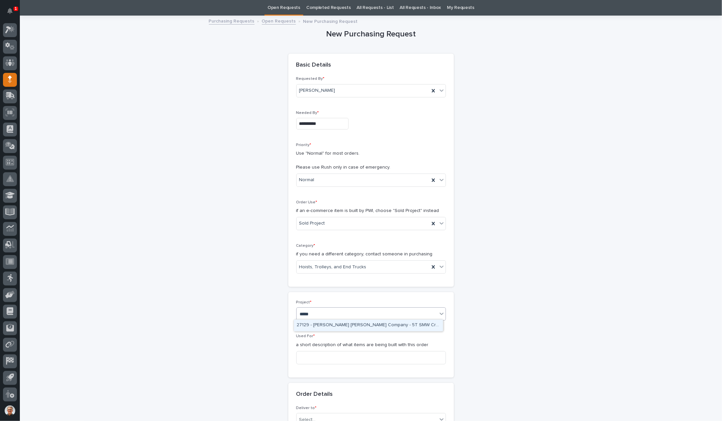
click at [326, 325] on div "27129 - Starke - Deshazo Crane Company - 5T SMW Crane Kit" at bounding box center [368, 325] width 149 height 12
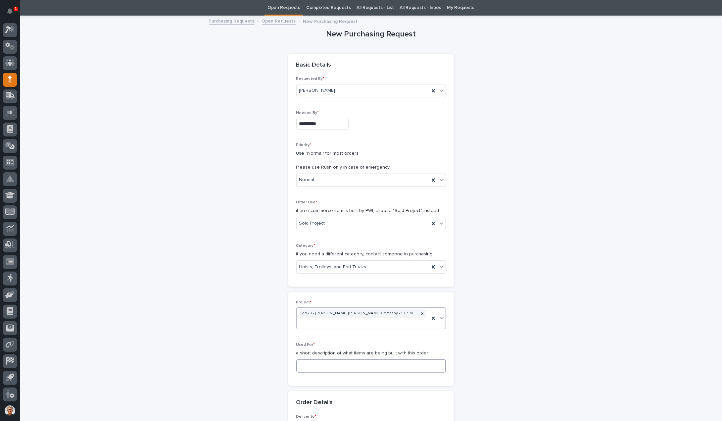
click at [308, 359] on input at bounding box center [371, 365] width 150 height 13
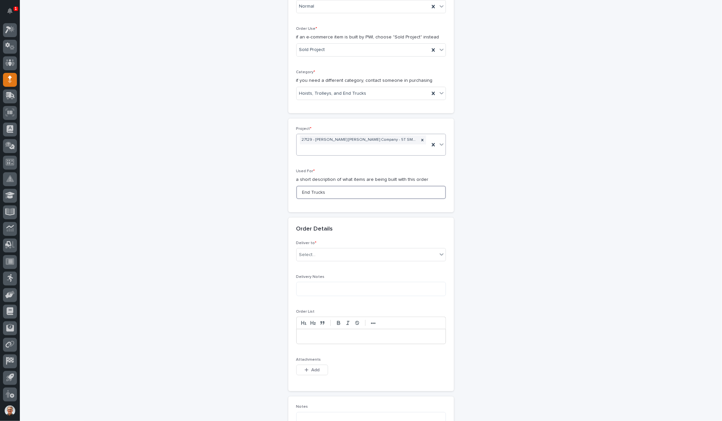
scroll to position [198, 0]
type input "End Trucks"
click at [310, 248] on div "Select..." at bounding box center [307, 251] width 17 height 7
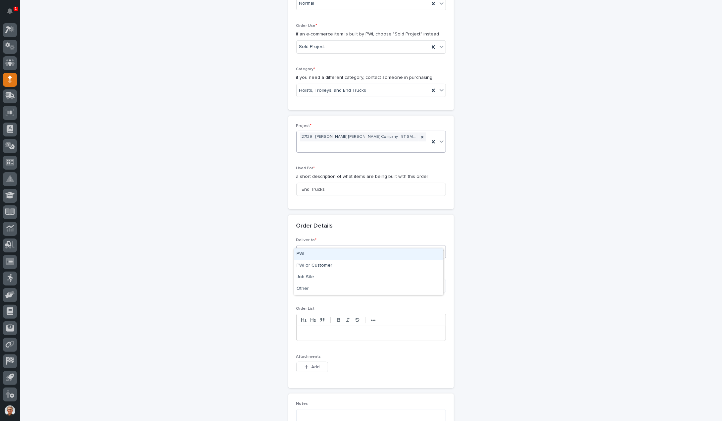
click at [300, 252] on div "PWI" at bounding box center [368, 254] width 149 height 12
click at [304, 364] on icon "button" at bounding box center [306, 366] width 4 height 5
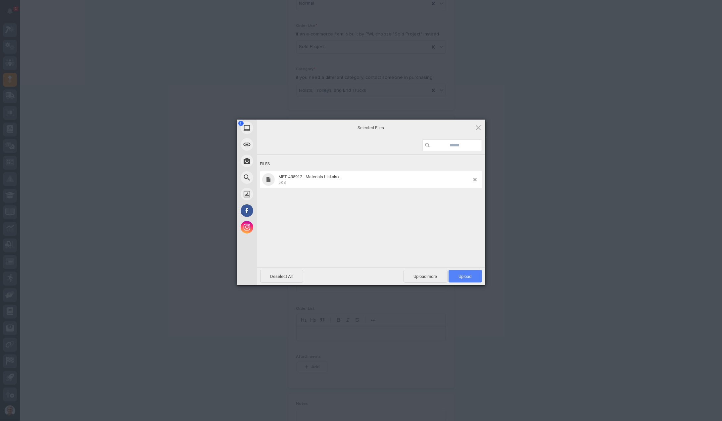
click at [466, 276] on span "Upload 1" at bounding box center [465, 276] width 13 height 5
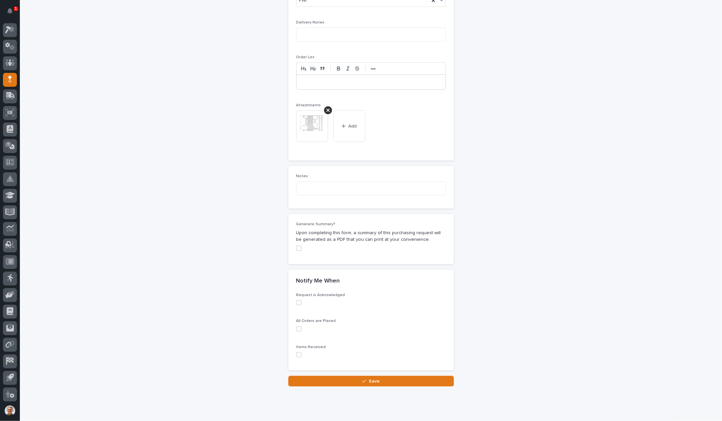
scroll to position [455, 0]
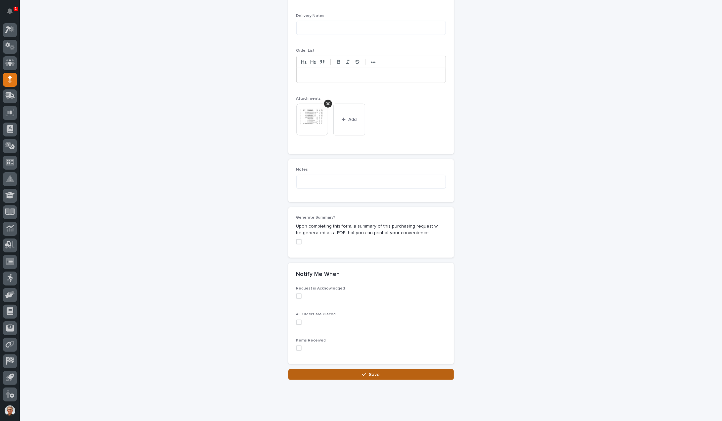
click at [370, 371] on span "Save" at bounding box center [374, 374] width 11 height 6
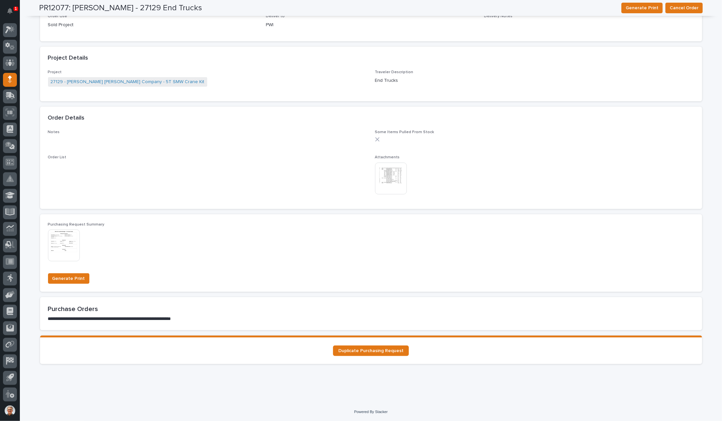
scroll to position [42, 0]
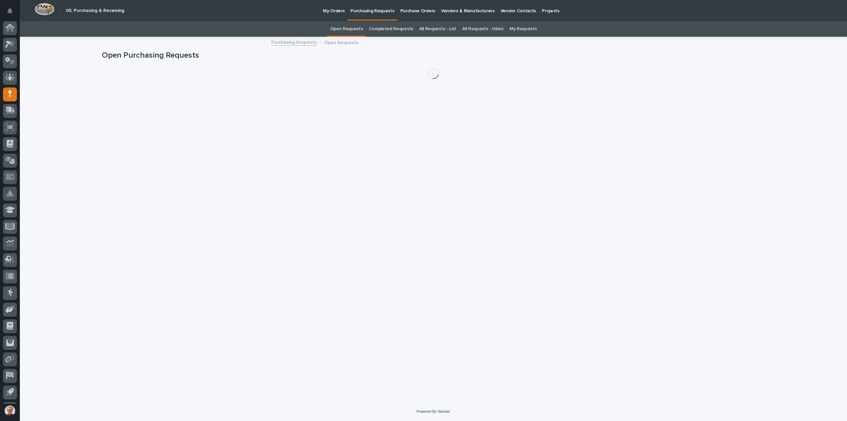
scroll to position [15, 0]
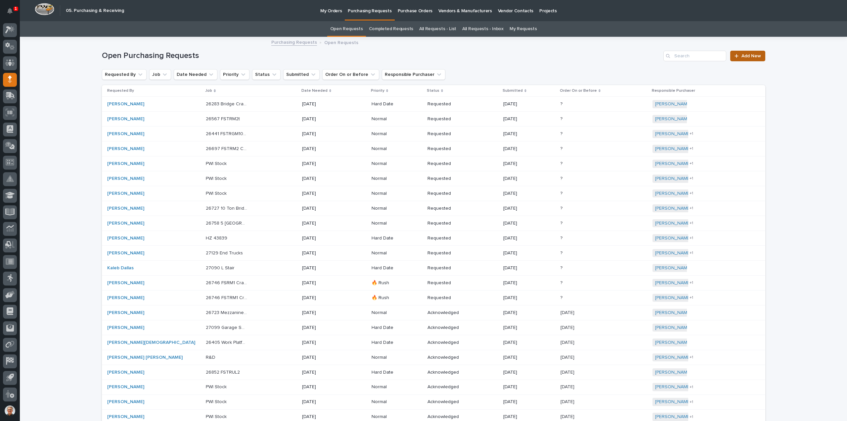
click at [750, 53] on link "Add New" at bounding box center [747, 56] width 35 height 11
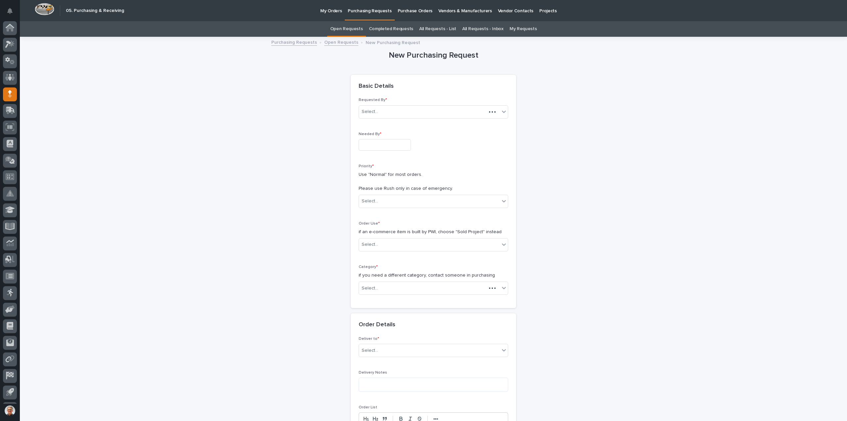
scroll to position [15, 0]
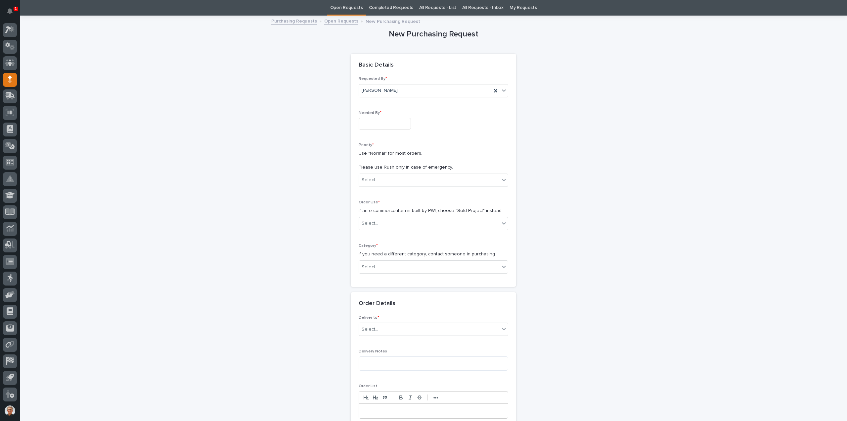
click at [366, 121] on input "text" at bounding box center [385, 124] width 52 height 12
click at [391, 47] on div "4" at bounding box center [391, 47] width 9 height 9
type input "**********"
click at [373, 178] on div "Select..." at bounding box center [370, 179] width 17 height 7
click at [367, 213] on div "Normal" at bounding box center [430, 215] width 149 height 12
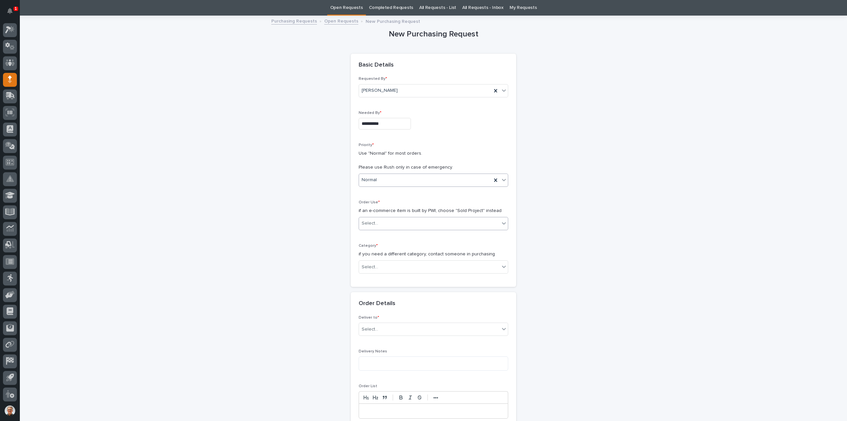
click at [366, 222] on div "Select..." at bounding box center [370, 223] width 17 height 7
click at [366, 234] on div "Sold Project" at bounding box center [430, 235] width 149 height 12
click at [366, 263] on div "Select..." at bounding box center [370, 266] width 17 height 7
click at [367, 301] on div "Hoists, Trolleys, and End Trucks" at bounding box center [430, 301] width 149 height 12
click at [363, 311] on div "Select..." at bounding box center [370, 313] width 17 height 7
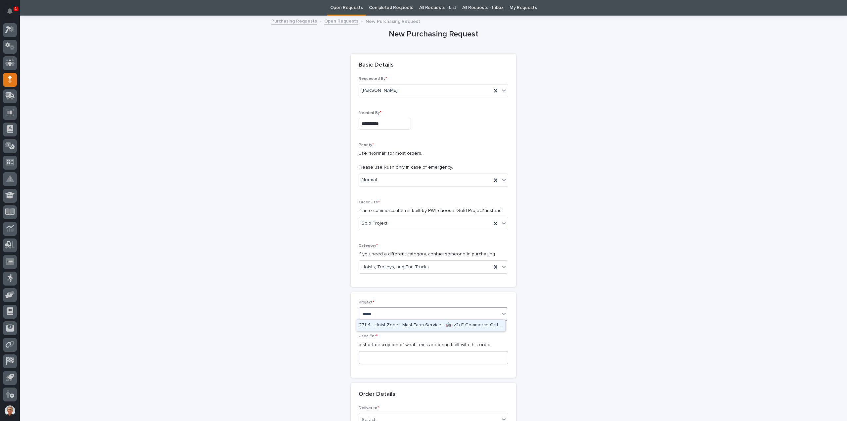
type input "*****"
click at [364, 356] on input at bounding box center [434, 357] width 150 height 13
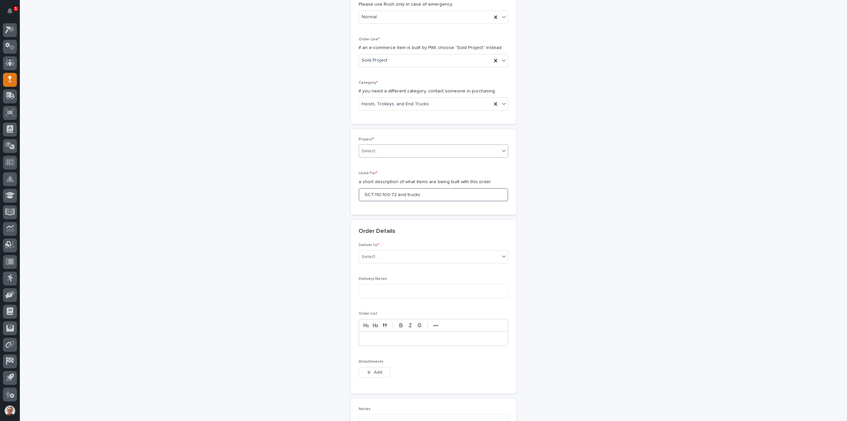
scroll to position [242, 0]
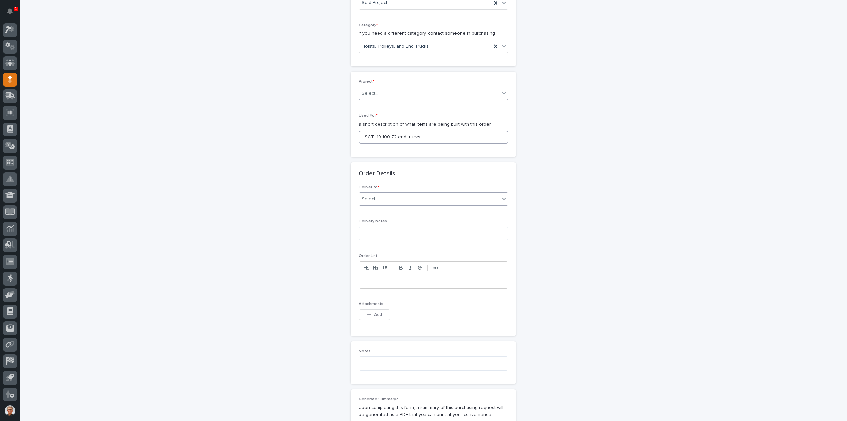
type input "SCT-110-100-72 end trucks"
click at [366, 196] on div "Select..." at bounding box center [370, 199] width 17 height 7
click at [365, 208] on div "PWI" at bounding box center [430, 210] width 149 height 12
click at [359, 315] on button "Add" at bounding box center [375, 314] width 32 height 11
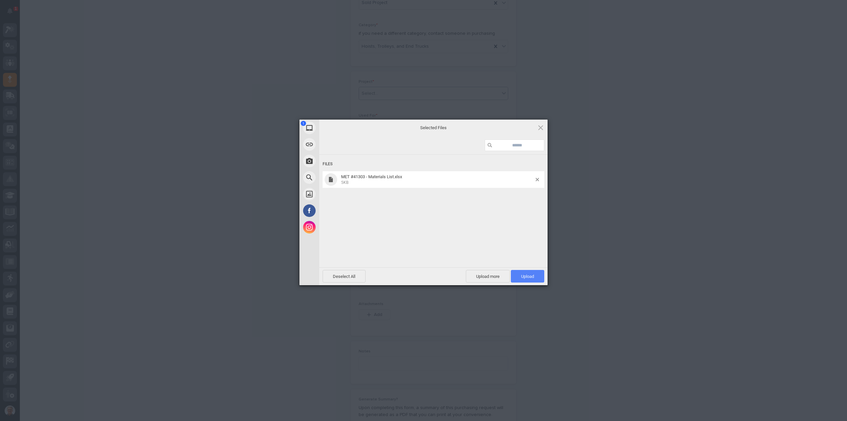
click at [528, 275] on span "Upload 1" at bounding box center [527, 276] width 13 height 5
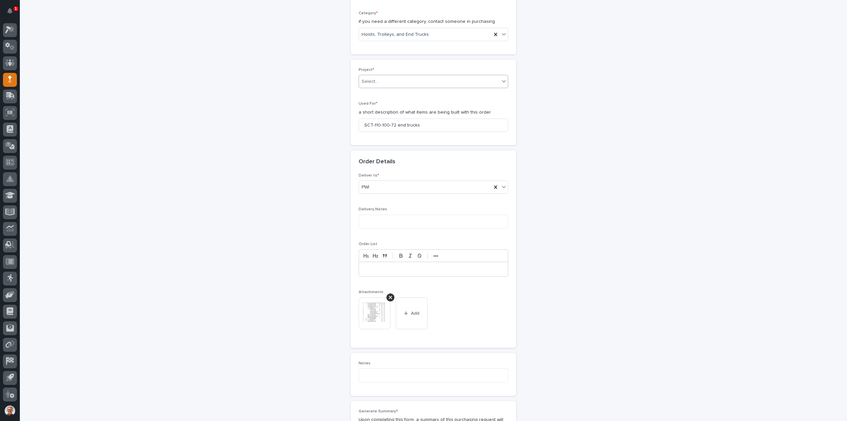
scroll to position [0, 0]
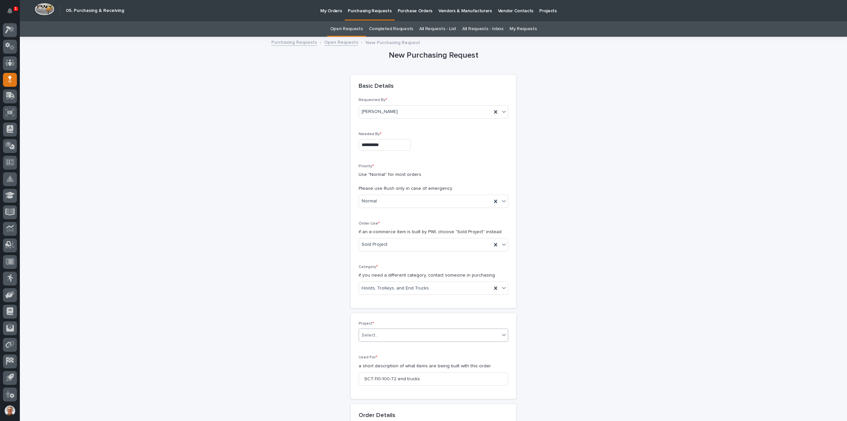
click at [514, 26] on link "My Requests" at bounding box center [523, 29] width 27 height 16
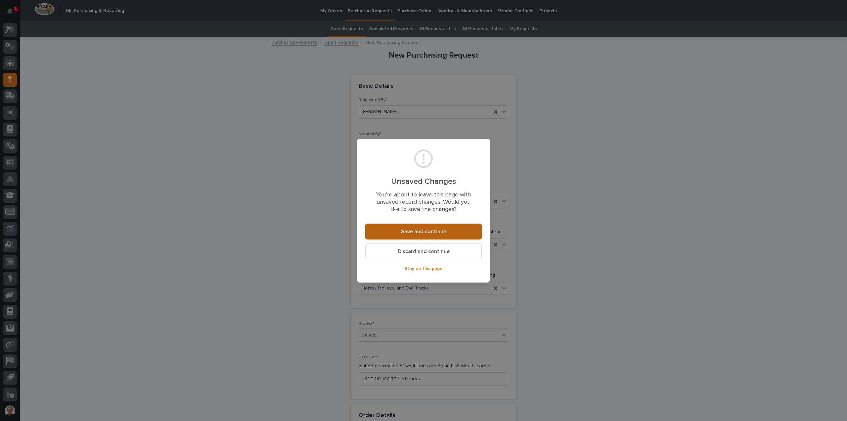
click at [421, 230] on span "Save and continue" at bounding box center [423, 231] width 45 height 7
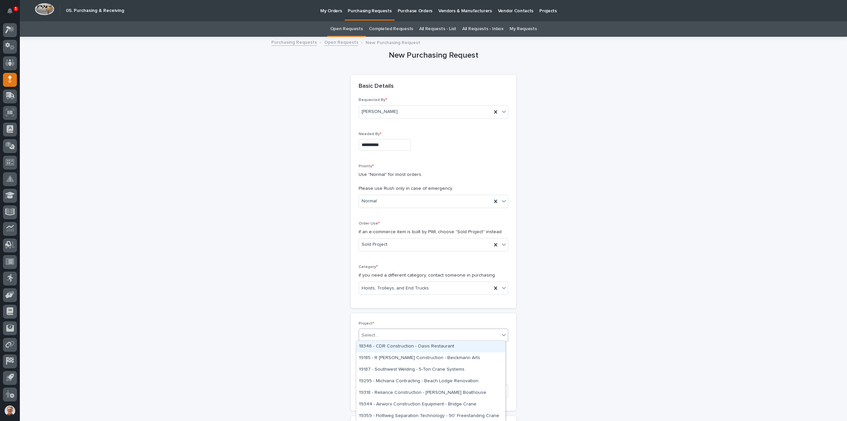
click at [374, 332] on div "Select..." at bounding box center [370, 335] width 17 height 7
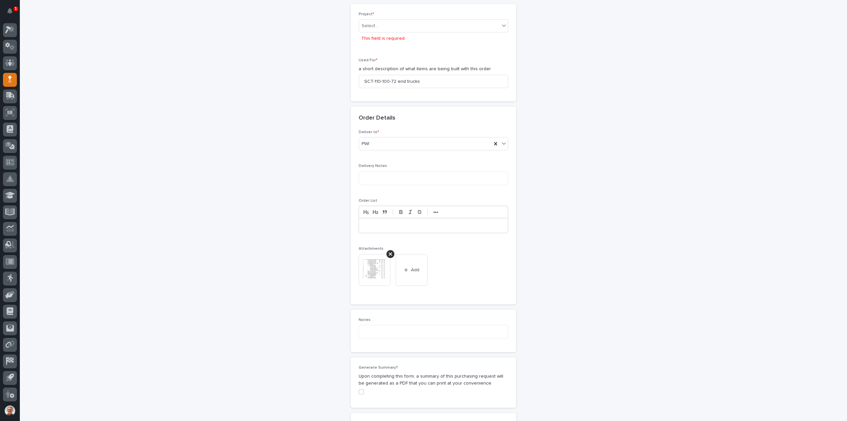
scroll to position [309, 0]
click at [367, 263] on img at bounding box center [375, 270] width 32 height 32
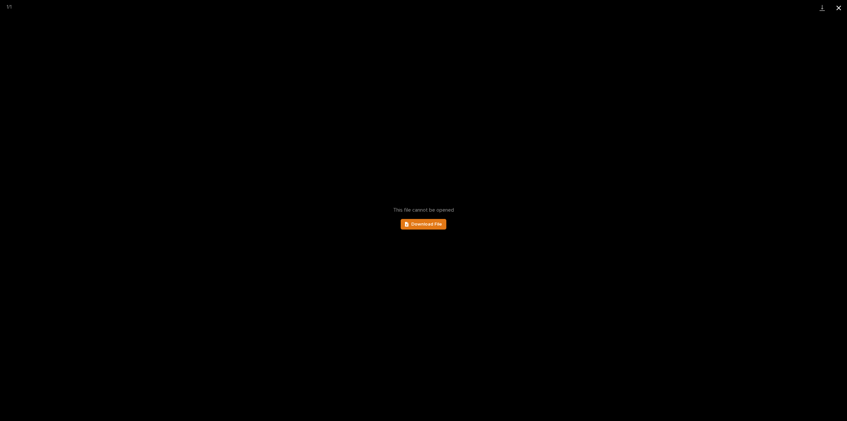
click at [839, 8] on button "Close gallery" at bounding box center [838, 8] width 17 height 16
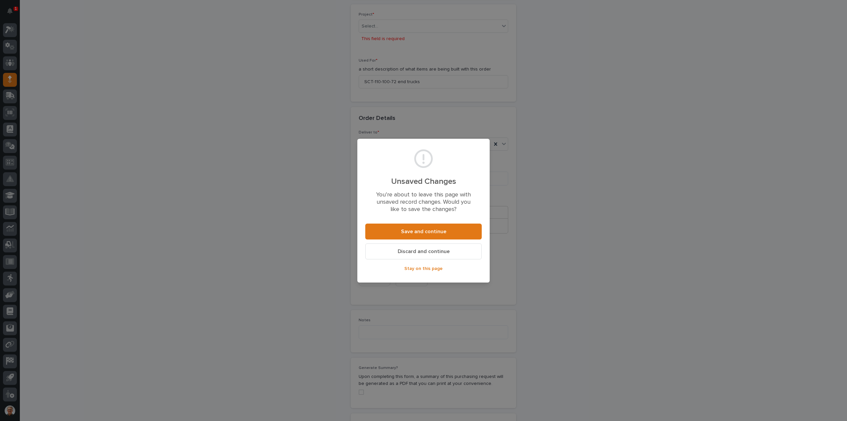
click at [422, 267] on span "Stay on this page" at bounding box center [423, 268] width 38 height 6
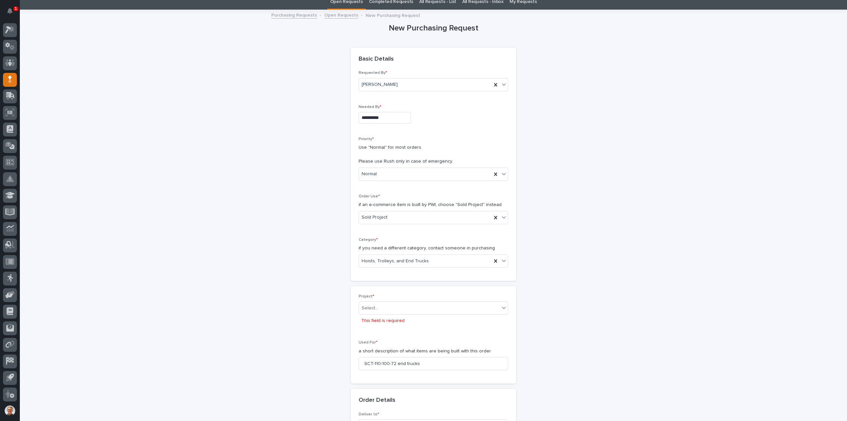
scroll to position [44, 0]
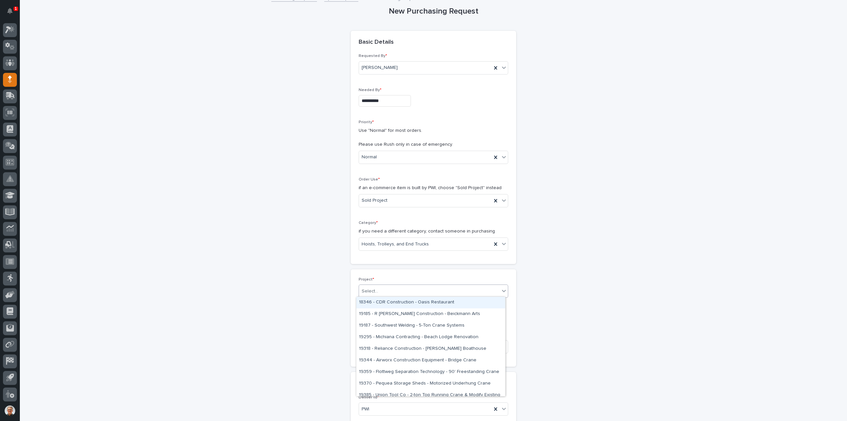
click at [365, 289] on div "Select..." at bounding box center [370, 291] width 17 height 7
type input "*****"
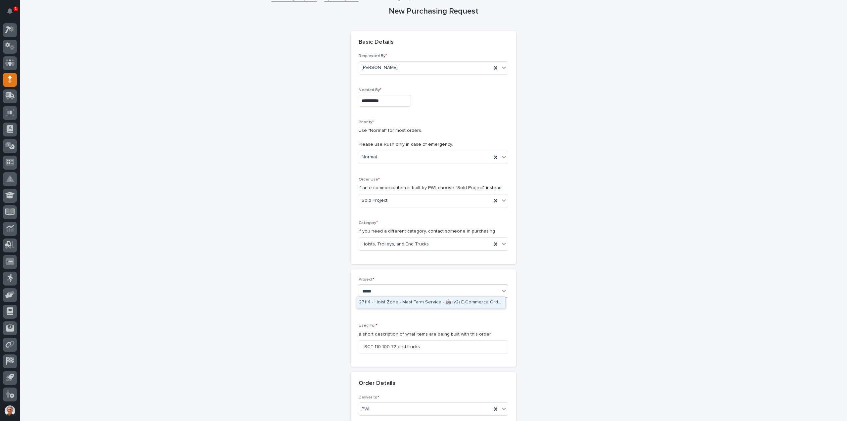
click at [392, 302] on div "27114 - Hoist Zone - Mast Farm Service - 🤖 (v2) E-Commerce Order with Fab Item" at bounding box center [430, 302] width 149 height 12
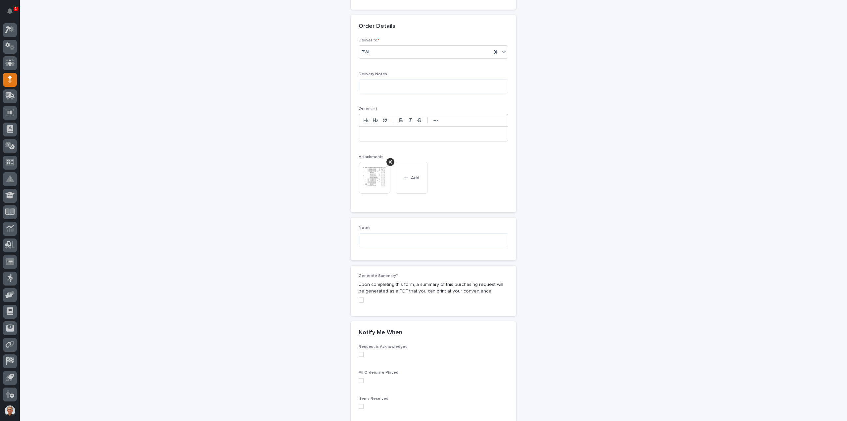
scroll to position [464, 0]
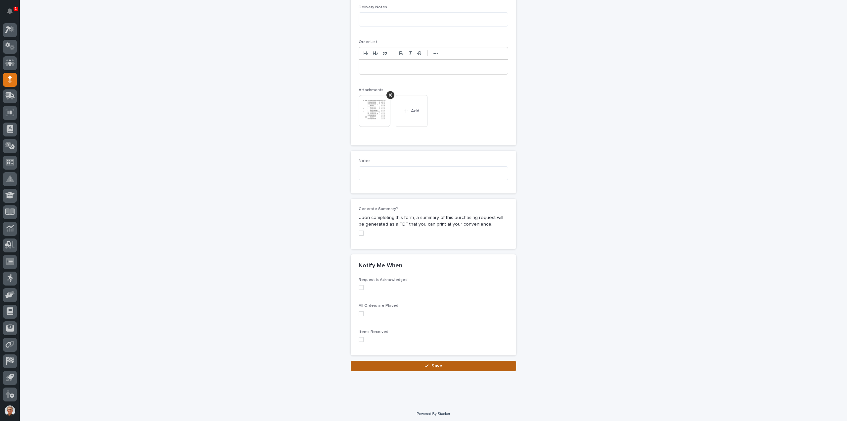
click at [424, 363] on icon "button" at bounding box center [426, 365] width 4 height 5
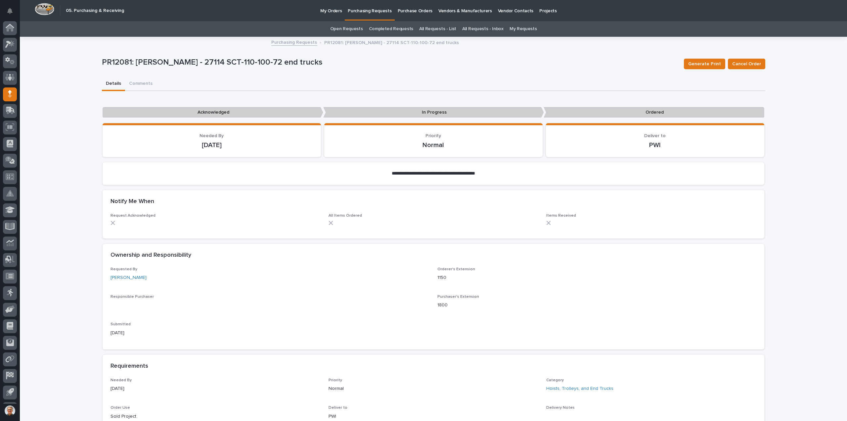
scroll to position [15, 0]
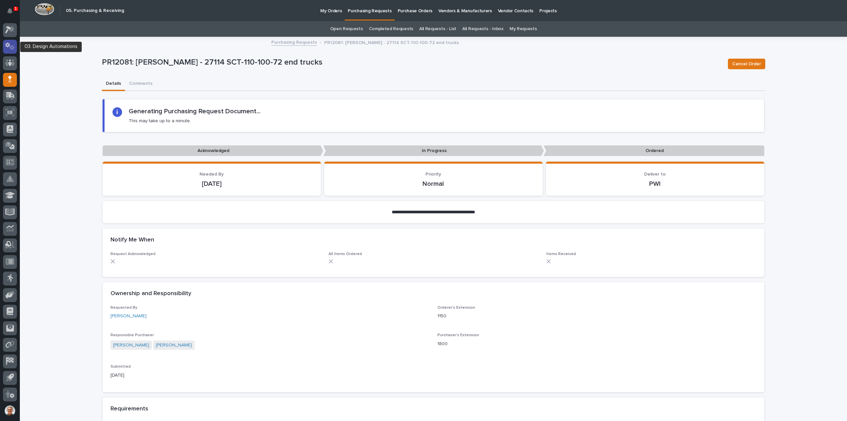
click at [11, 45] on icon at bounding box center [10, 46] width 10 height 8
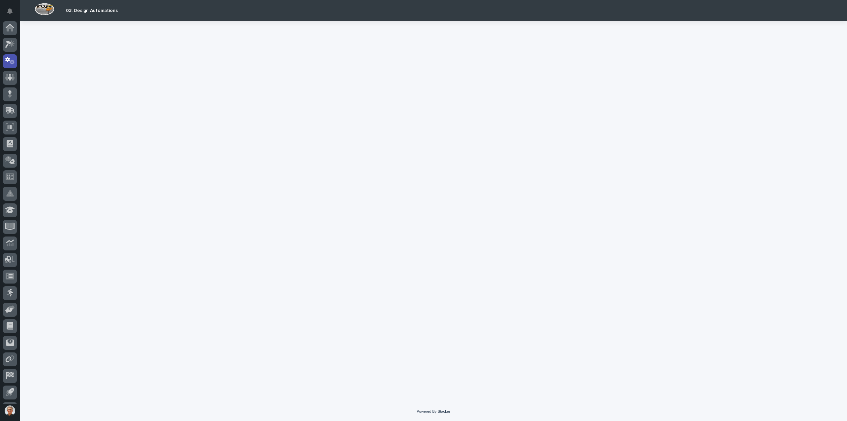
scroll to position [15, 0]
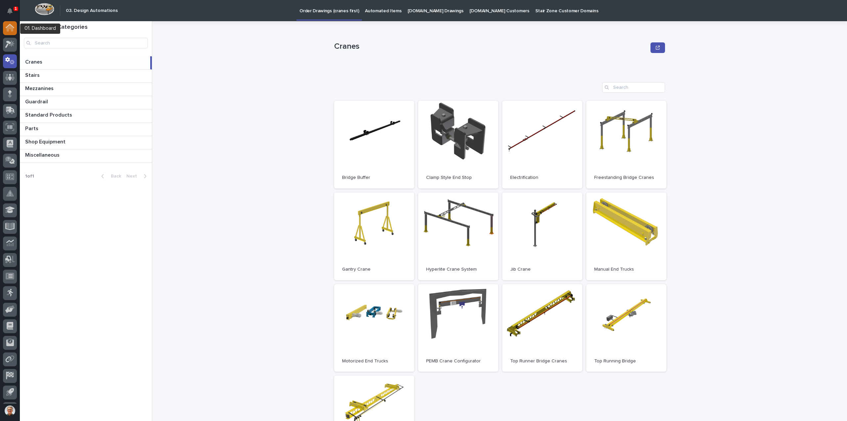
click at [12, 25] on icon at bounding box center [10, 26] width 9 height 4
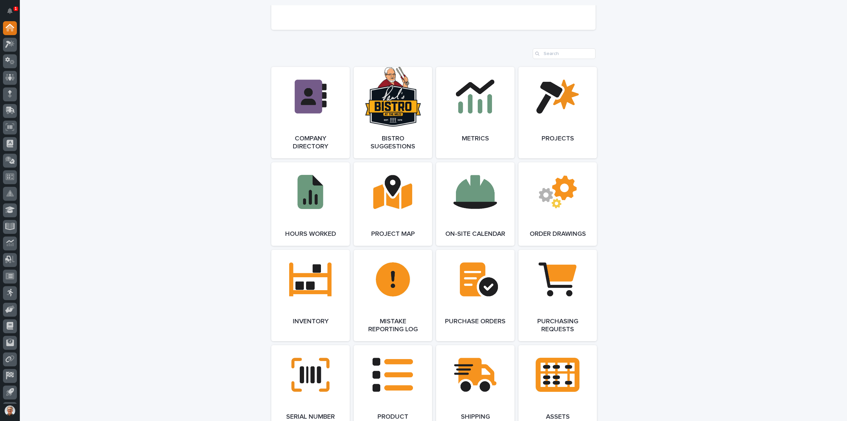
scroll to position [573, 0]
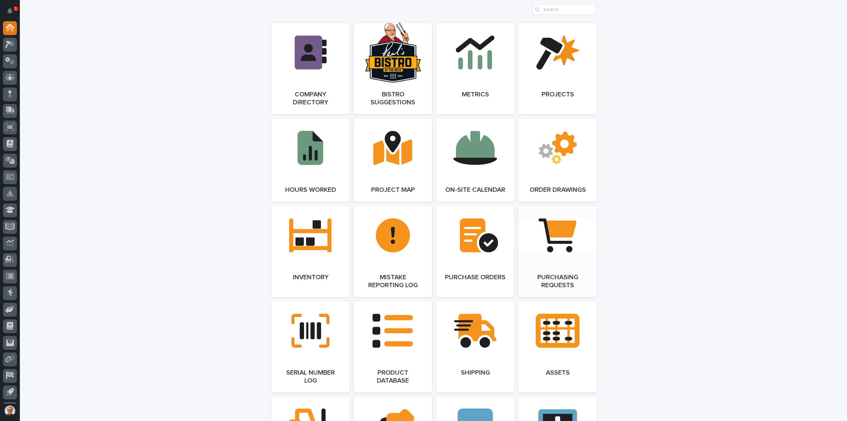
click at [561, 235] on link "Open Link" at bounding box center [557, 250] width 78 height 91
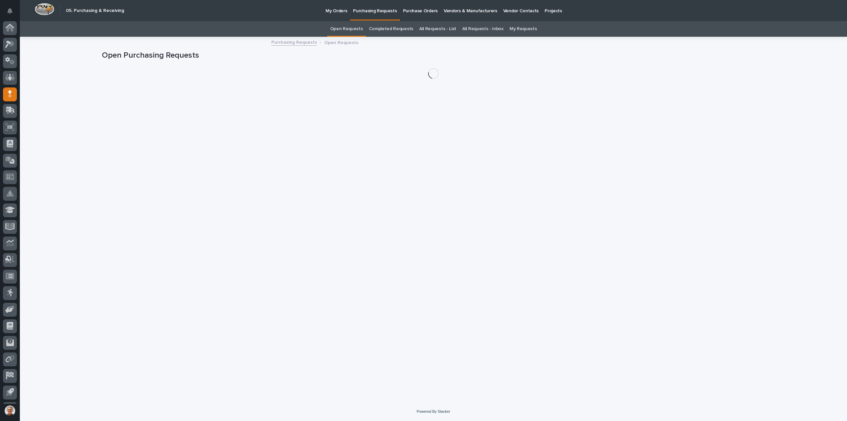
scroll to position [15, 0]
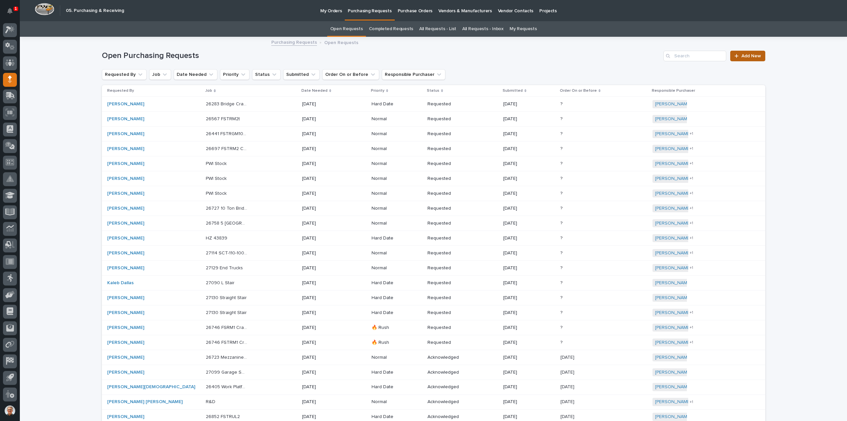
click at [743, 55] on span "Add New" at bounding box center [751, 56] width 20 height 5
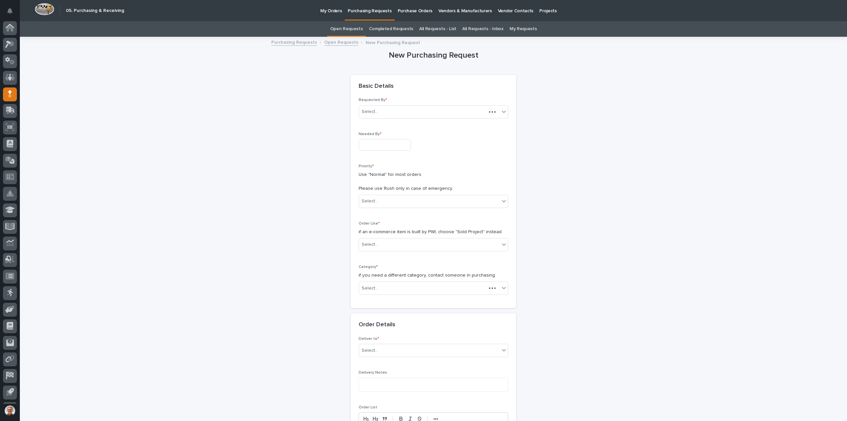
scroll to position [15, 0]
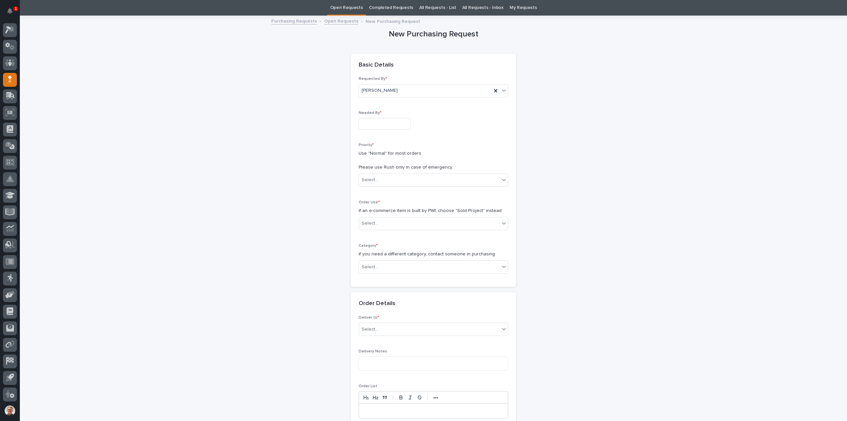
click at [369, 124] on input "text" at bounding box center [385, 124] width 52 height 12
click at [400, 47] on div "5" at bounding box center [401, 47] width 9 height 9
type input "**********"
click at [367, 179] on div "Select..." at bounding box center [370, 179] width 17 height 7
click at [363, 215] on div "Normal" at bounding box center [430, 215] width 149 height 12
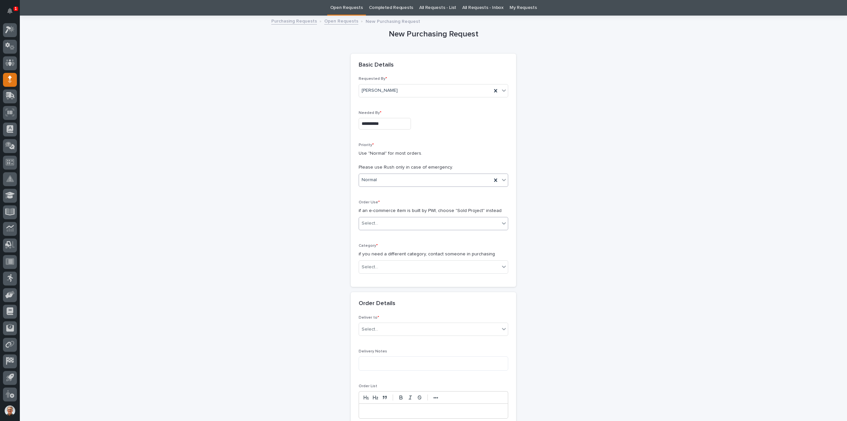
click at [366, 222] on div "Select..." at bounding box center [370, 223] width 17 height 7
click at [366, 235] on div "Sold Project" at bounding box center [430, 235] width 149 height 12
click at [366, 264] on div "Select..." at bounding box center [370, 266] width 17 height 7
click at [363, 302] on div "Hoists, Trolleys, and End Trucks" at bounding box center [430, 301] width 149 height 12
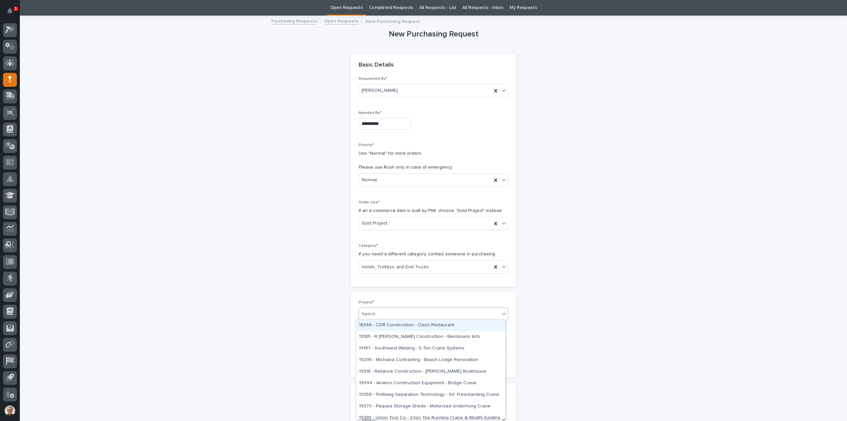
click at [364, 314] on div "Select..." at bounding box center [370, 313] width 17 height 7
type input "*****"
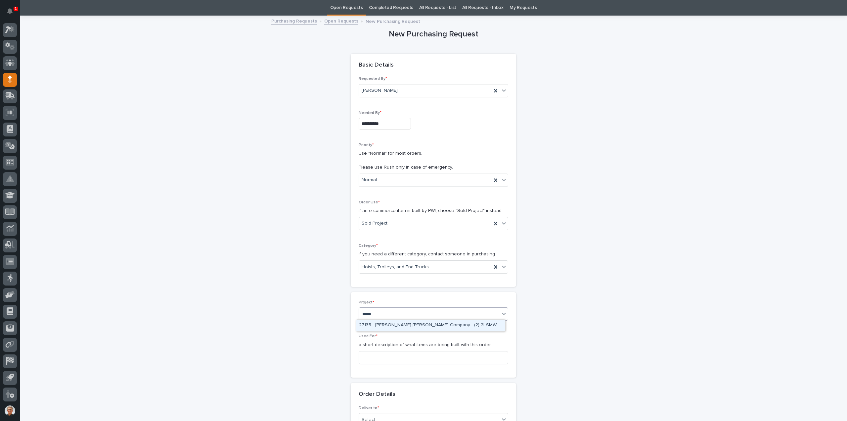
click at [382, 325] on div "27135 - [PERSON_NAME] [PERSON_NAME] Company - (2) 2t SMW crane kits, TRSG2" at bounding box center [430, 325] width 149 height 12
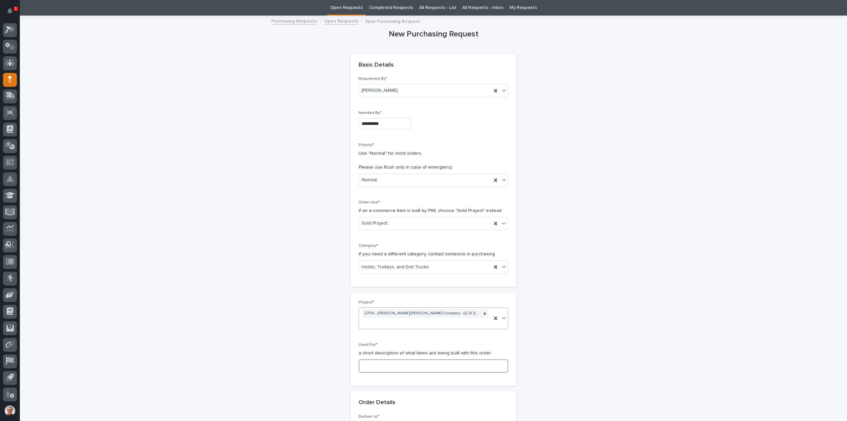
click at [363, 366] on input at bounding box center [434, 365] width 150 height 13
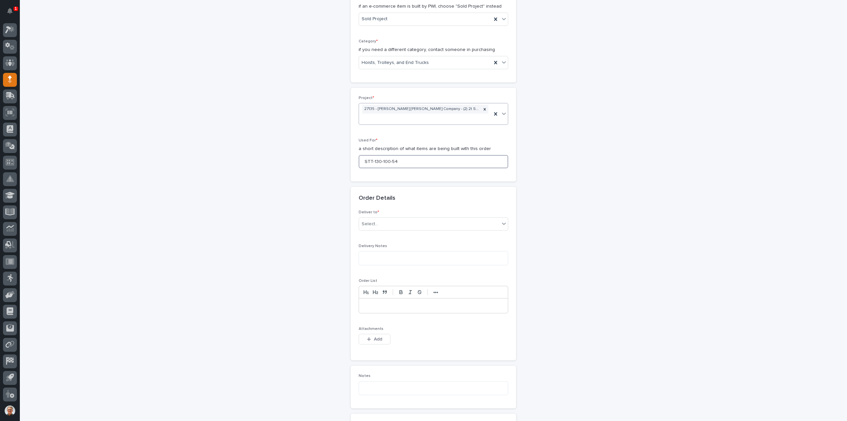
scroll to position [242, 0]
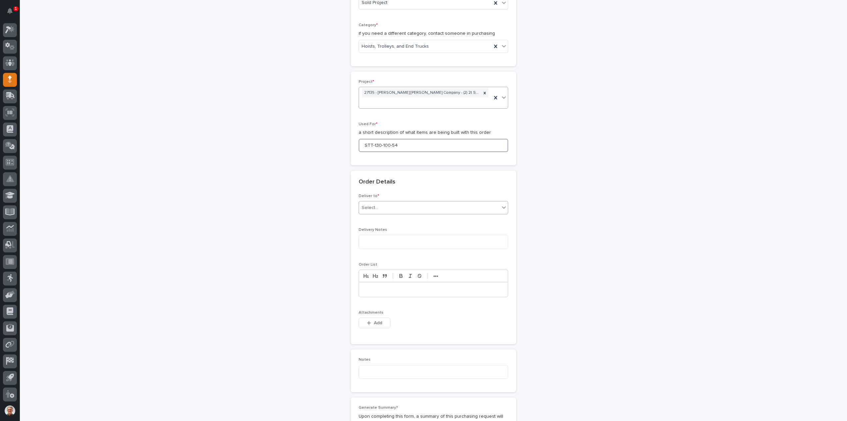
type input "STT-130-100-54"
click at [375, 204] on div "Select..." at bounding box center [370, 207] width 17 height 7
click at [366, 217] on div "PWI" at bounding box center [430, 218] width 149 height 12
click at [369, 322] on div "button" at bounding box center [370, 322] width 7 height 5
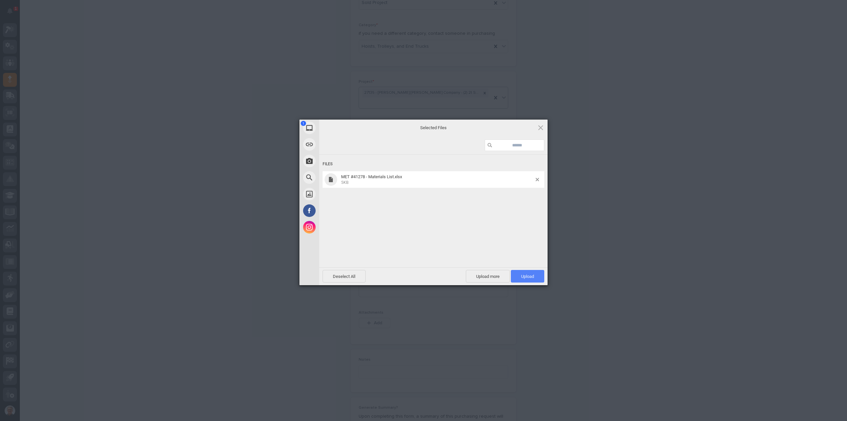
click at [529, 276] on span "Upload 1" at bounding box center [527, 276] width 13 height 5
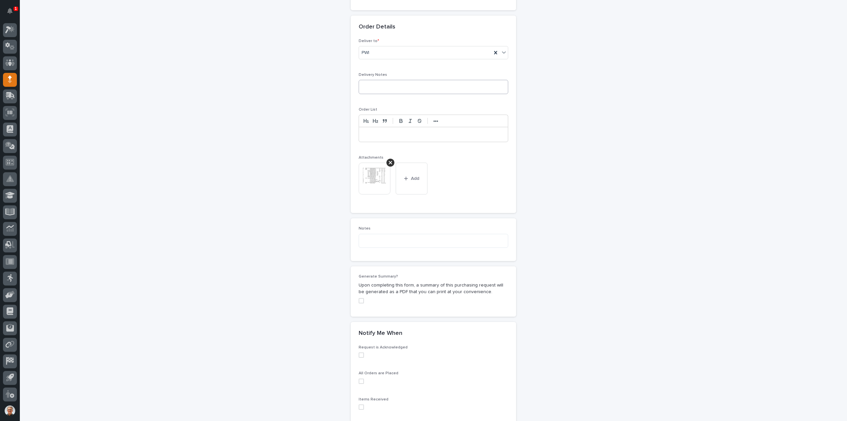
scroll to position [430, 0]
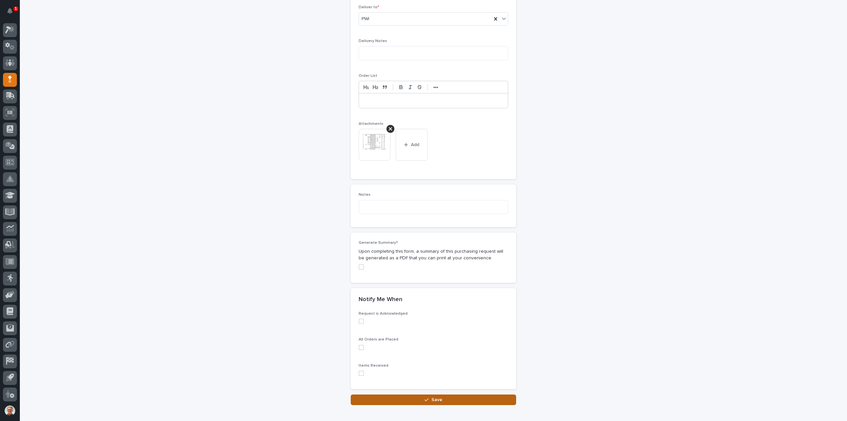
click at [432, 396] on span "Save" at bounding box center [436, 399] width 11 height 6
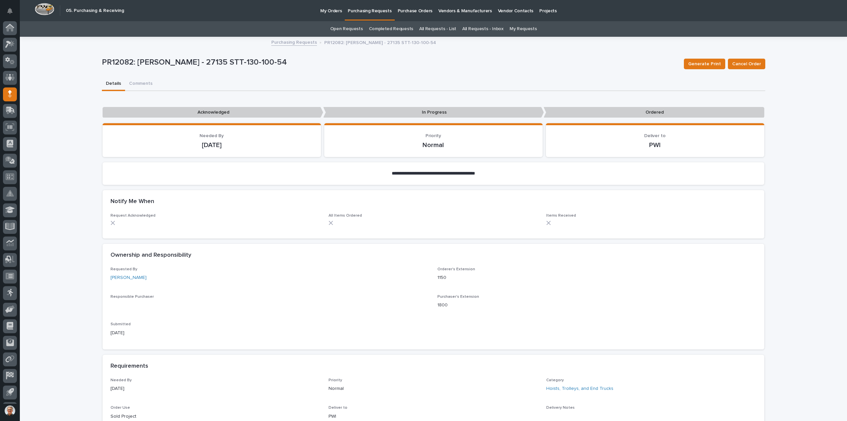
scroll to position [15, 0]
